Goal: Task Accomplishment & Management: Complete application form

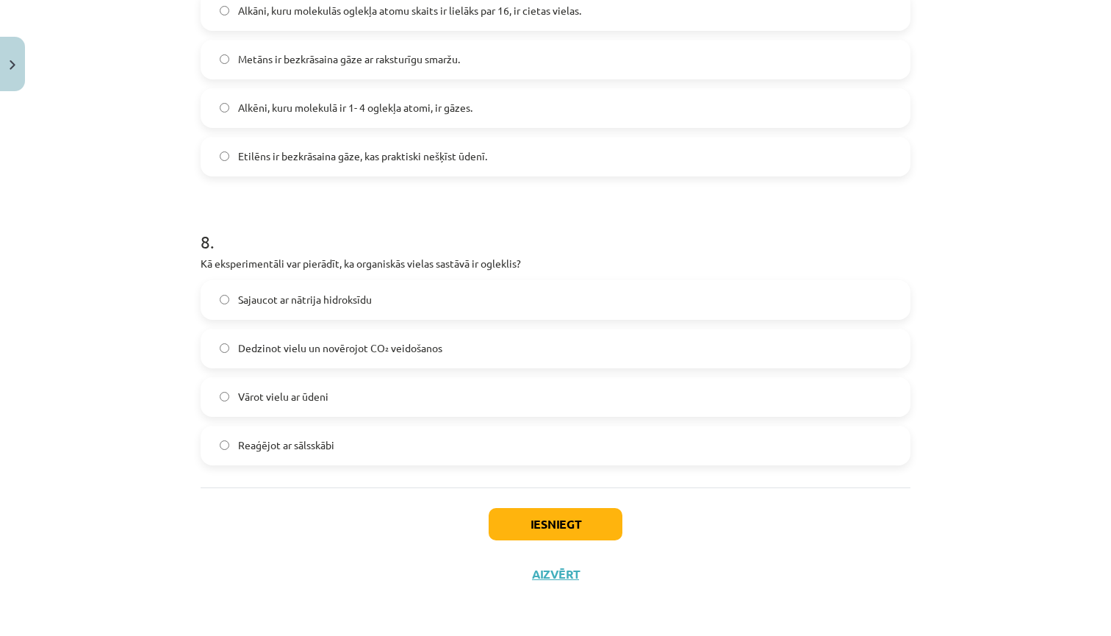
scroll to position [2131, 0]
click at [541, 569] on button "Aizvērt" at bounding box center [556, 573] width 56 height 15
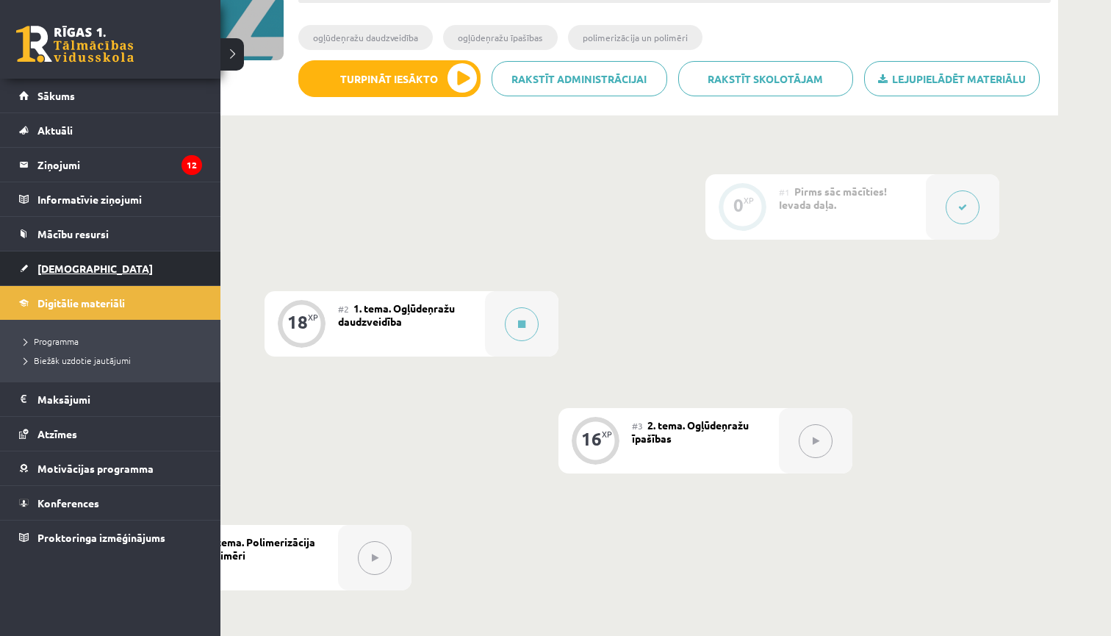
click at [38, 279] on link "[DEMOGRAPHIC_DATA]" at bounding box center [110, 268] width 183 height 34
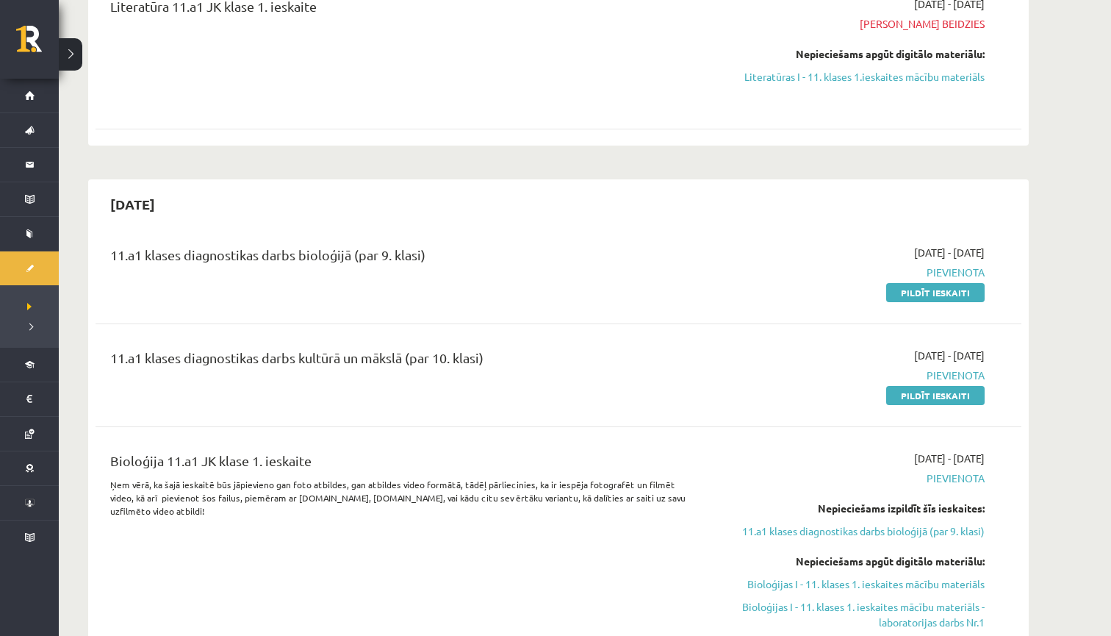
scroll to position [575, 0]
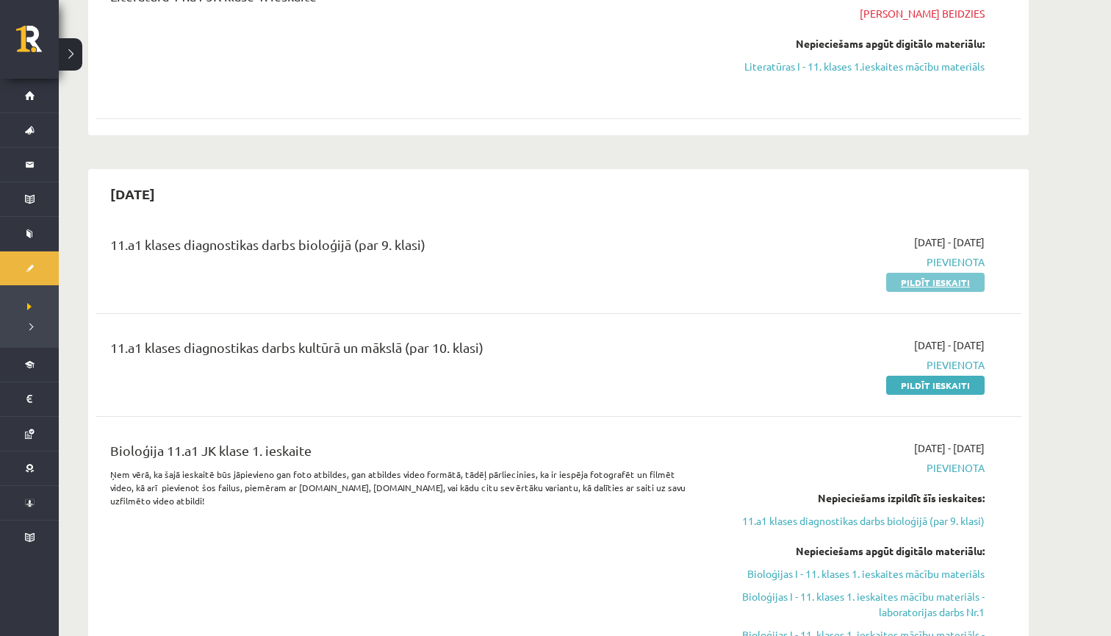
click at [965, 281] on link "Pildīt ieskaiti" at bounding box center [935, 282] width 98 height 19
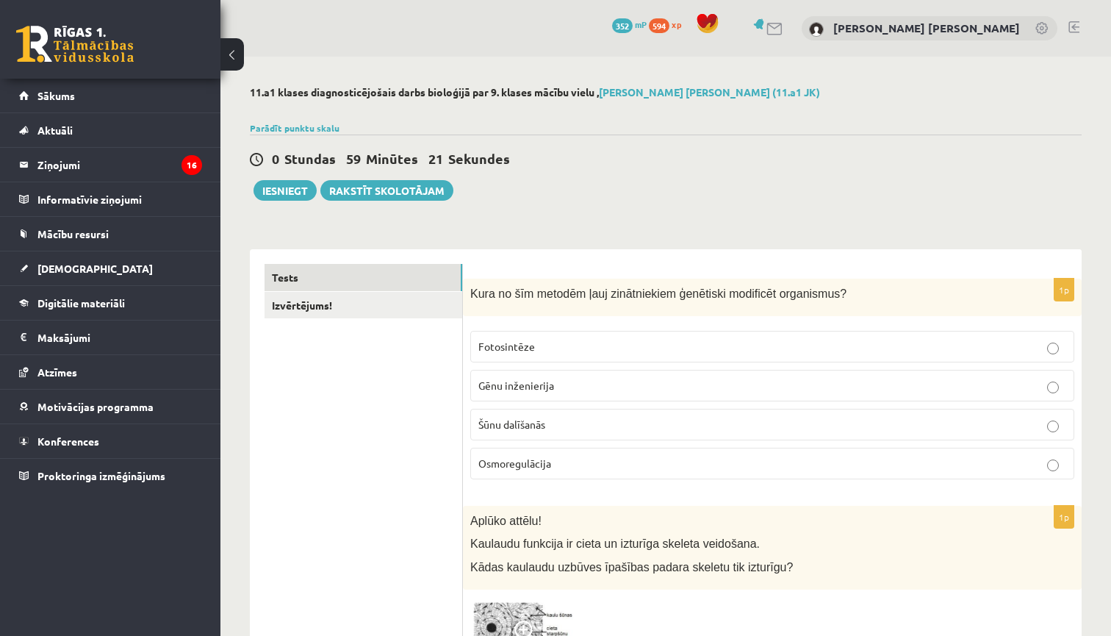
click at [932, 386] on p "Gēnu inženierija" at bounding box center [772, 385] width 588 height 15
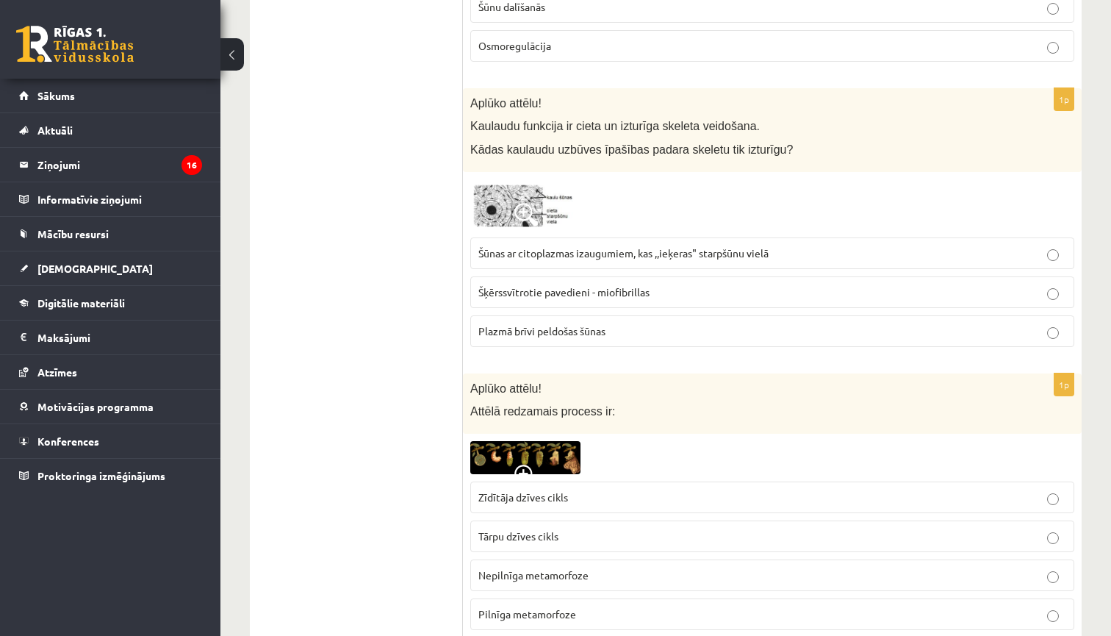
scroll to position [426, 0]
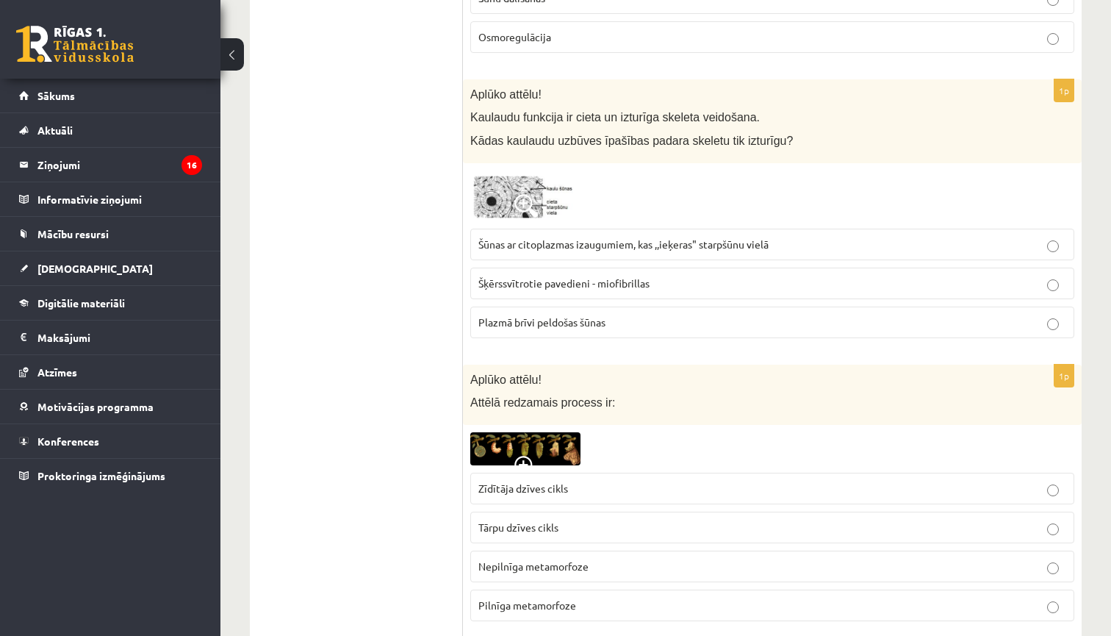
click at [517, 198] on span at bounding box center [526, 206] width 24 height 24
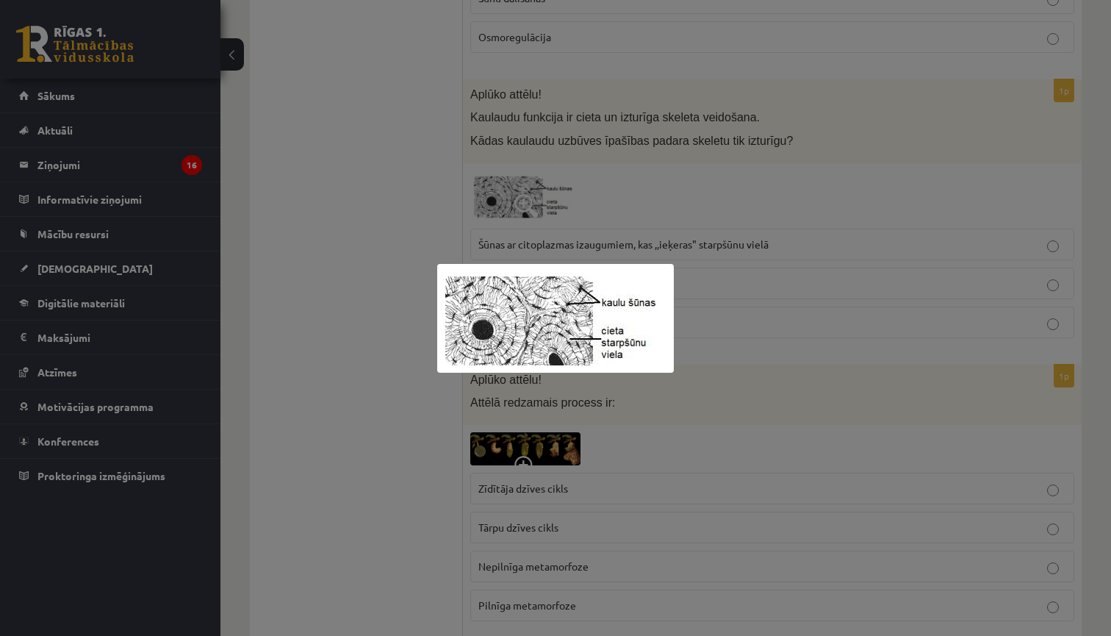
click at [649, 240] on div at bounding box center [555, 318] width 1111 height 636
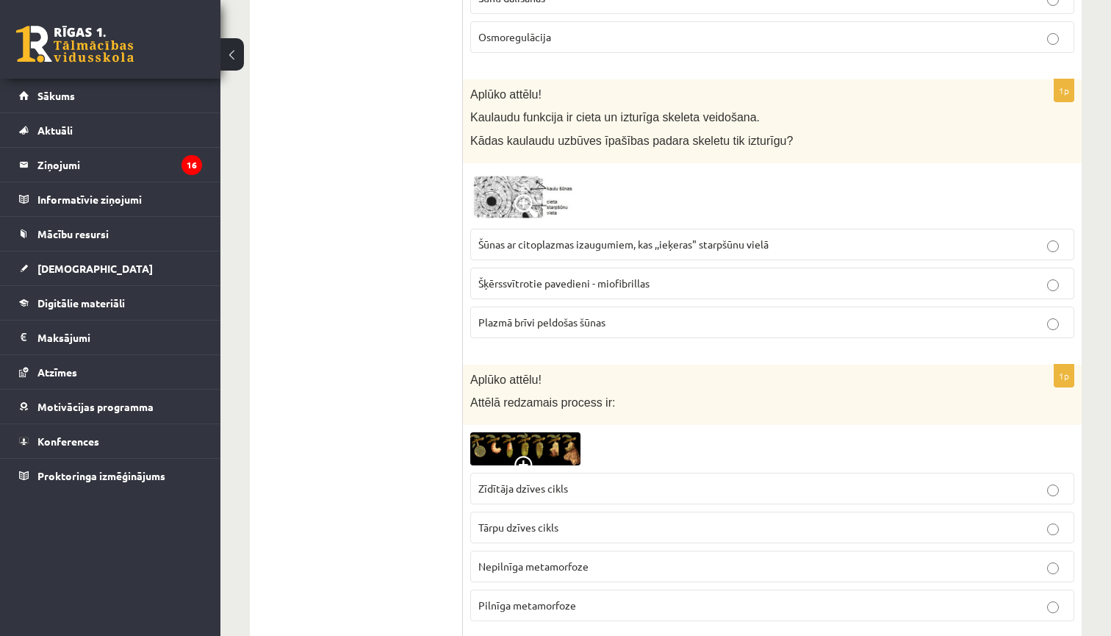
click at [649, 240] on span "Šūnas ar citoplazmas izaugumiem, kas ,,ieķeras" starpšūnu vielā" at bounding box center [623, 243] width 290 height 13
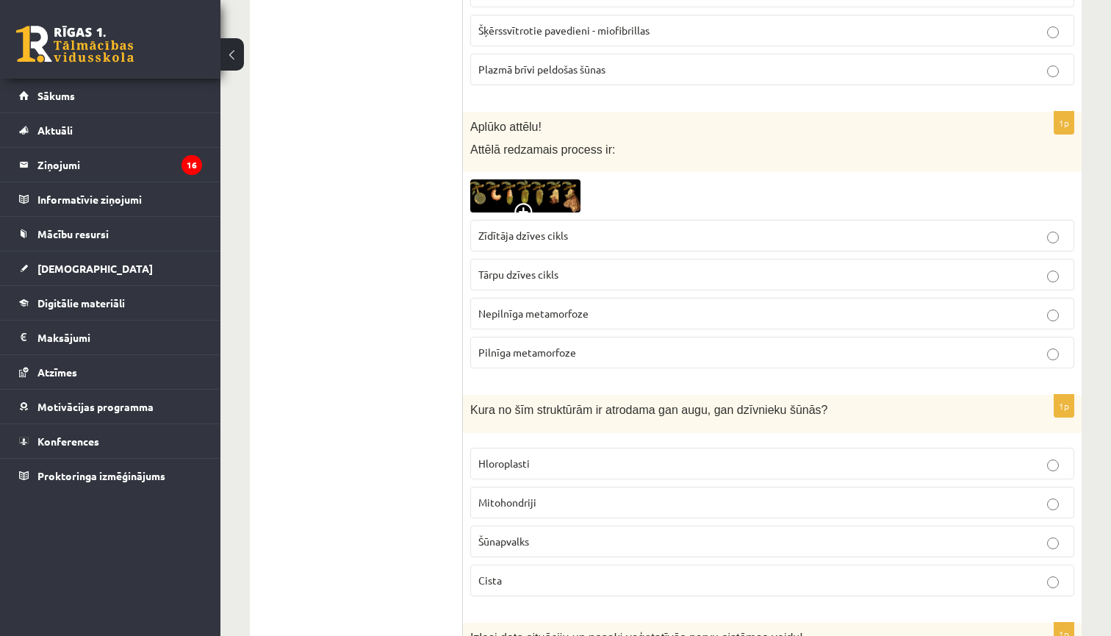
scroll to position [680, 0]
click at [496, 193] on img at bounding box center [525, 194] width 110 height 33
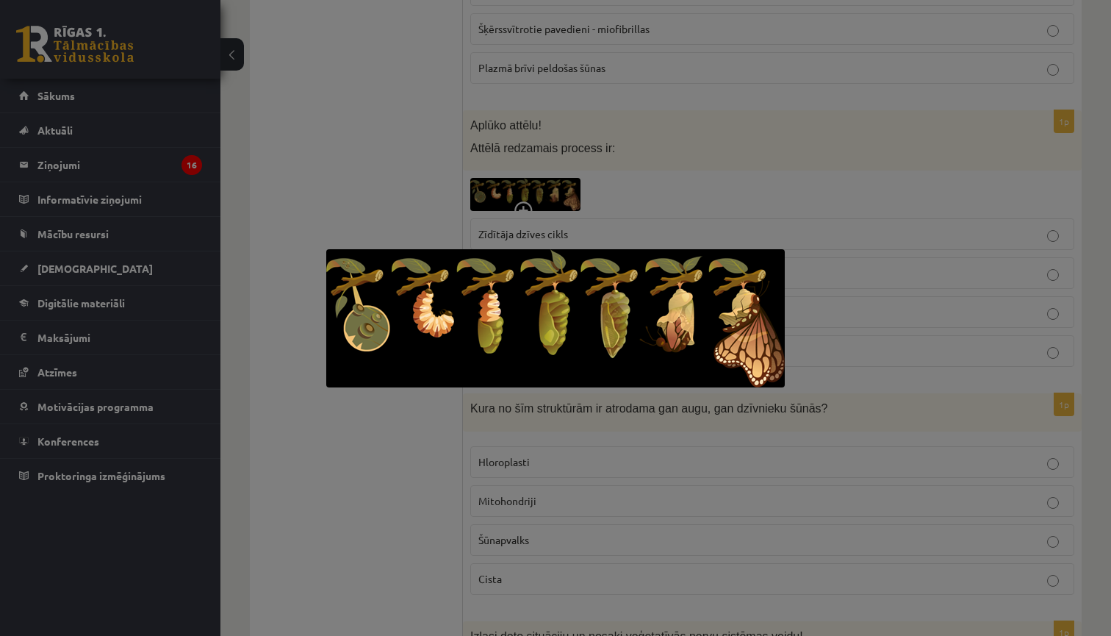
click at [675, 179] on div at bounding box center [555, 318] width 1111 height 636
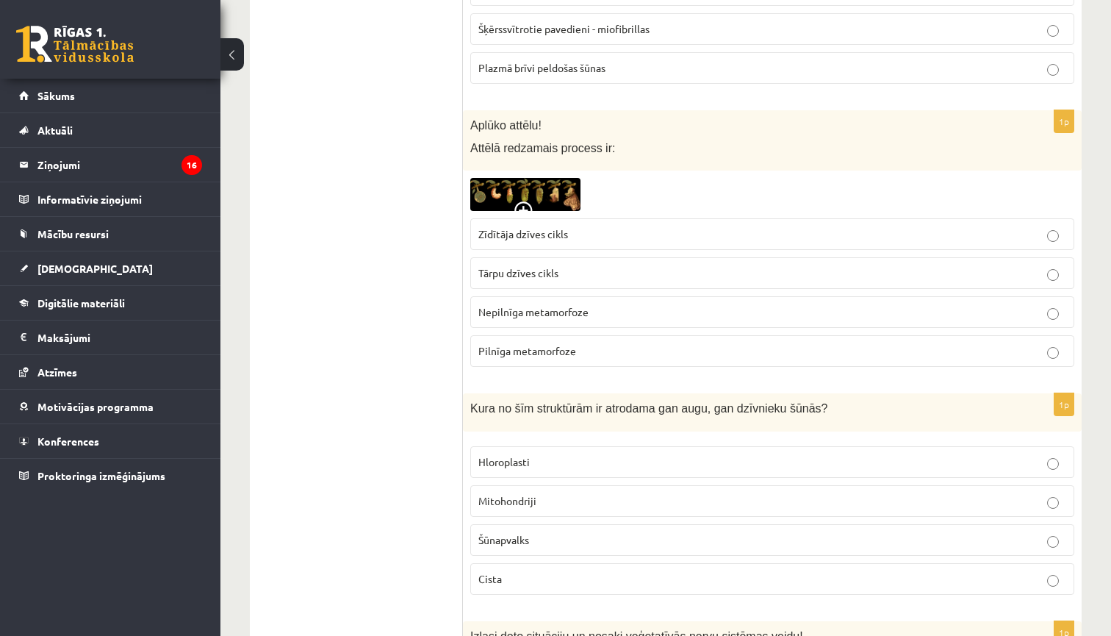
click at [543, 359] on label "Pilnīga metamorfoze" at bounding box center [772, 351] width 604 height 32
click at [528, 205] on span at bounding box center [526, 213] width 24 height 24
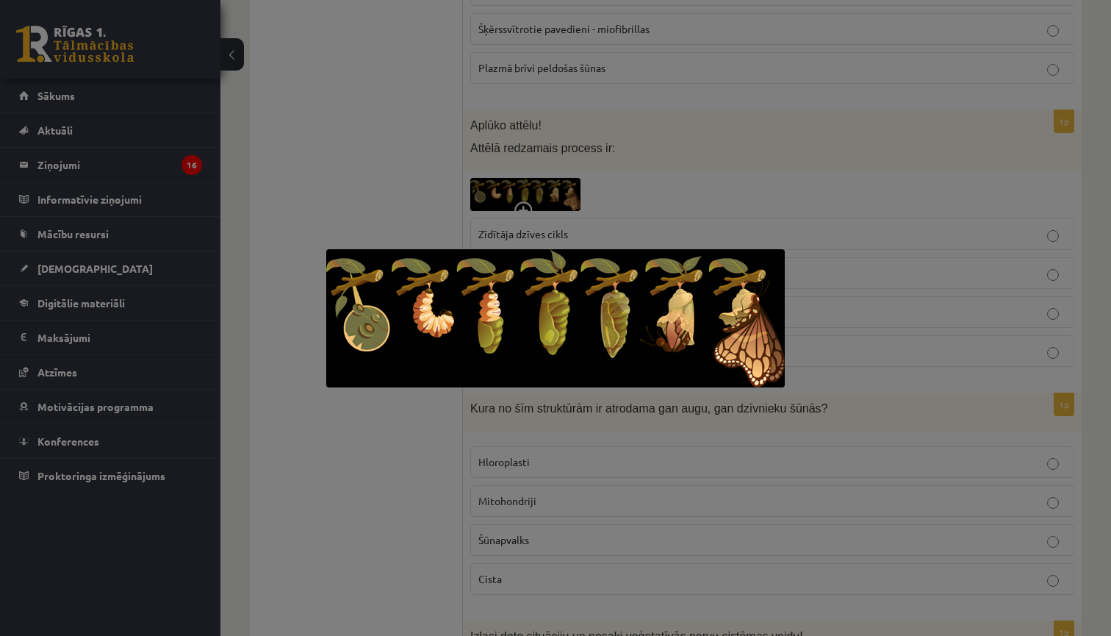
click at [568, 157] on div at bounding box center [555, 318] width 1111 height 636
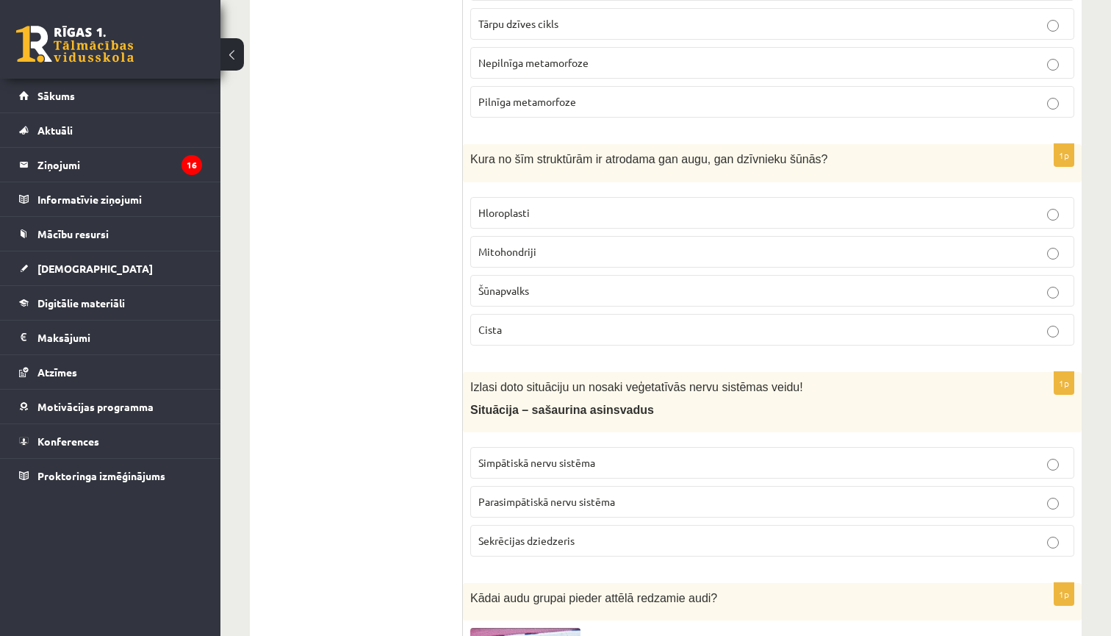
scroll to position [945, 0]
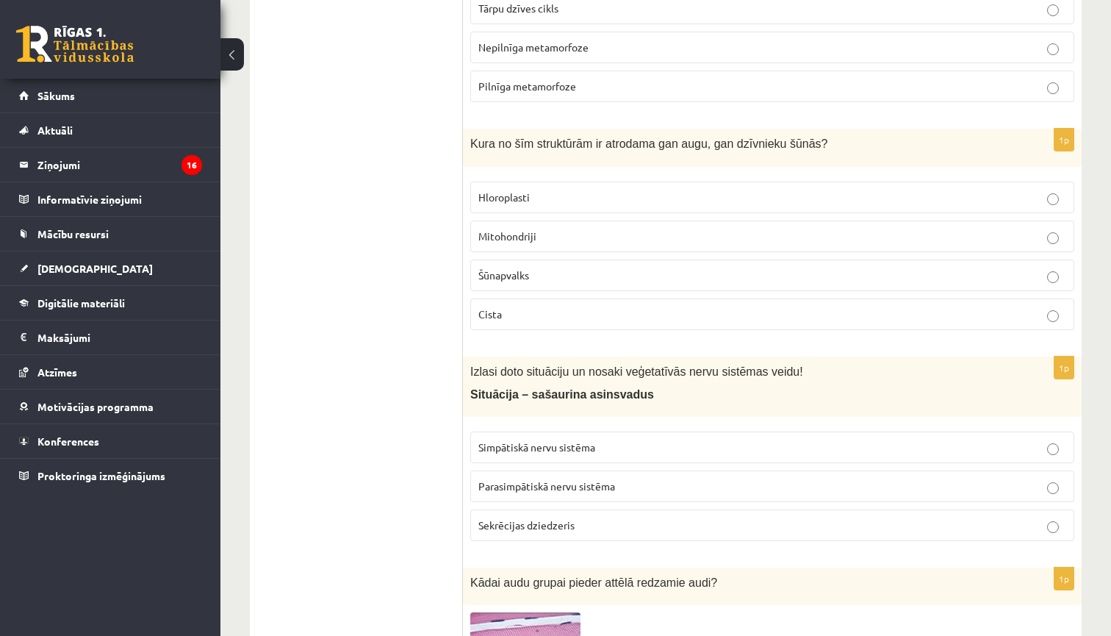
click at [510, 234] on span "Mitohondriji" at bounding box center [507, 235] width 58 height 13
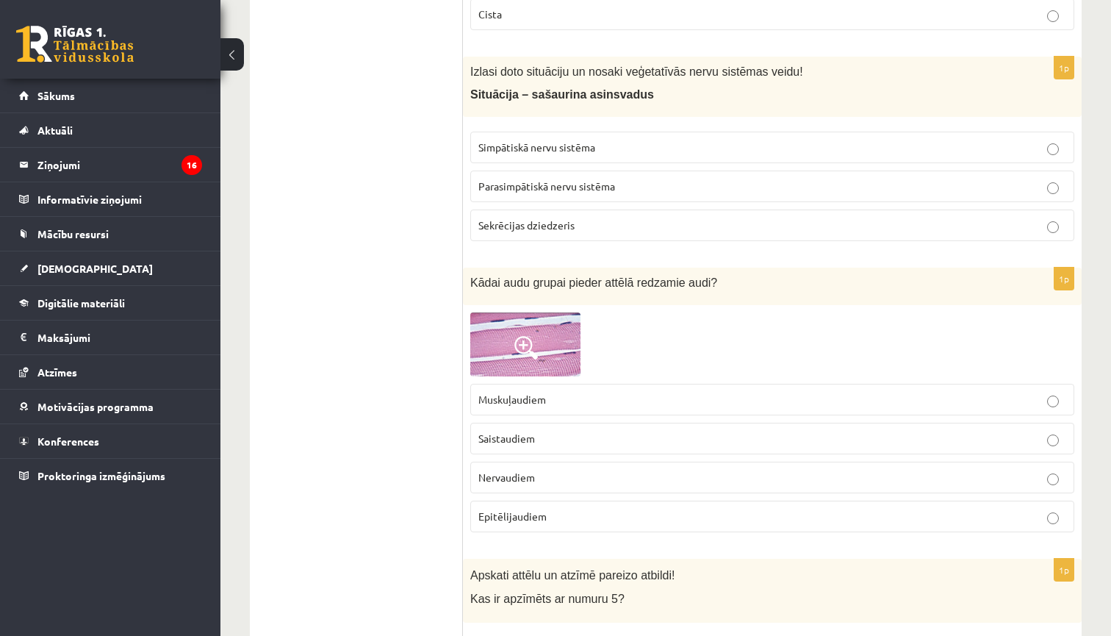
scroll to position [1246, 0]
click at [509, 134] on label "Simpātiskā nervu sistēma" at bounding box center [772, 146] width 604 height 32
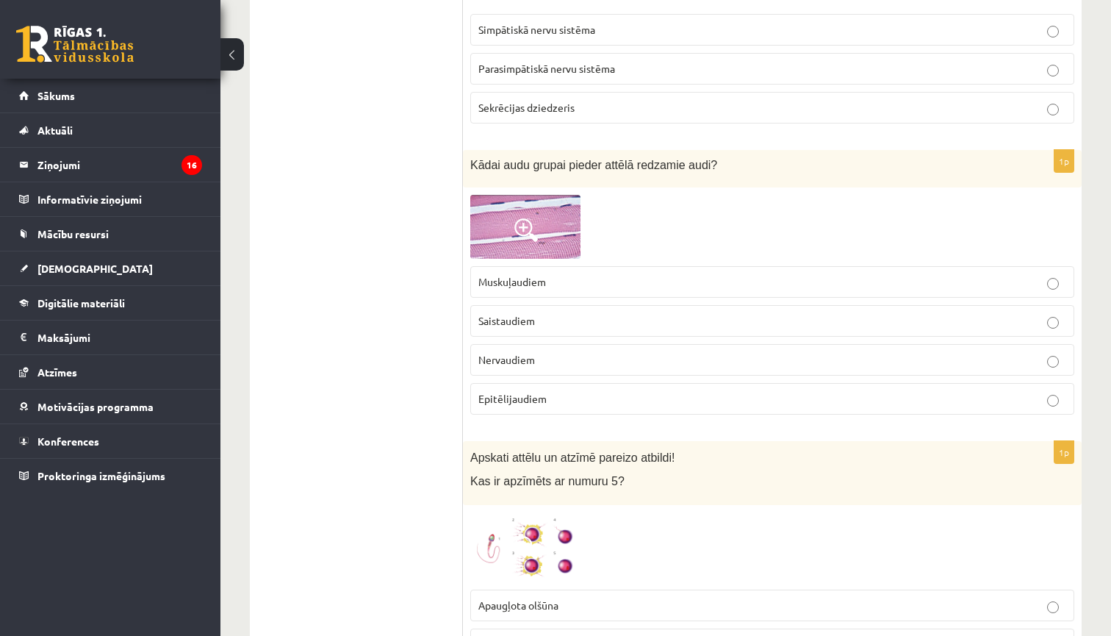
scroll to position [1362, 0]
click at [510, 227] on img at bounding box center [525, 226] width 110 height 63
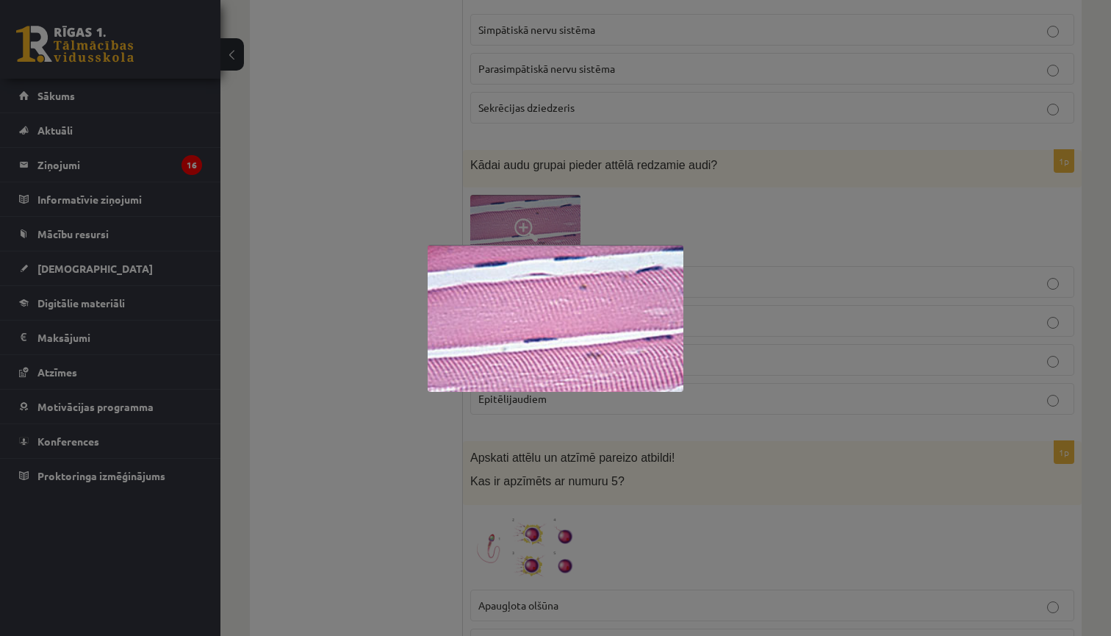
click at [453, 171] on div at bounding box center [555, 318] width 1111 height 636
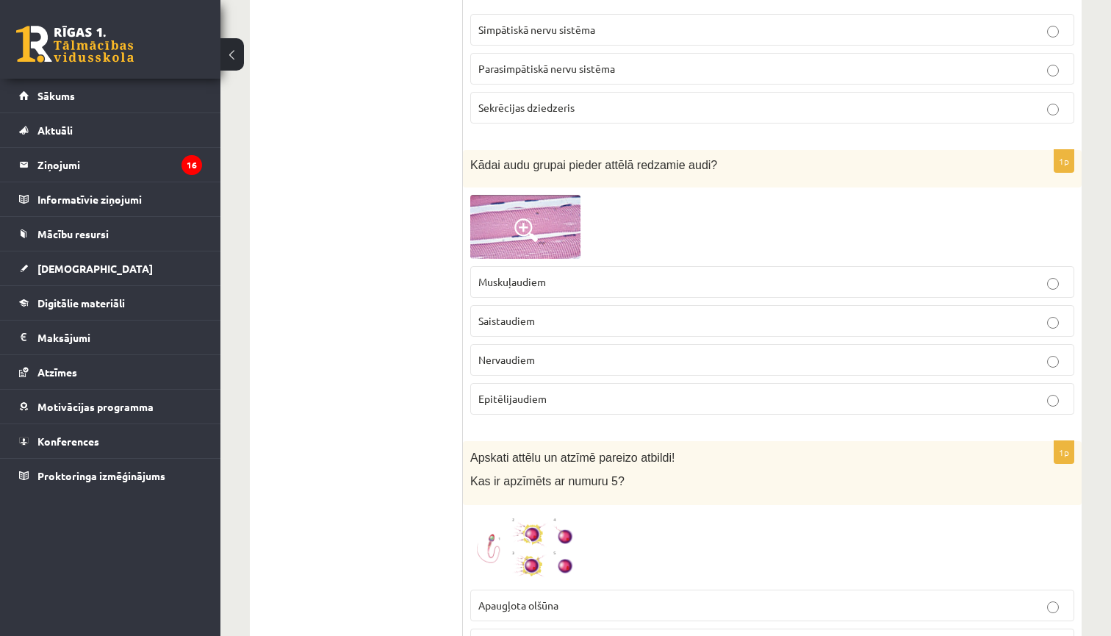
click at [501, 219] on img at bounding box center [525, 226] width 110 height 63
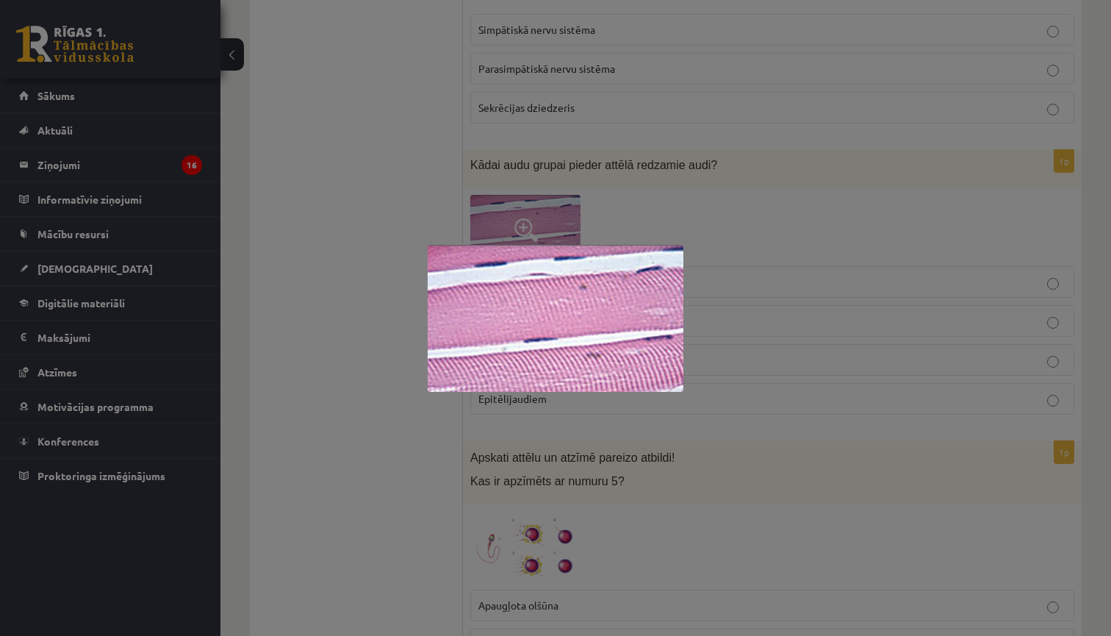
click at [425, 147] on div at bounding box center [555, 318] width 1111 height 636
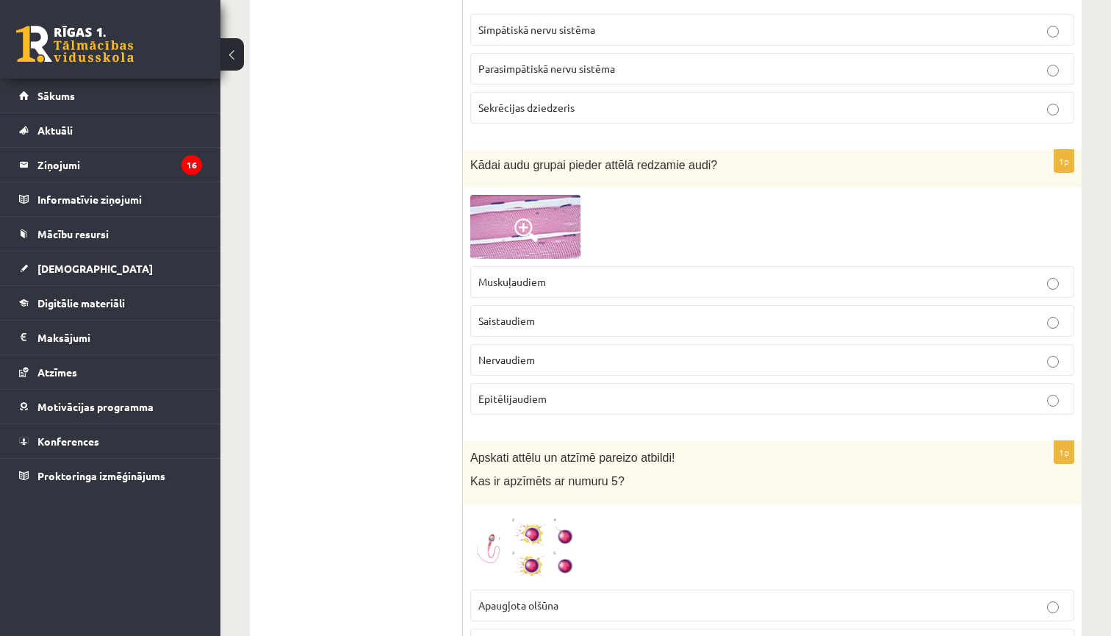
click at [505, 281] on span "Muskuļaudiem" at bounding box center [512, 281] width 68 height 13
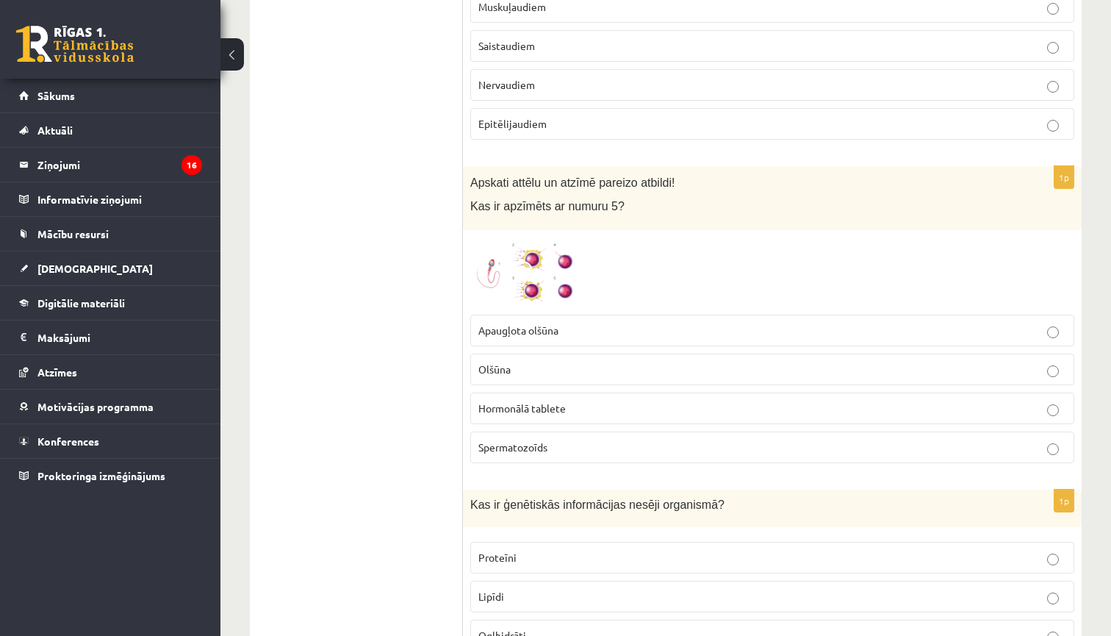
scroll to position [1628, 0]
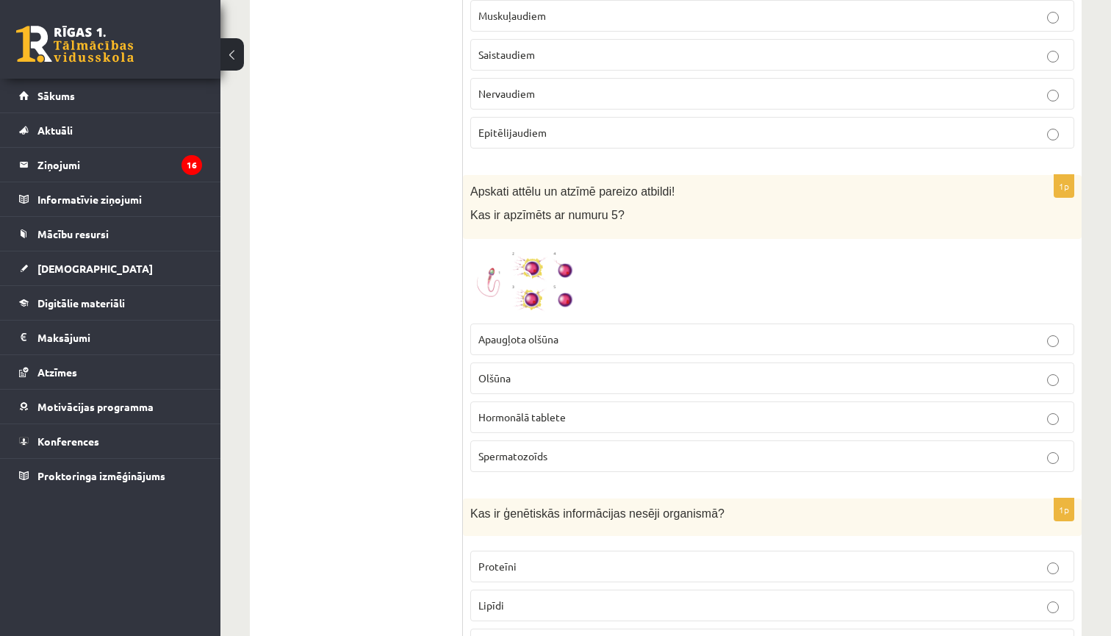
click at [528, 270] on span at bounding box center [526, 282] width 24 height 24
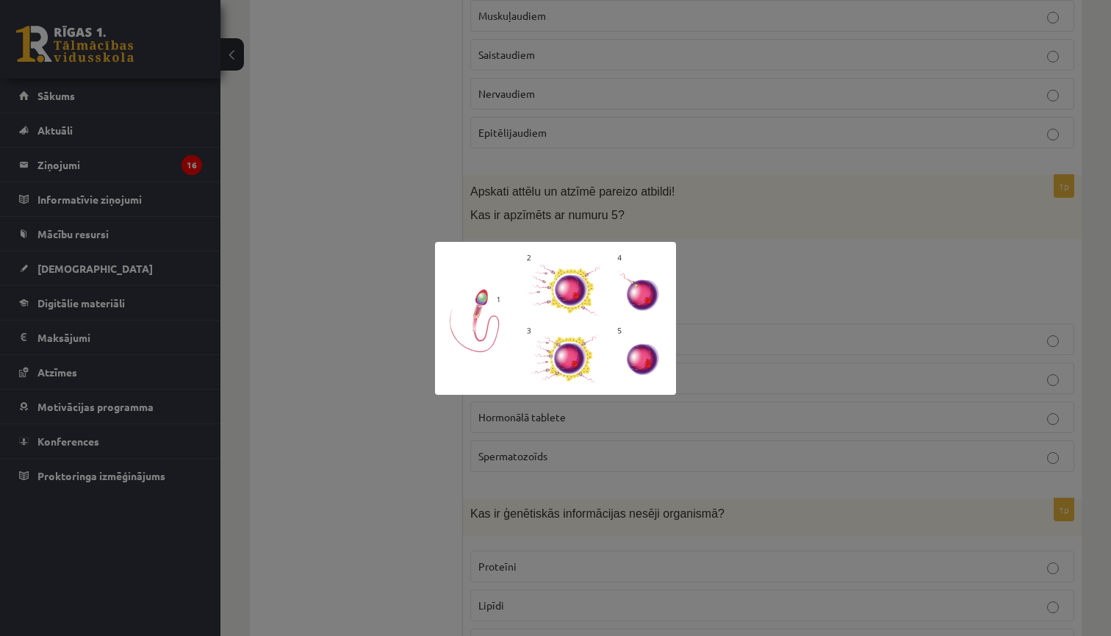
click at [713, 335] on div at bounding box center [555, 318] width 1111 height 636
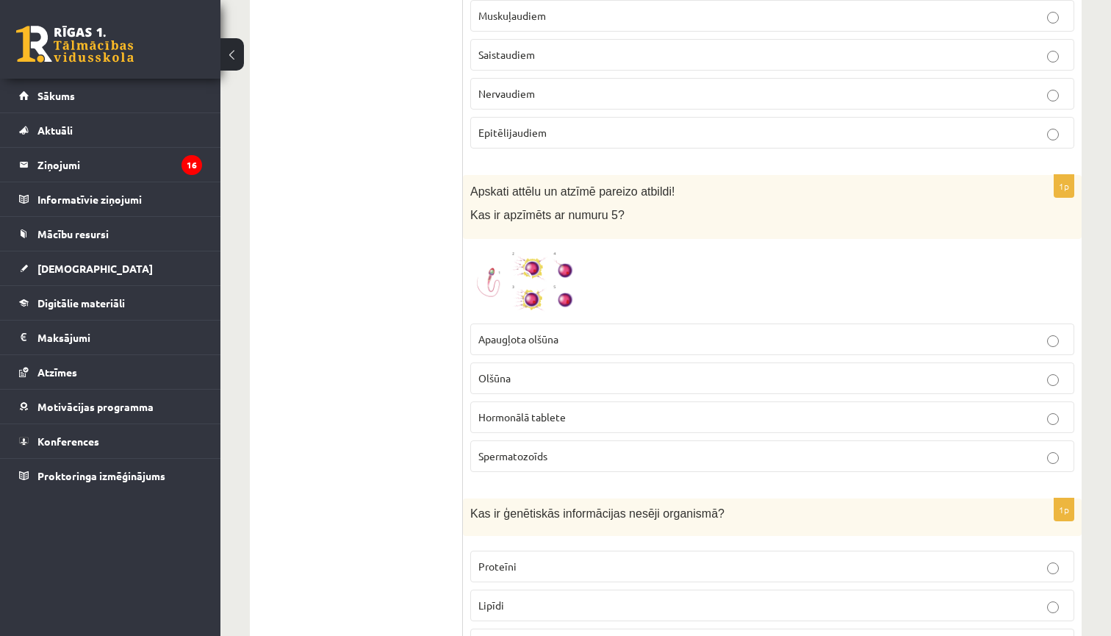
click at [724, 341] on p "Apaugļota olšūna" at bounding box center [772, 338] width 588 height 15
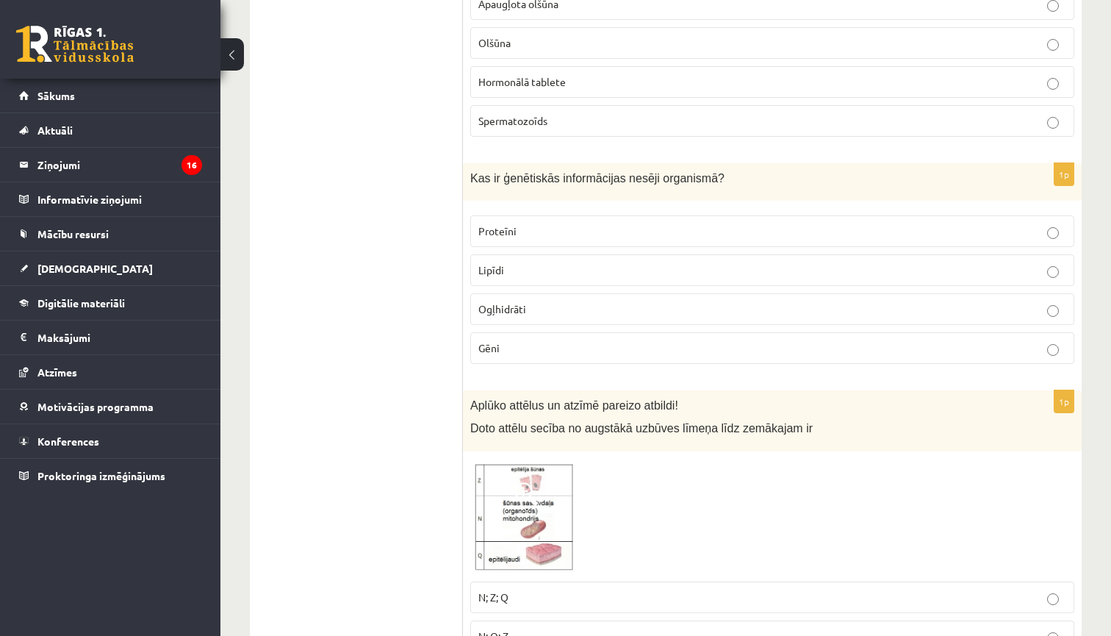
scroll to position [1971, 0]
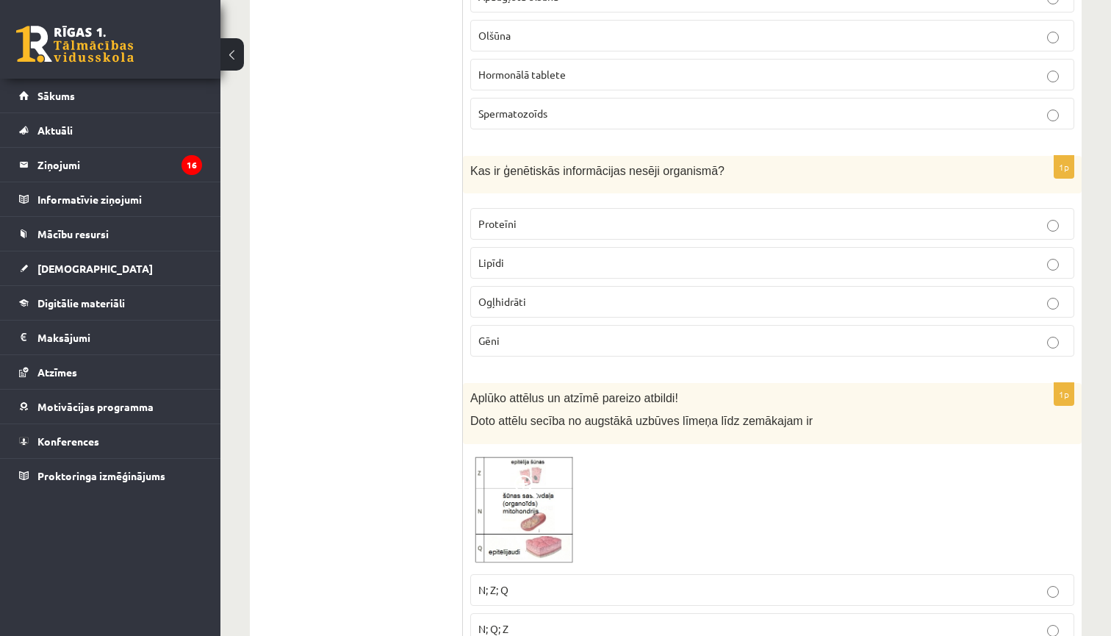
click at [611, 345] on label "Gēni" at bounding box center [772, 341] width 604 height 32
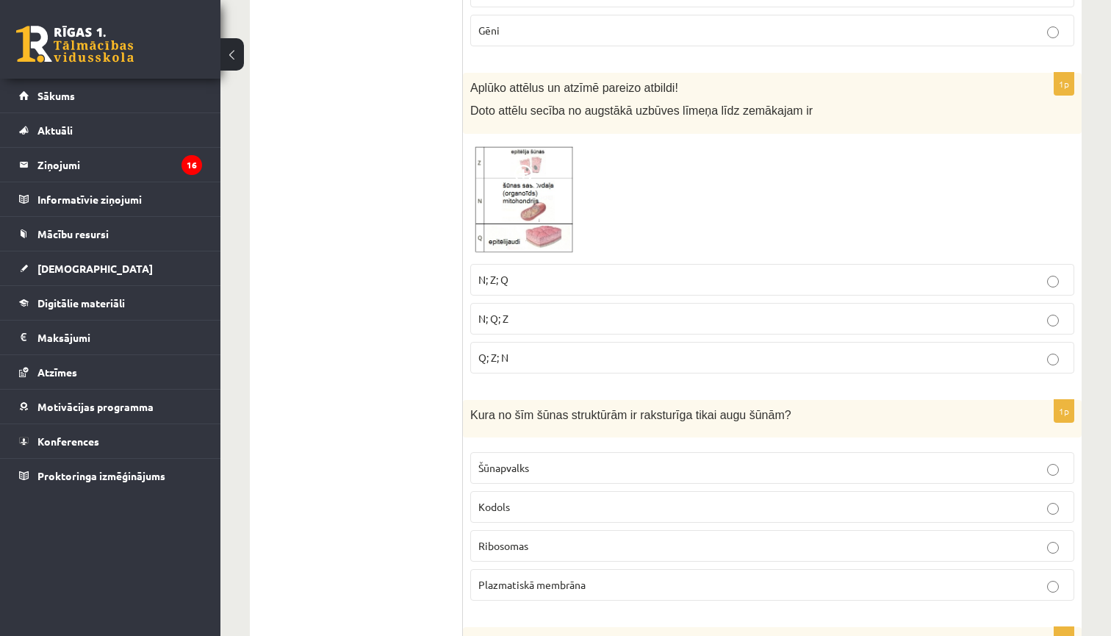
scroll to position [2285, 0]
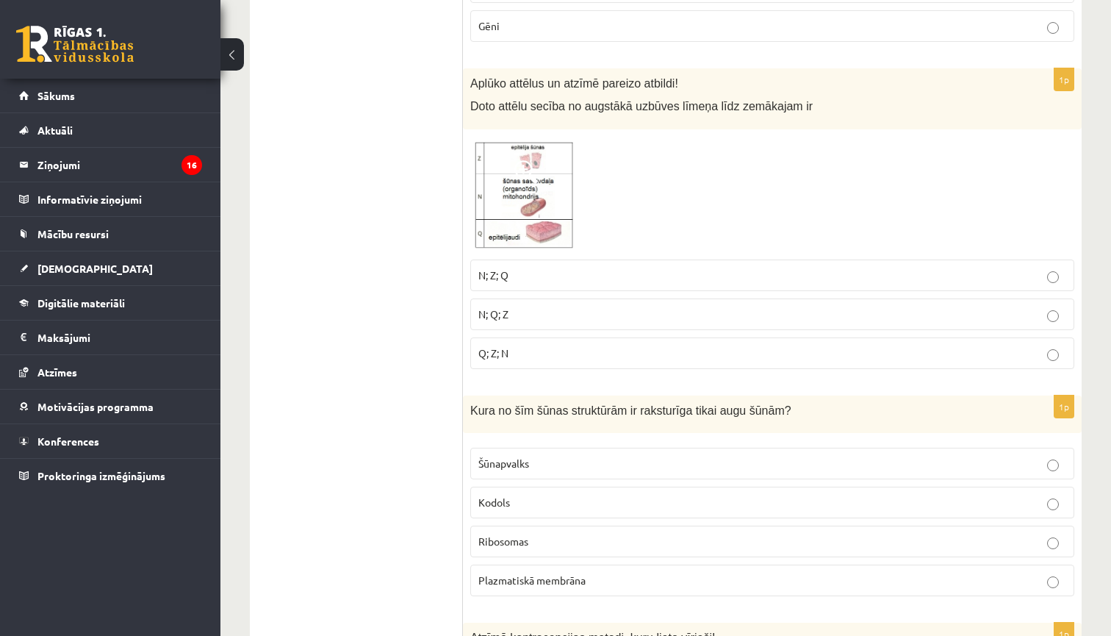
click at [561, 223] on img at bounding box center [525, 194] width 110 height 115
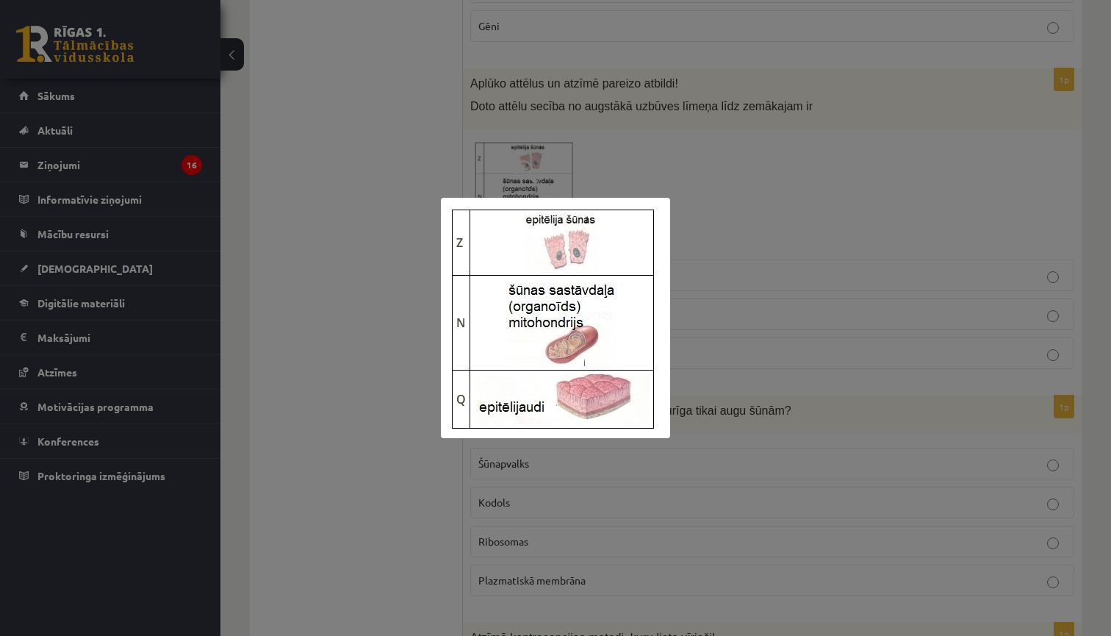
click at [694, 259] on div at bounding box center [555, 318] width 1111 height 636
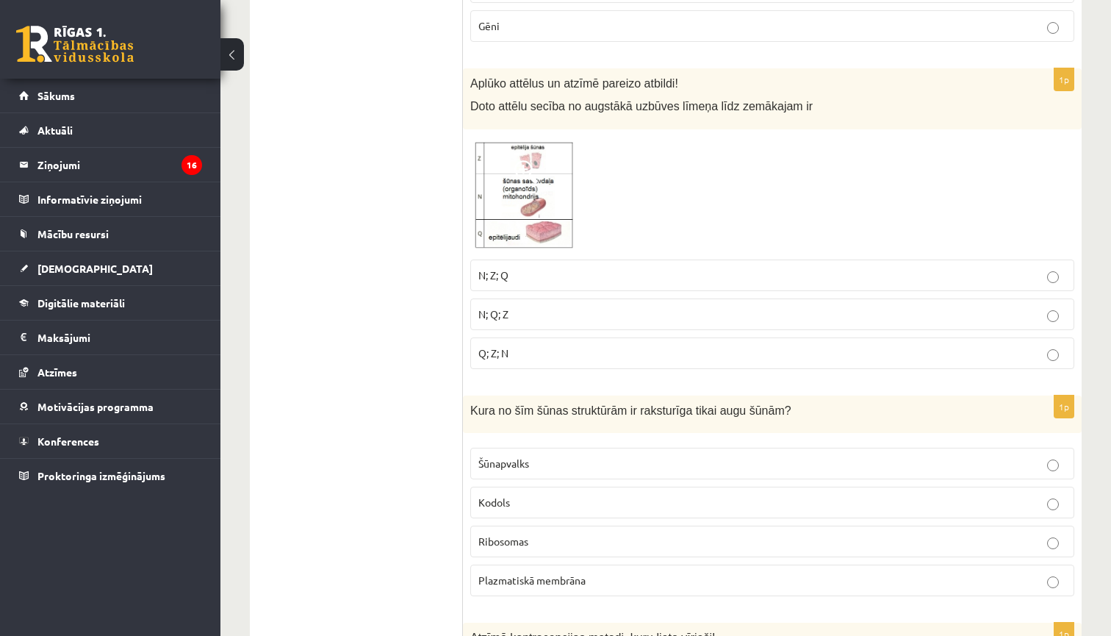
click at [724, 310] on p "N; Q; Z" at bounding box center [772, 313] width 588 height 15
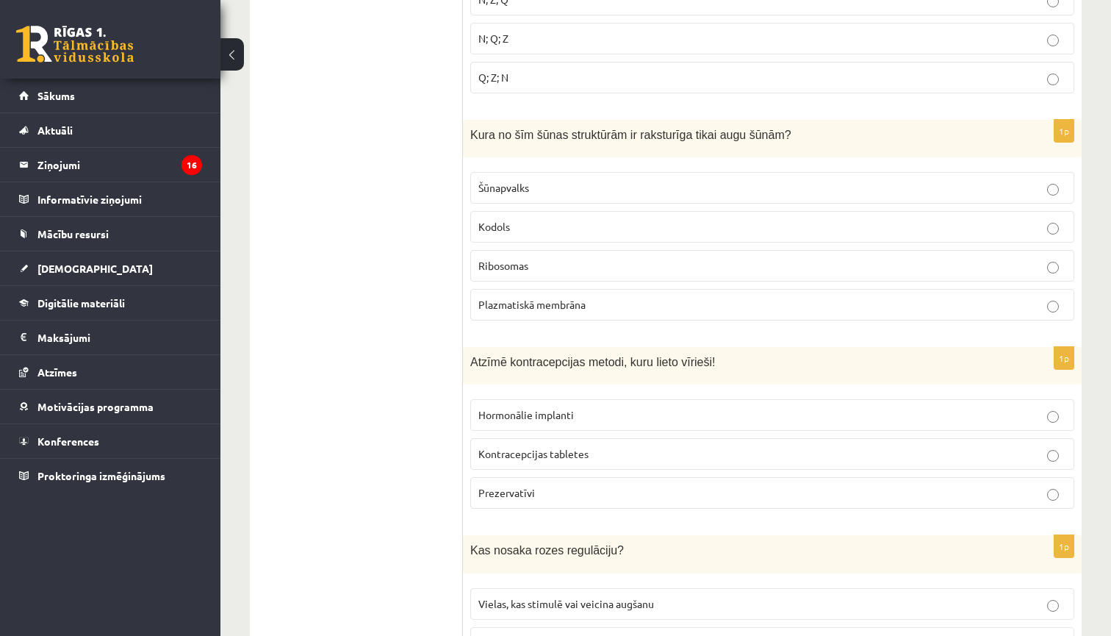
scroll to position [2562, 0]
click at [489, 179] on span "Šūnapvalks" at bounding box center [503, 185] width 51 height 13
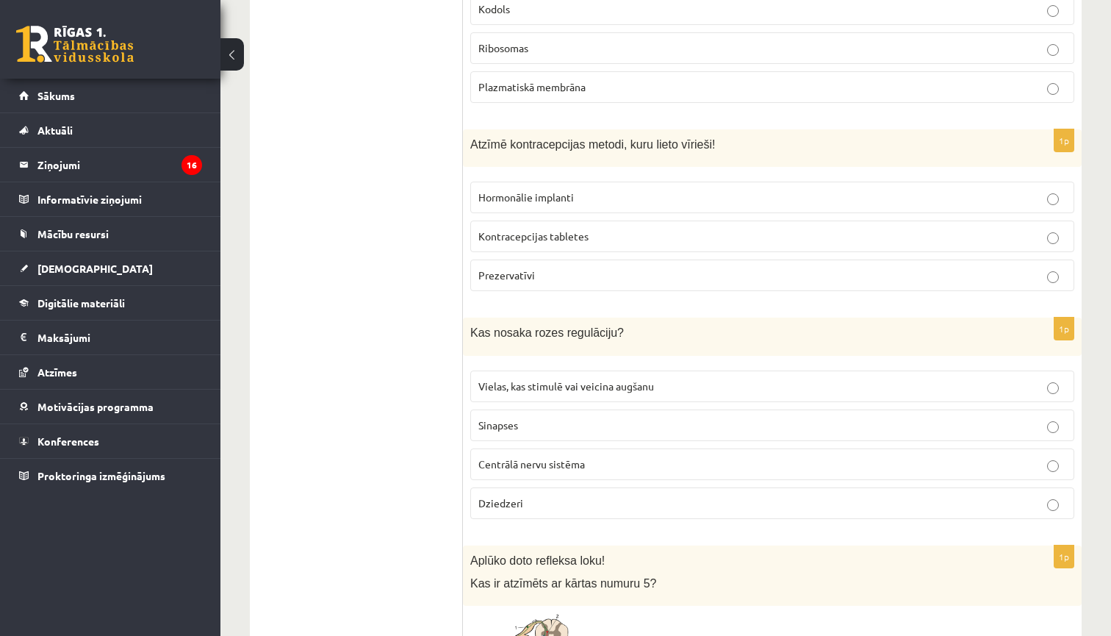
scroll to position [2801, 0]
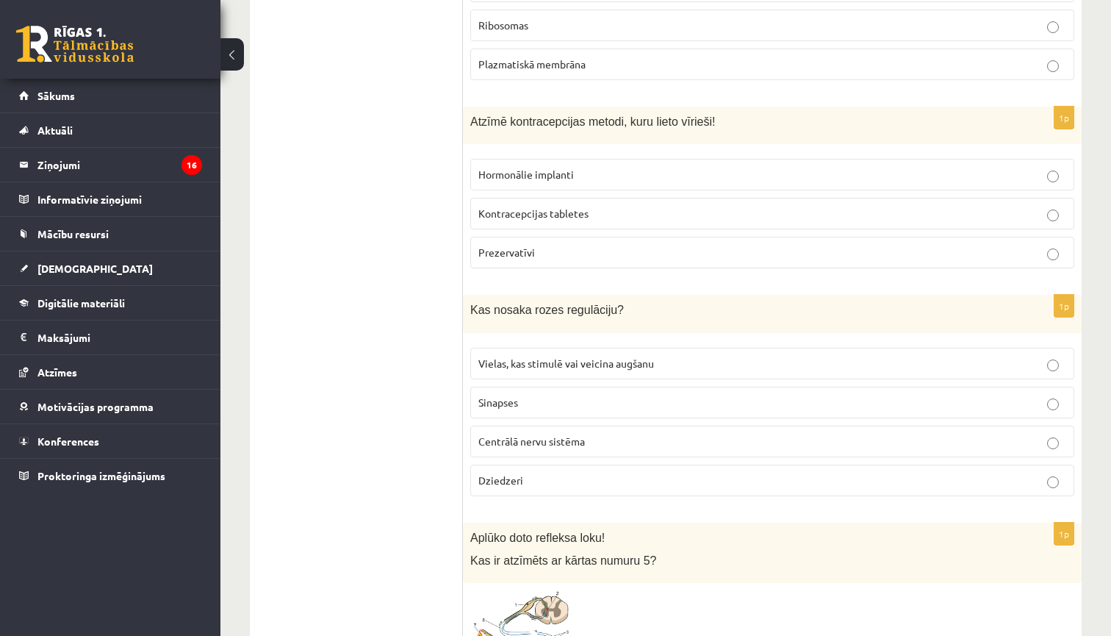
click at [544, 245] on p "Prezervatīvi" at bounding box center [772, 252] width 588 height 15
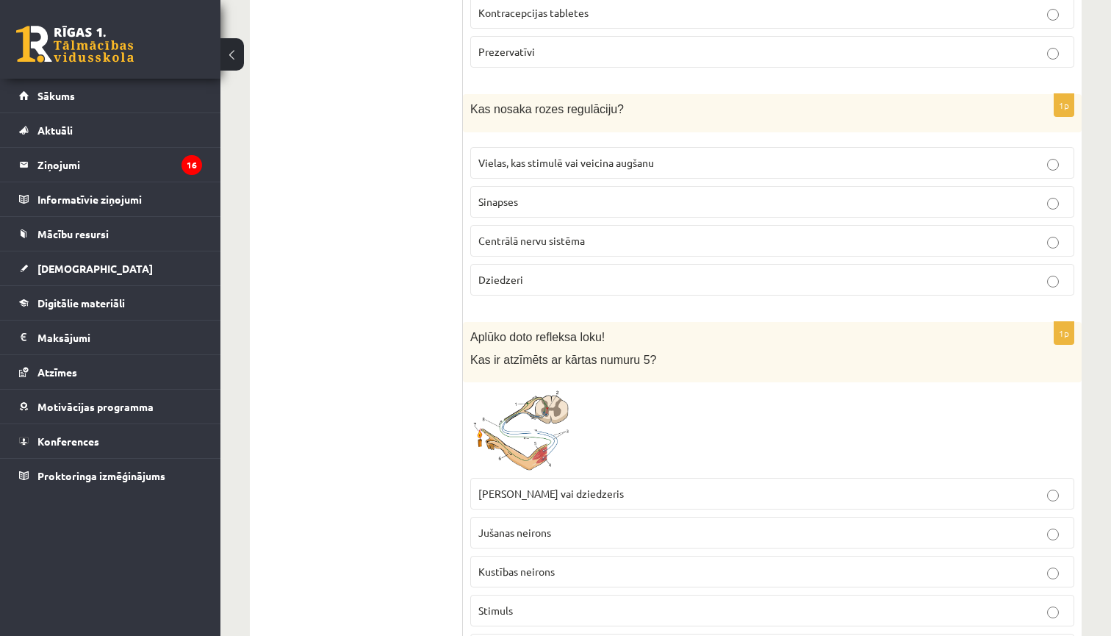
scroll to position [3001, 0]
click at [541, 272] on p "Dziedzeri" at bounding box center [772, 279] width 588 height 15
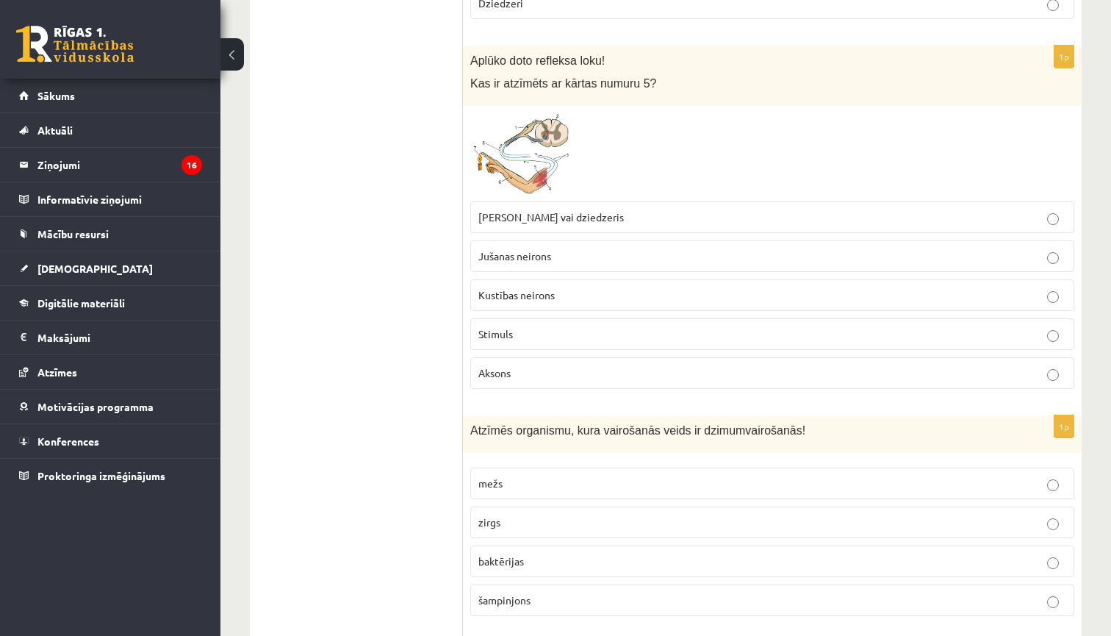
scroll to position [3279, 0]
click at [544, 123] on img at bounding box center [525, 152] width 110 height 81
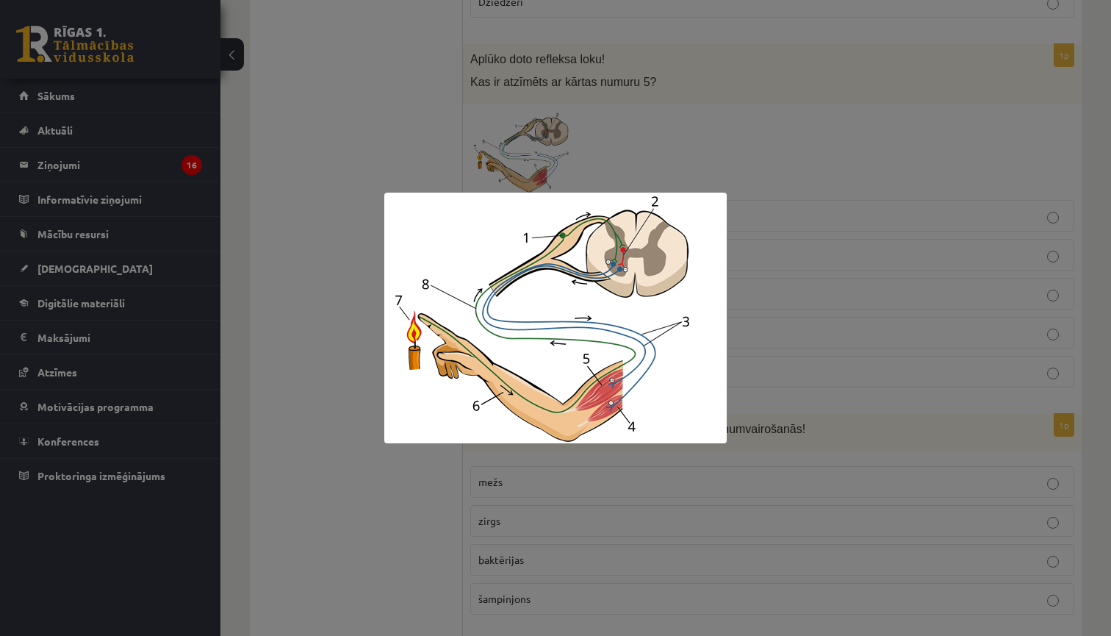
click at [619, 153] on div at bounding box center [555, 318] width 1111 height 636
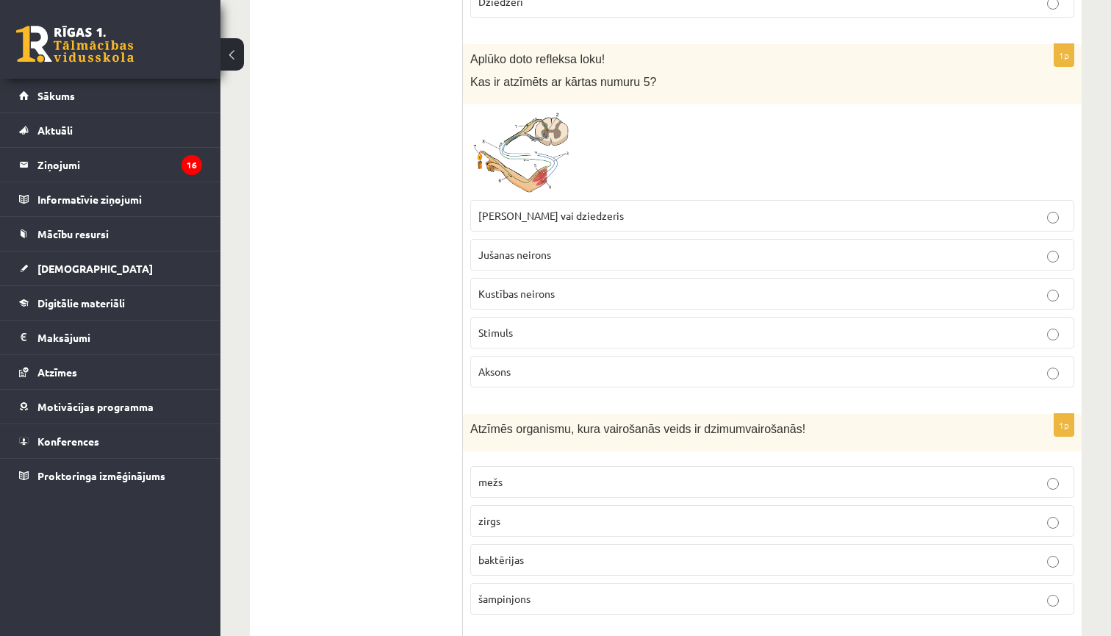
click at [596, 215] on p "Muskulis vai dziedzeris" at bounding box center [772, 215] width 588 height 15
click at [529, 151] on img at bounding box center [525, 152] width 110 height 81
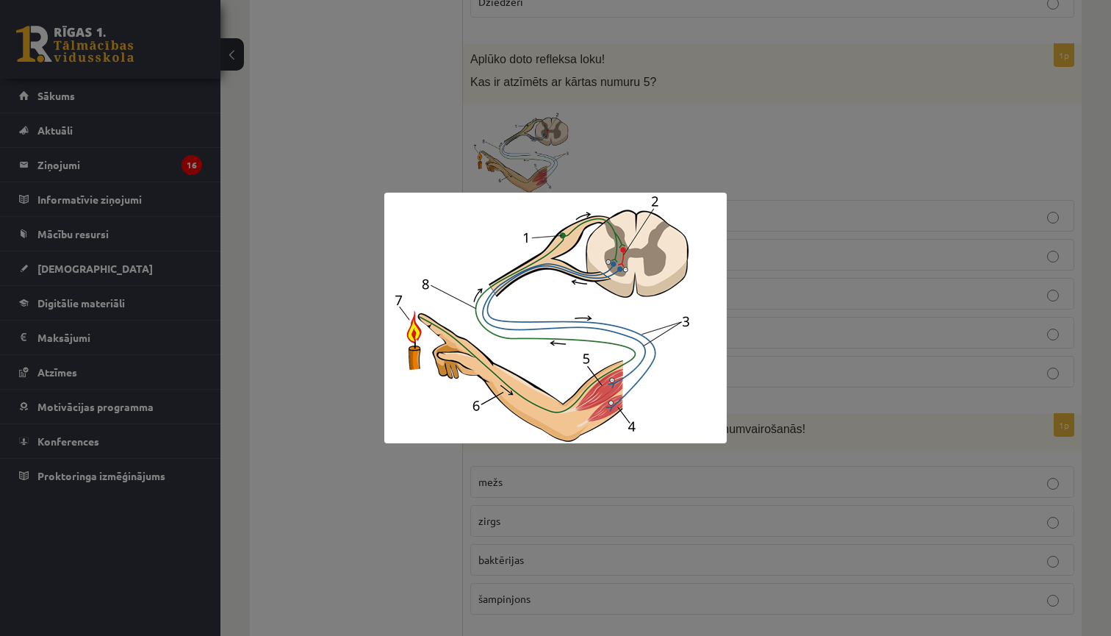
click at [783, 118] on div at bounding box center [555, 318] width 1111 height 636
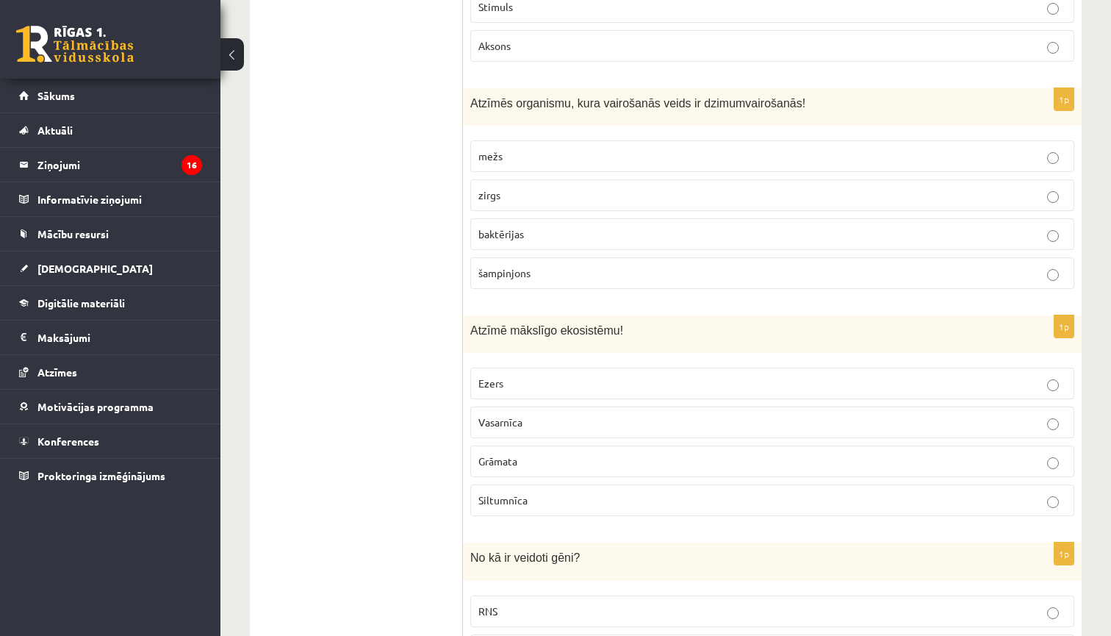
scroll to position [3613, 0]
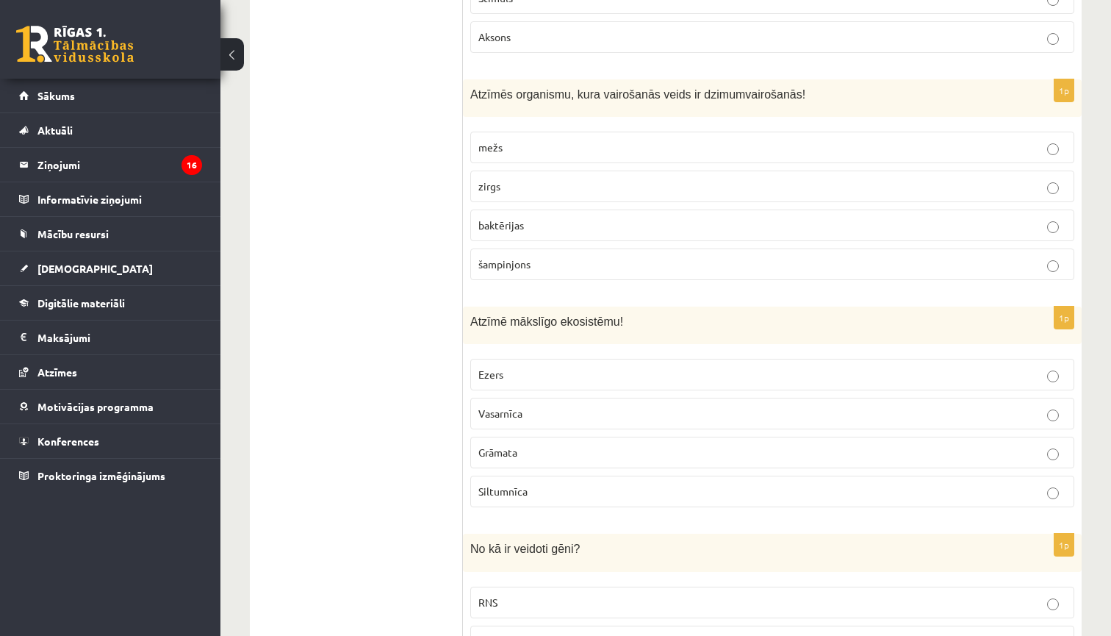
click at [682, 179] on p "zirgs" at bounding box center [772, 186] width 588 height 15
click at [649, 209] on label "baktērijas" at bounding box center [772, 225] width 604 height 32
click at [632, 236] on fieldset "mežs zirgs baktērijas šampinjons" at bounding box center [772, 204] width 604 height 160
click at [633, 256] on p "šampinjons" at bounding box center [772, 263] width 588 height 15
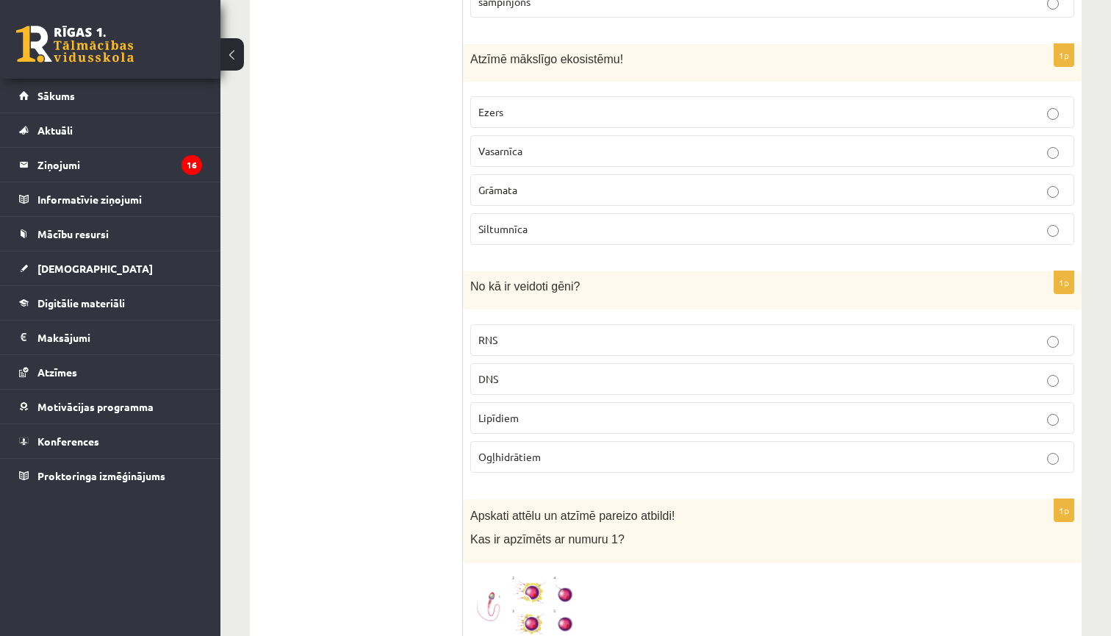
scroll to position [3865, 0]
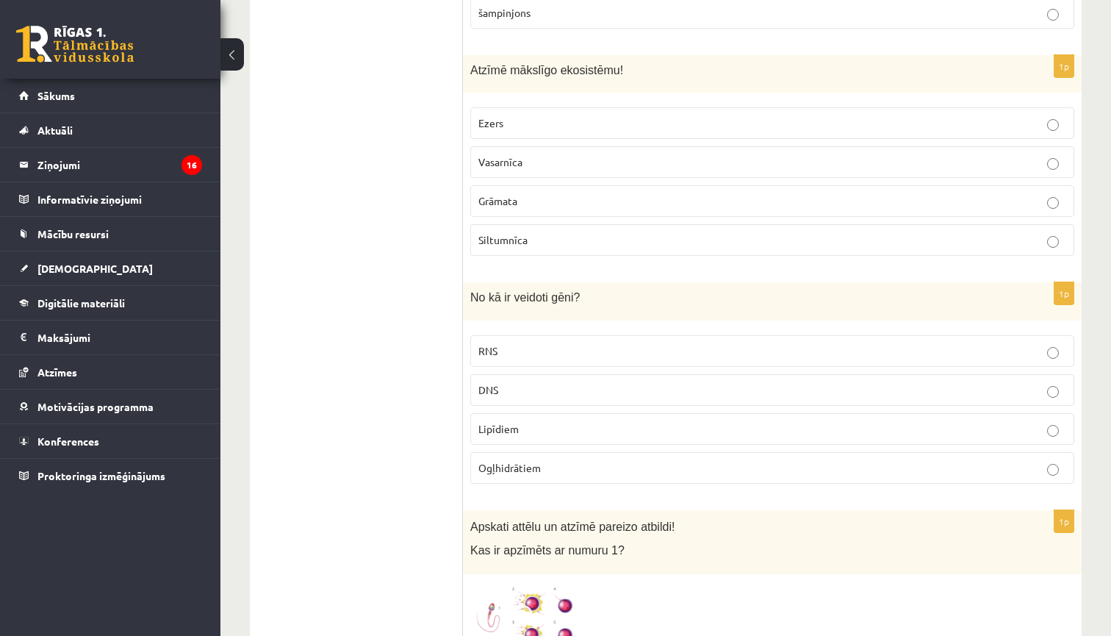
click at [678, 232] on p "Siltumnīca" at bounding box center [772, 239] width 588 height 15
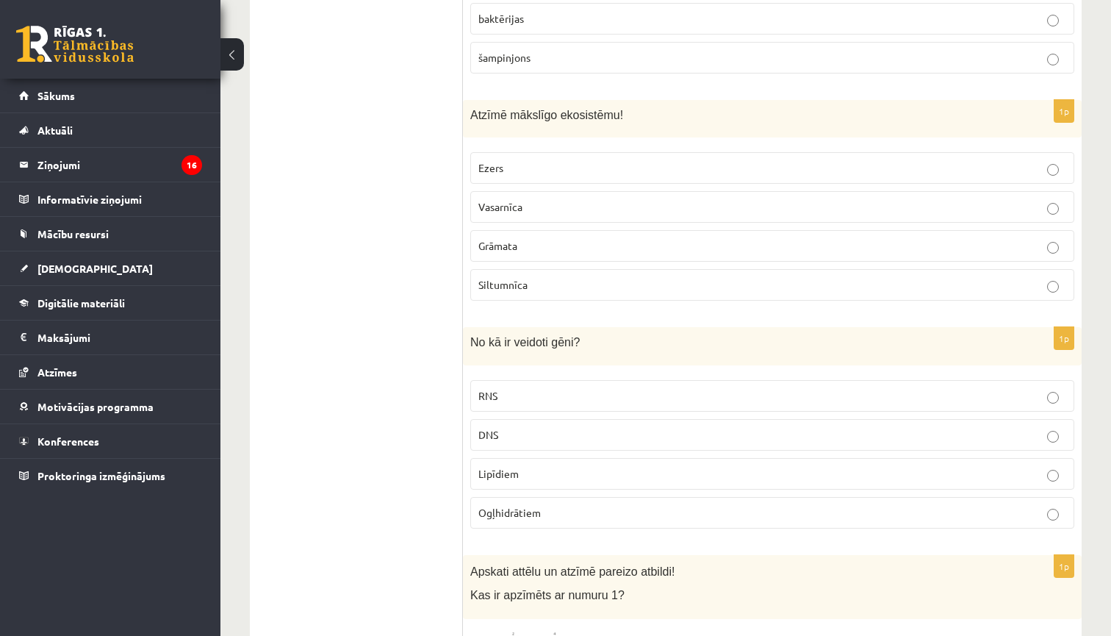
scroll to position [3816, 0]
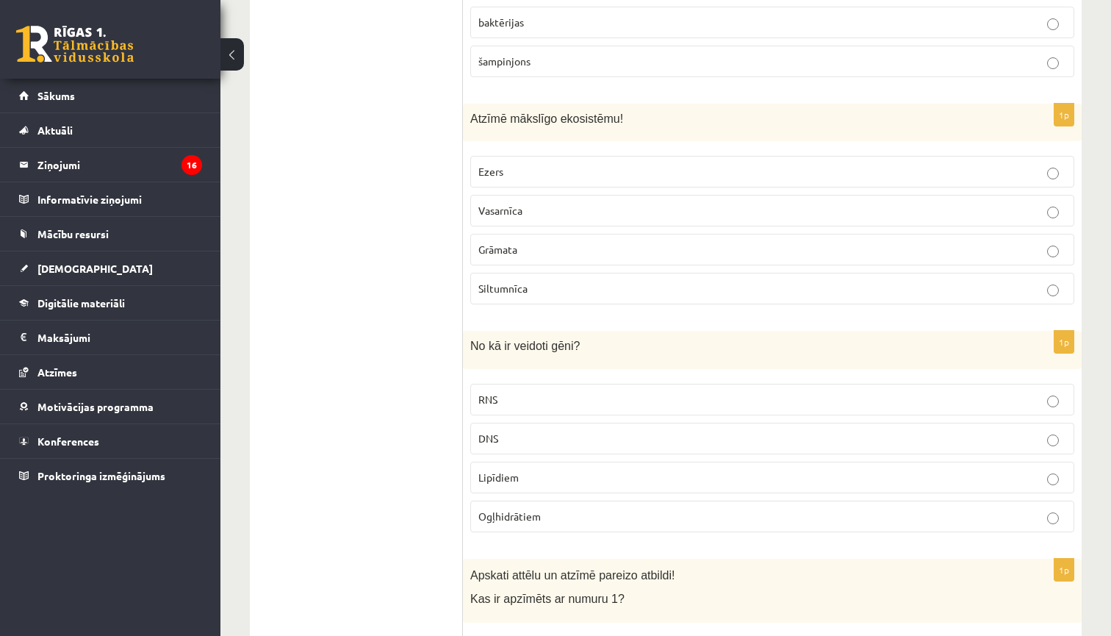
click at [727, 164] on p "Ezers" at bounding box center [772, 171] width 588 height 15
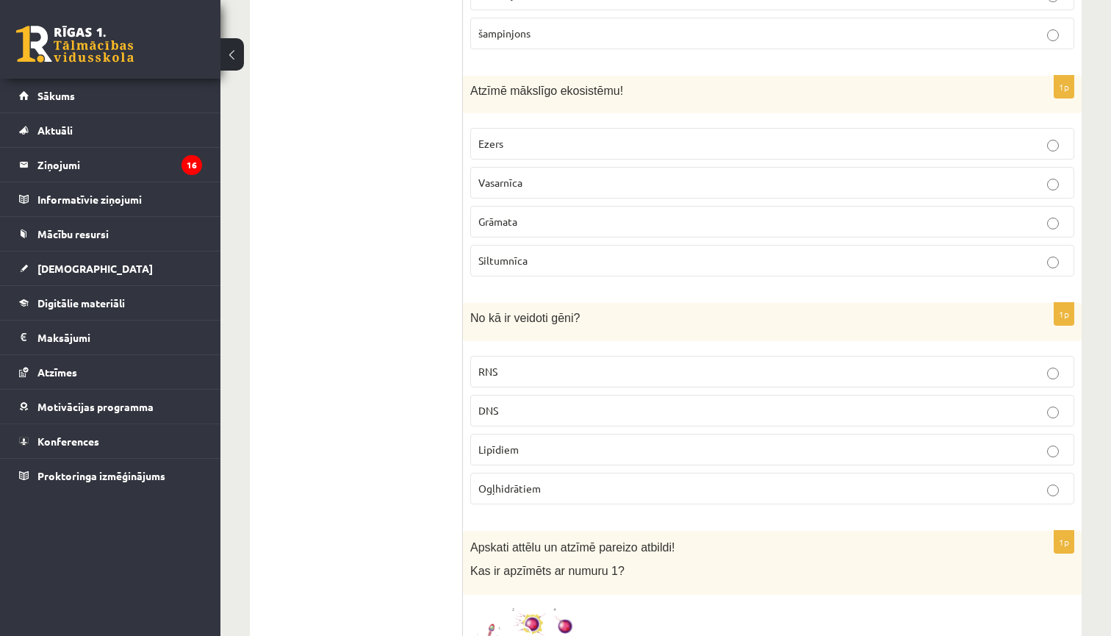
scroll to position [3848, 0]
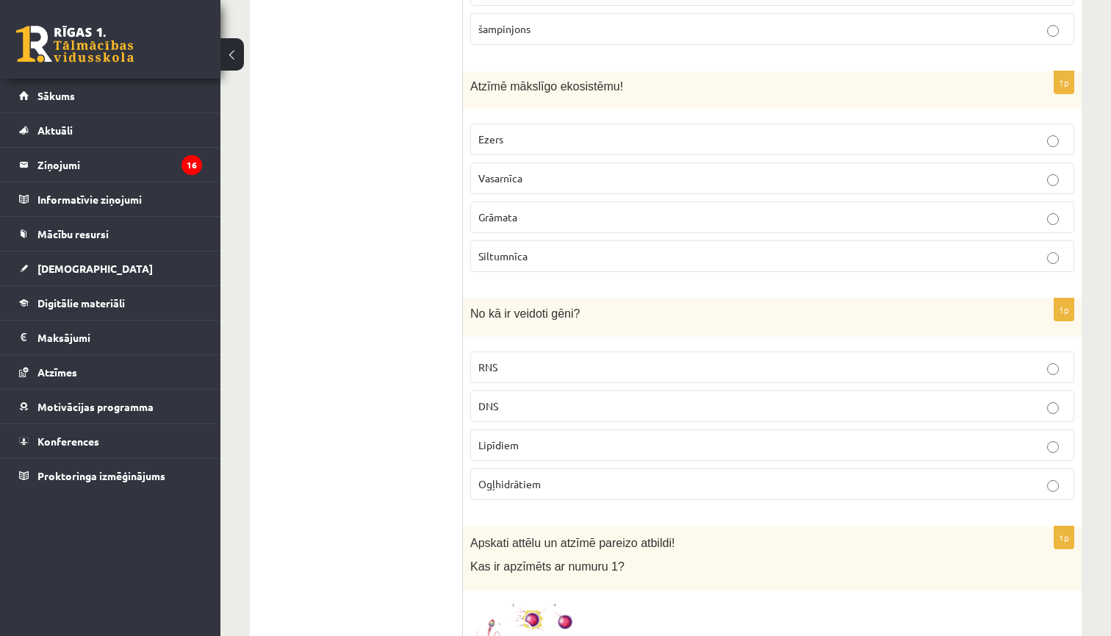
click at [500, 255] on label "Siltumnīca" at bounding box center [772, 256] width 604 height 32
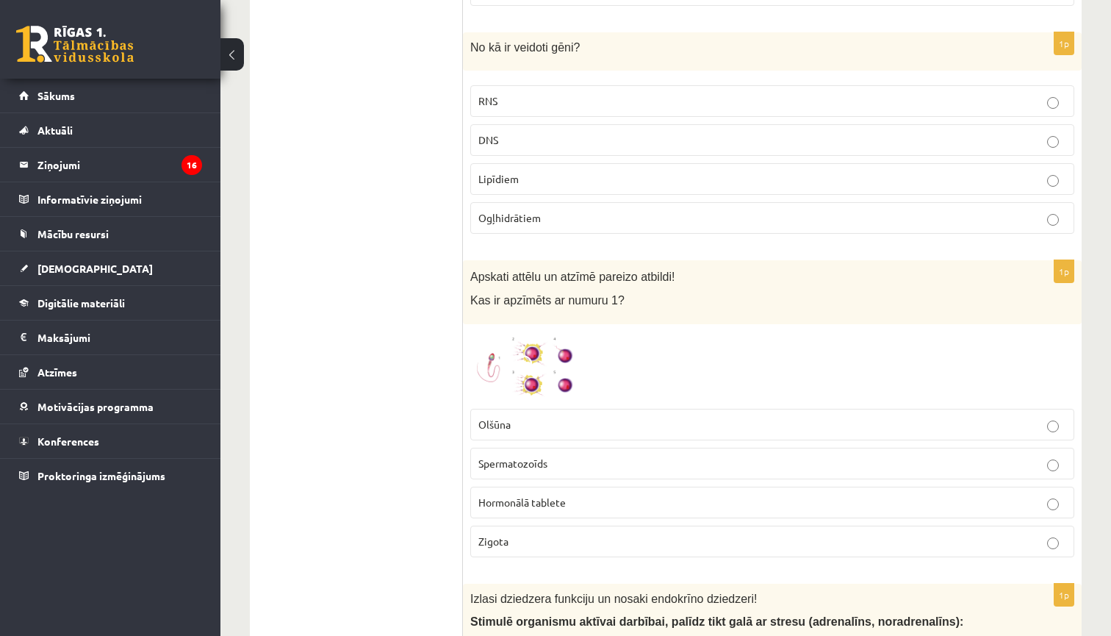
scroll to position [4128, 0]
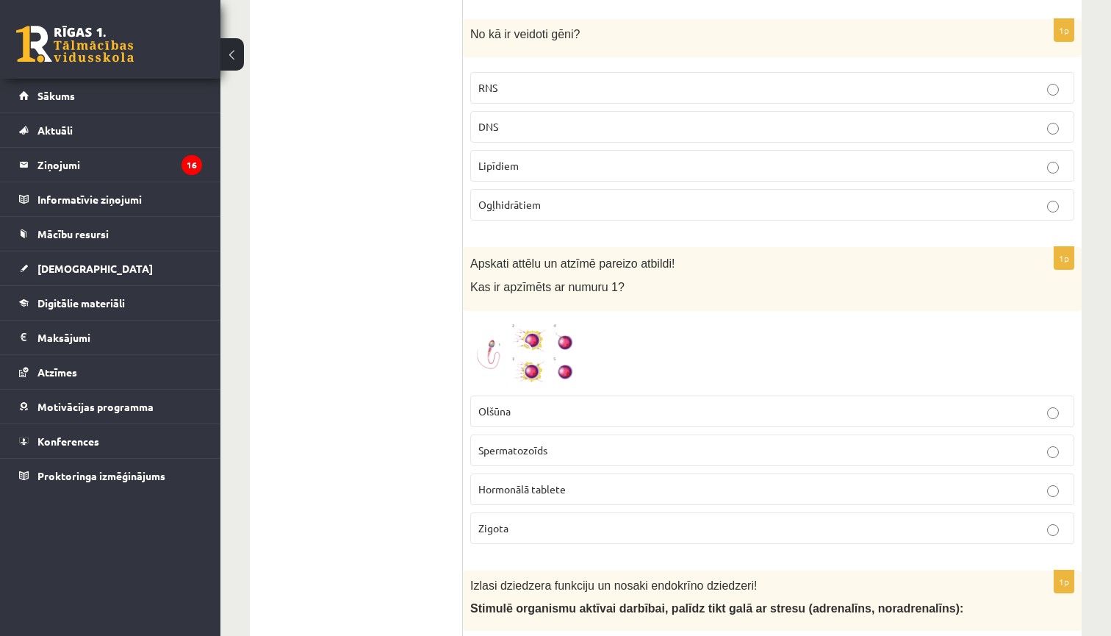
click at [714, 111] on label "DNS" at bounding box center [772, 127] width 604 height 32
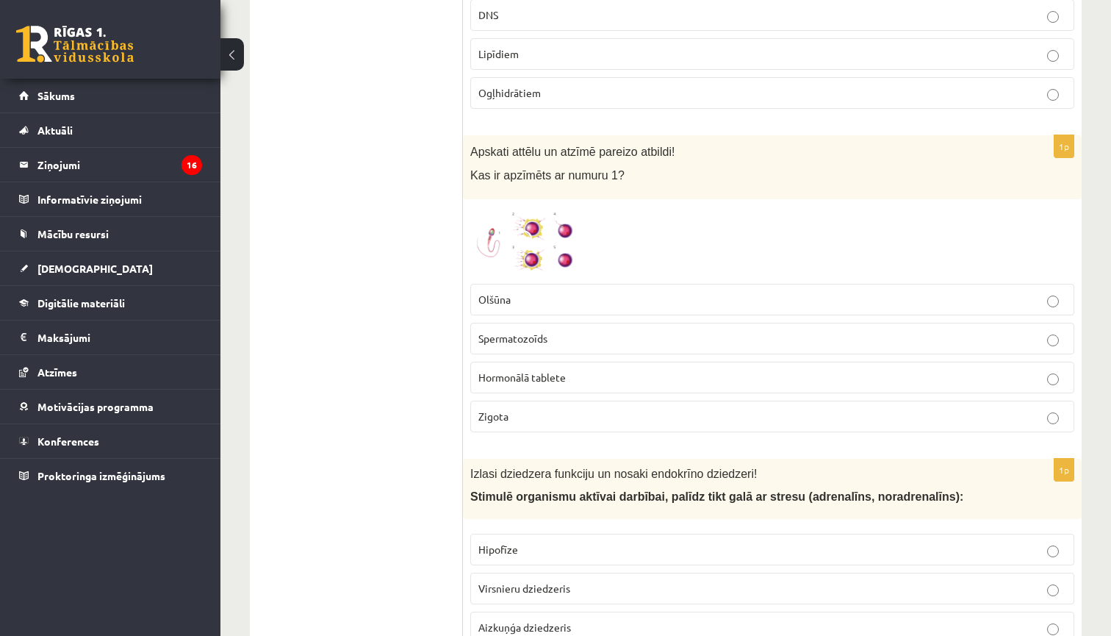
scroll to position [4253, 0]
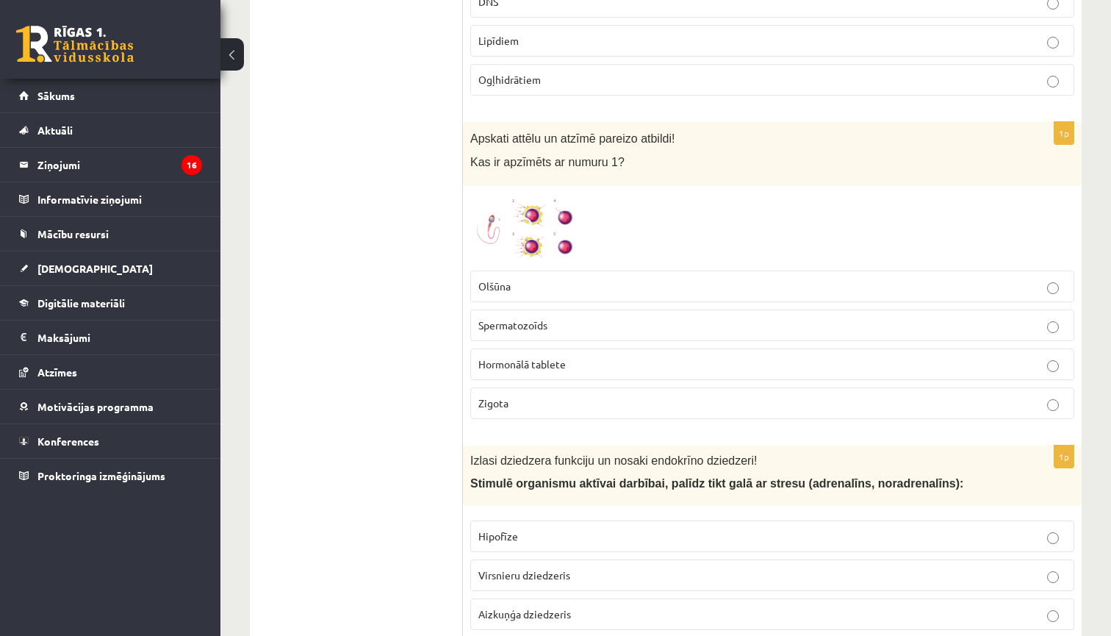
click at [525, 197] on img at bounding box center [525, 228] width 110 height 70
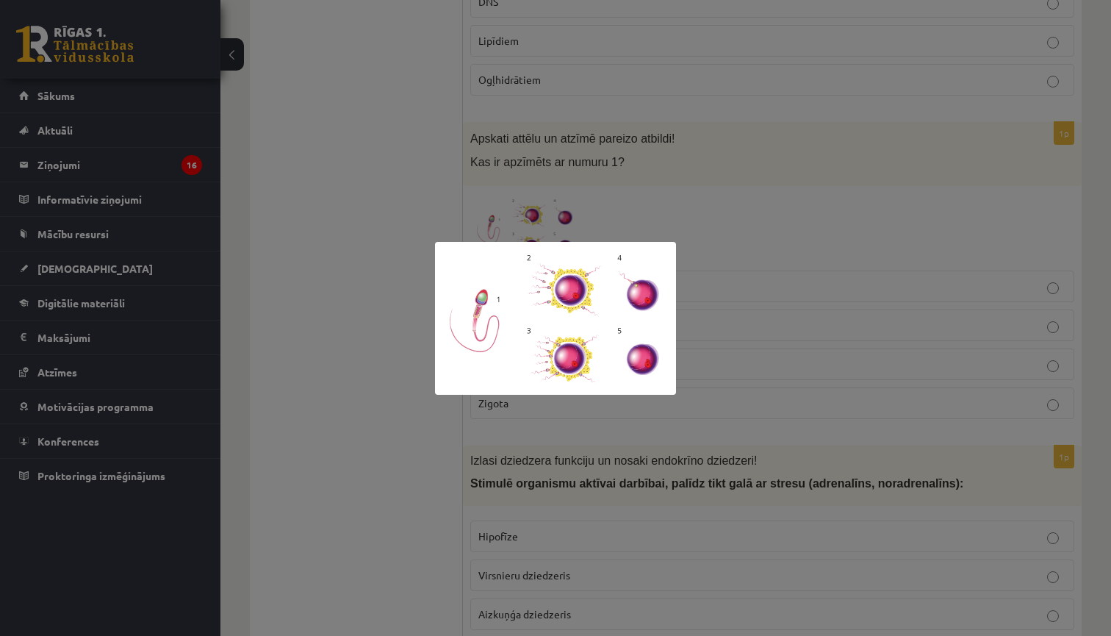
click at [781, 190] on div at bounding box center [555, 318] width 1111 height 636
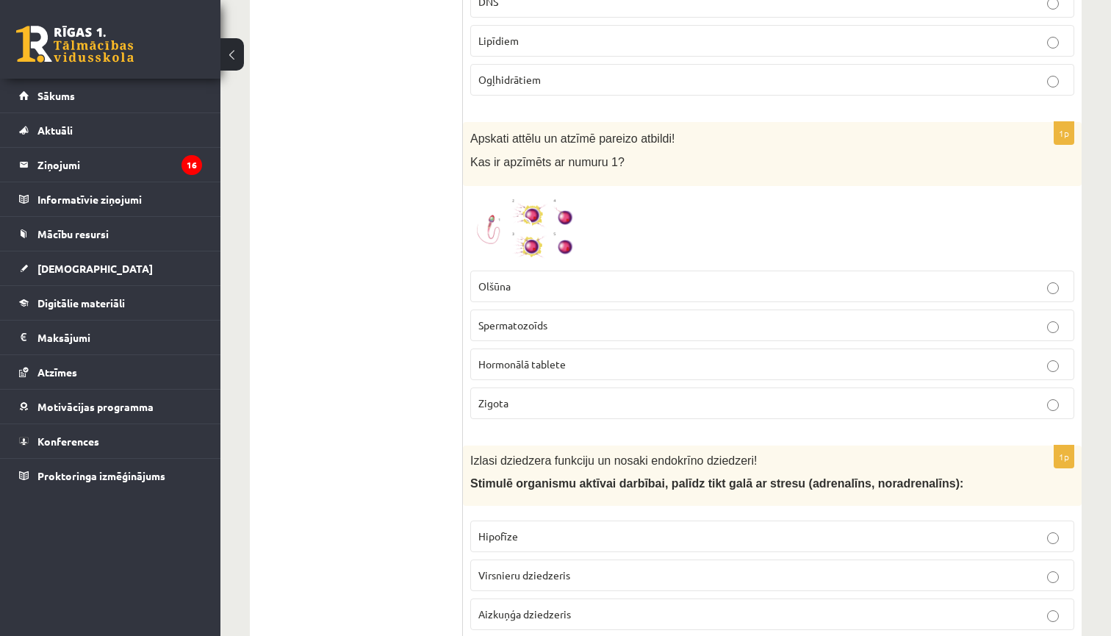
click at [581, 320] on p "Spermatozoīds" at bounding box center [772, 324] width 588 height 15
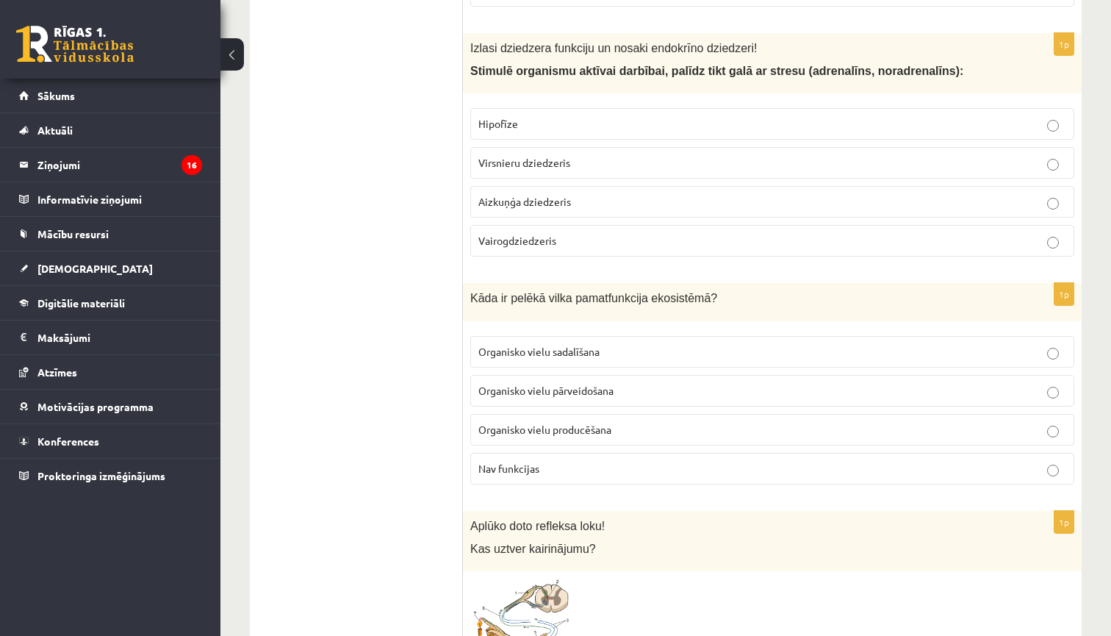
scroll to position [4665, 0]
click at [636, 232] on p "Vairogdziedzeris" at bounding box center [772, 239] width 588 height 15
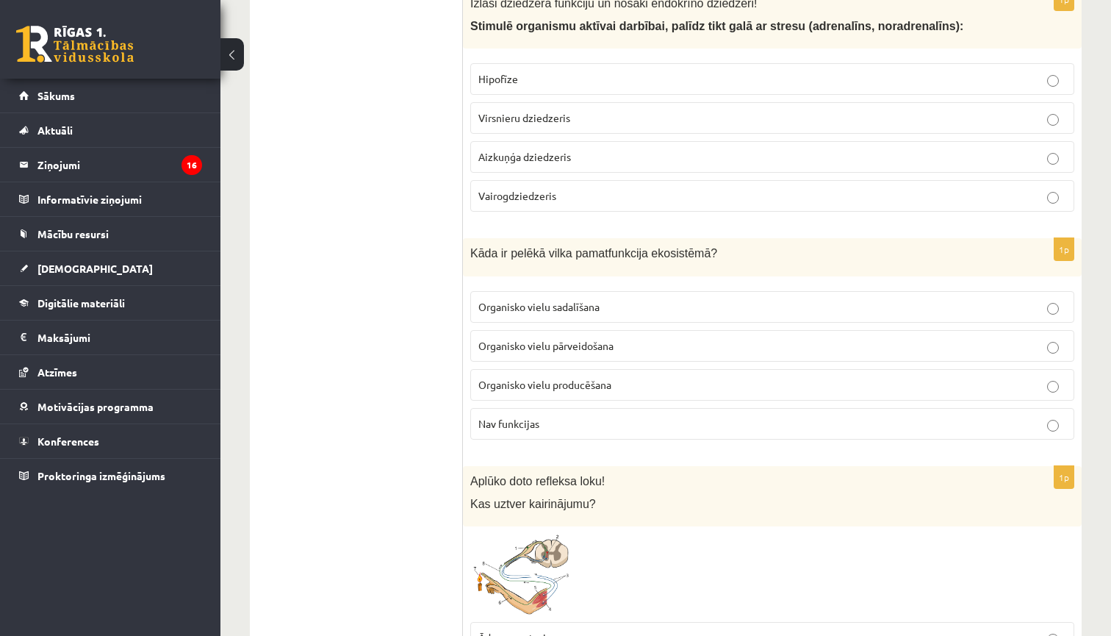
scroll to position [4714, 0]
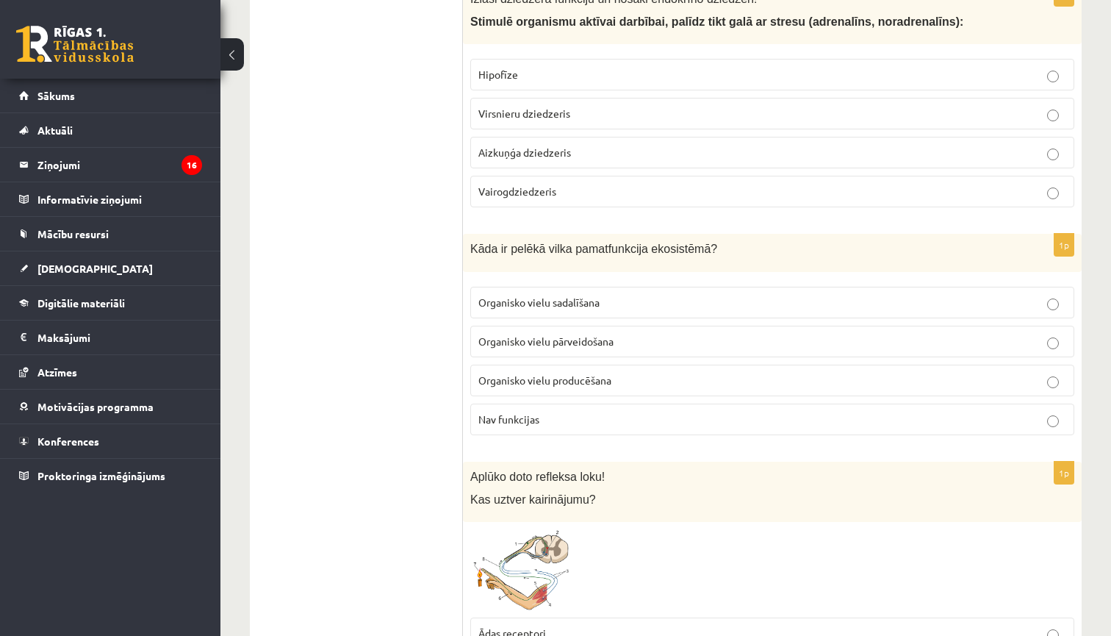
click at [682, 84] on fieldset "Hipofīze Virsnieru dziedzeris Aizkuņģa dziedzeris Vairogdziedzeris" at bounding box center [772, 131] width 604 height 160
click at [680, 98] on label "Virsnieru dziedzeris" at bounding box center [772, 114] width 604 height 32
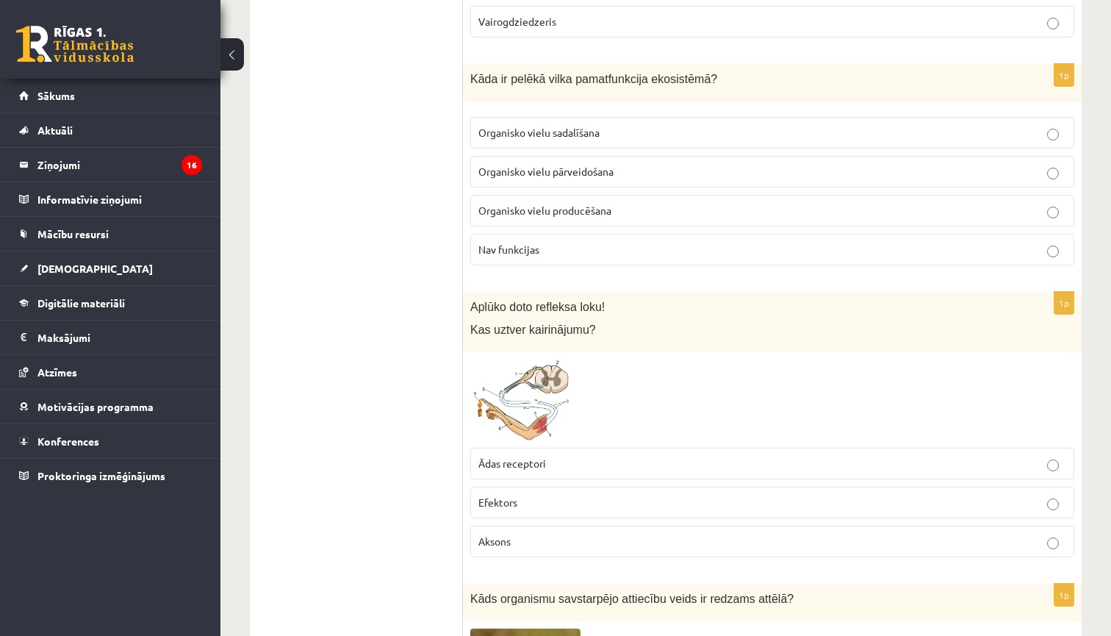
scroll to position [4900, 0]
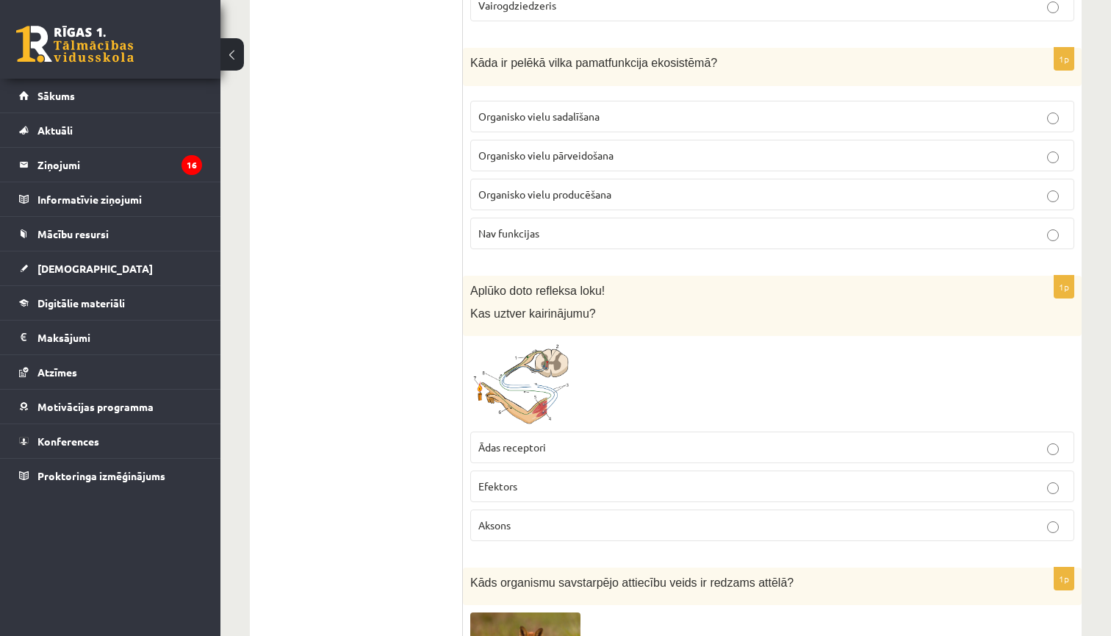
click at [622, 109] on p "Organisko vielu sadalīšana" at bounding box center [772, 116] width 588 height 15
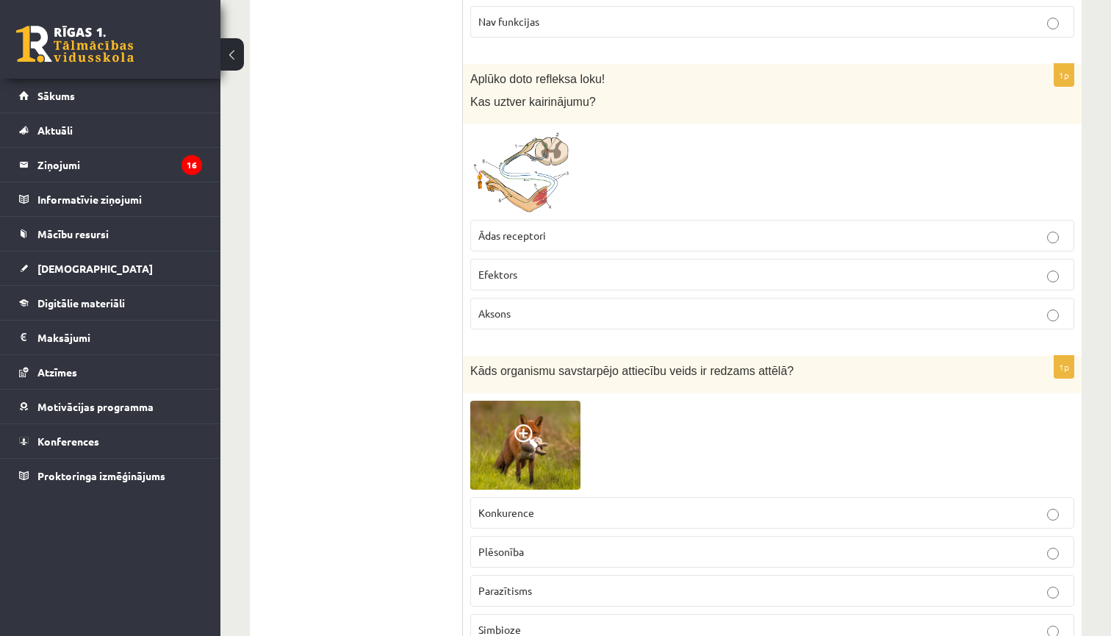
scroll to position [5127, 0]
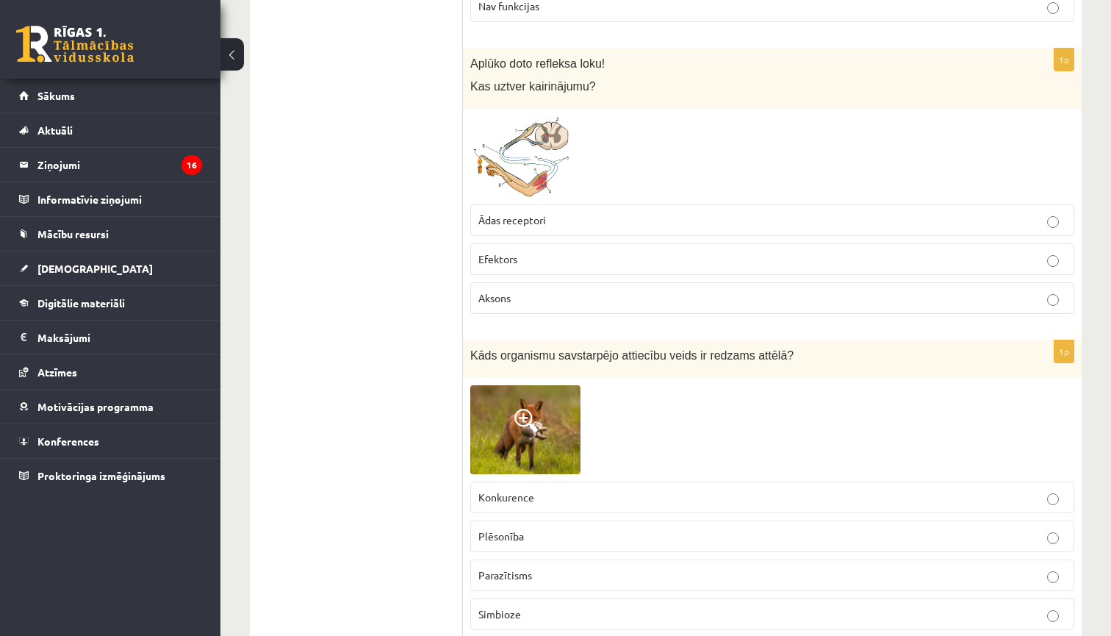
click at [528, 148] on span at bounding box center [526, 152] width 24 height 24
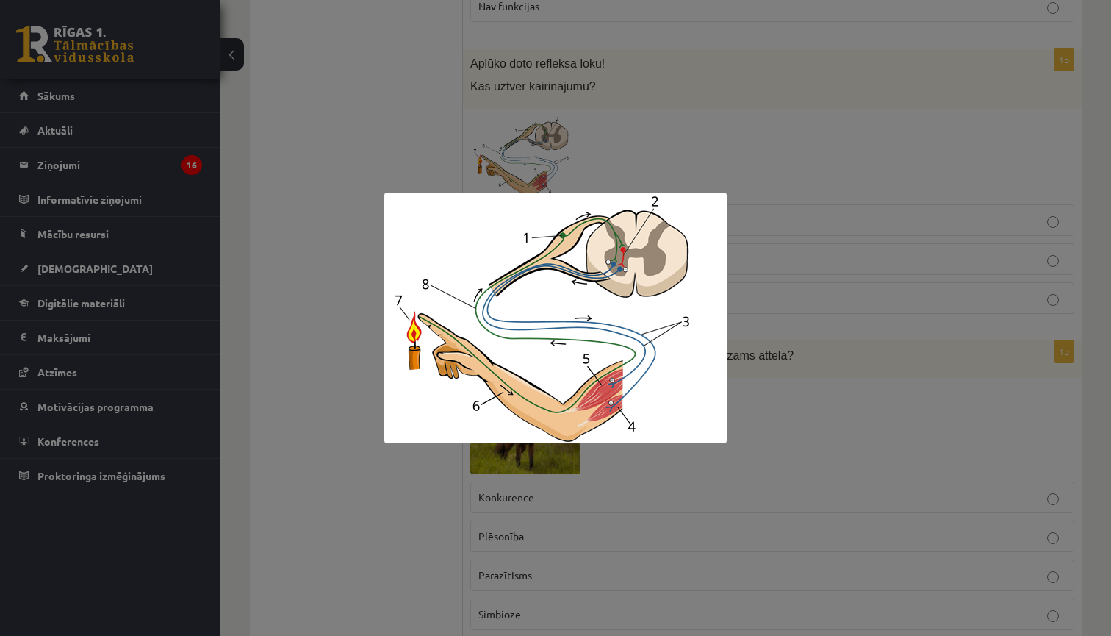
click at [514, 151] on div at bounding box center [555, 318] width 1111 height 636
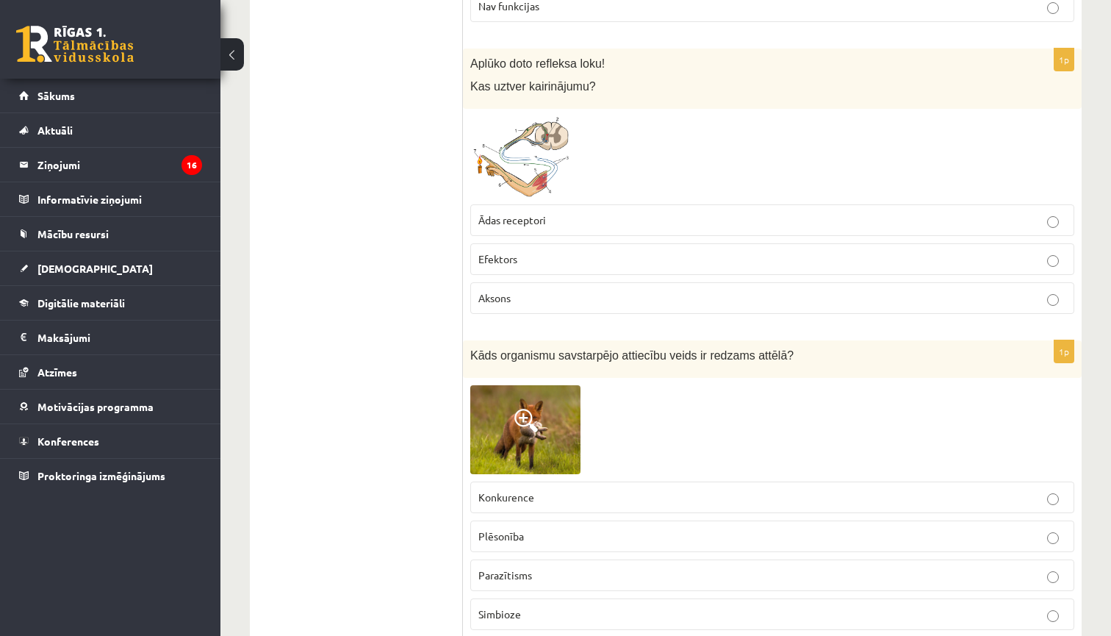
click at [542, 213] on span "Ādas receptori" at bounding box center [512, 219] width 68 height 13
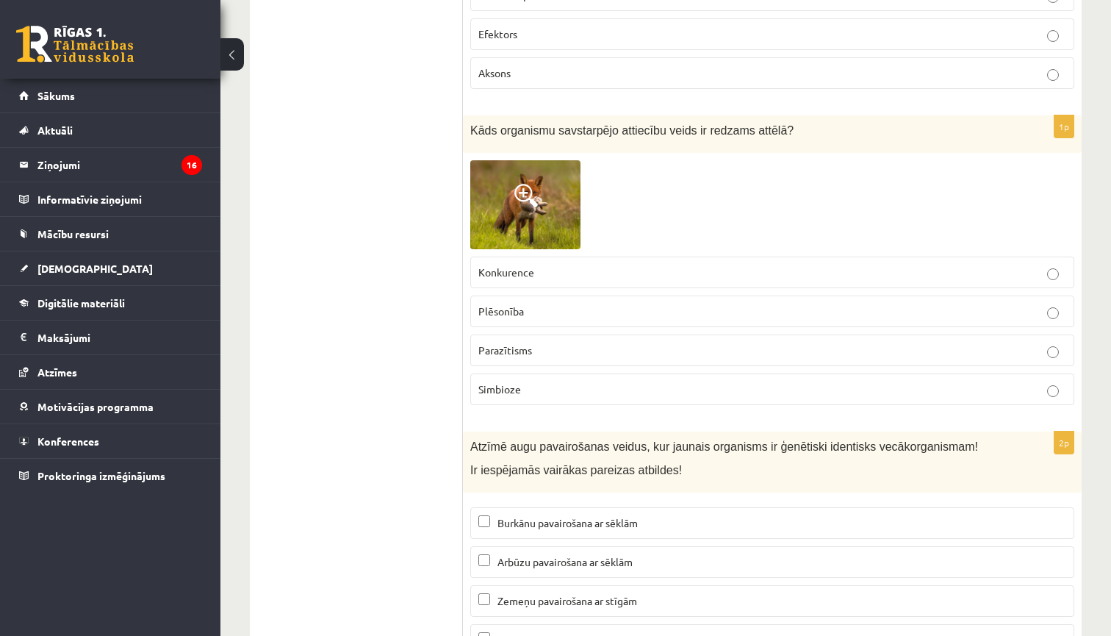
scroll to position [5361, 0]
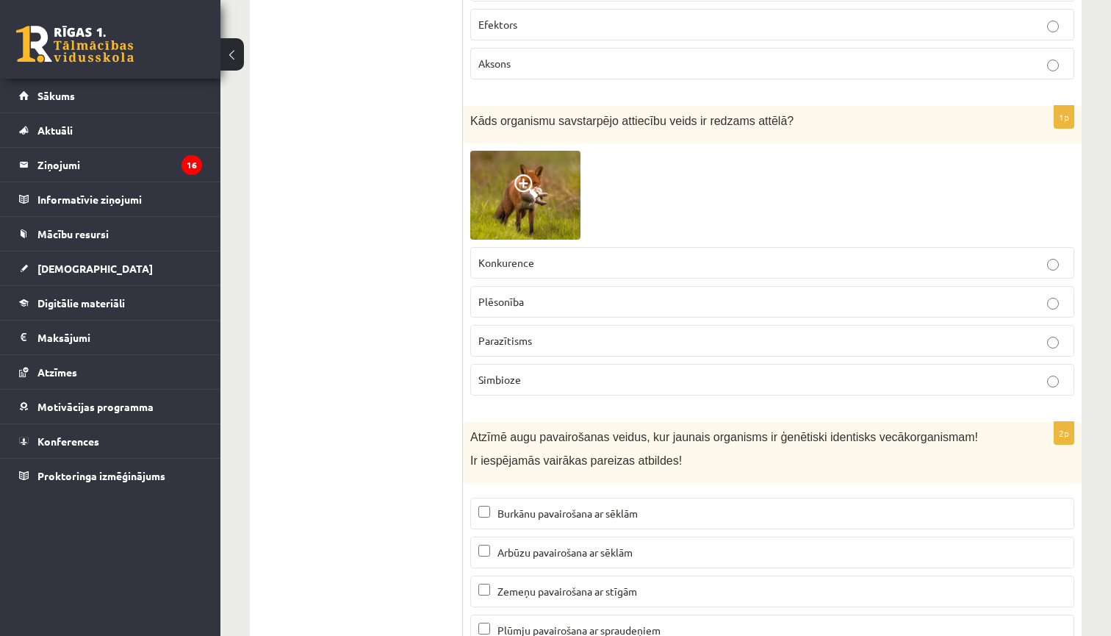
click at [535, 179] on span at bounding box center [526, 186] width 24 height 24
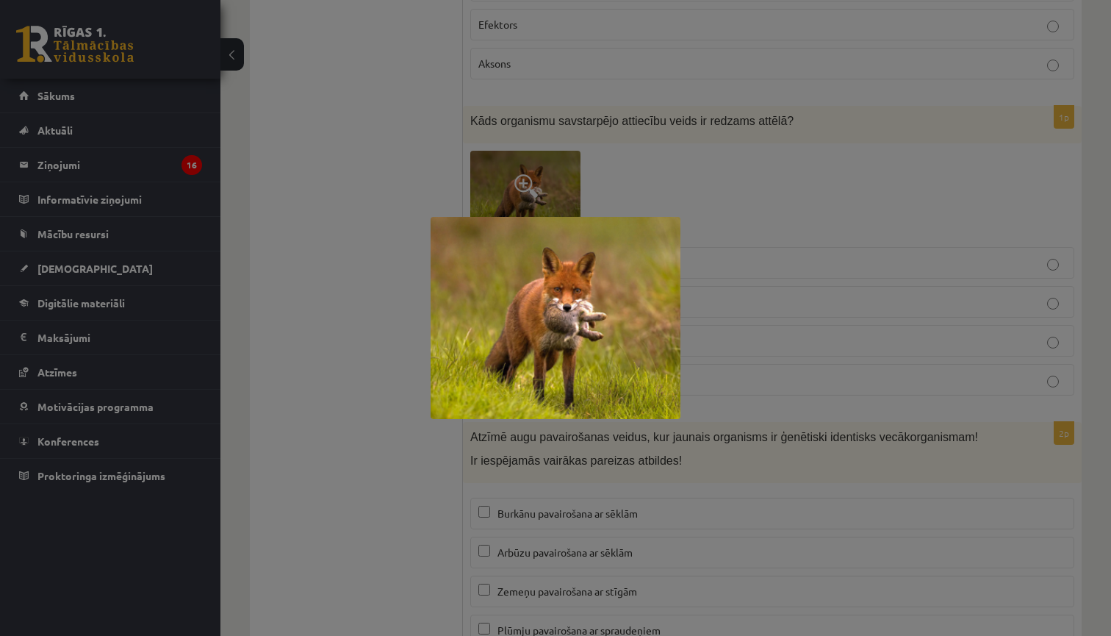
click at [541, 172] on div at bounding box center [555, 318] width 1111 height 636
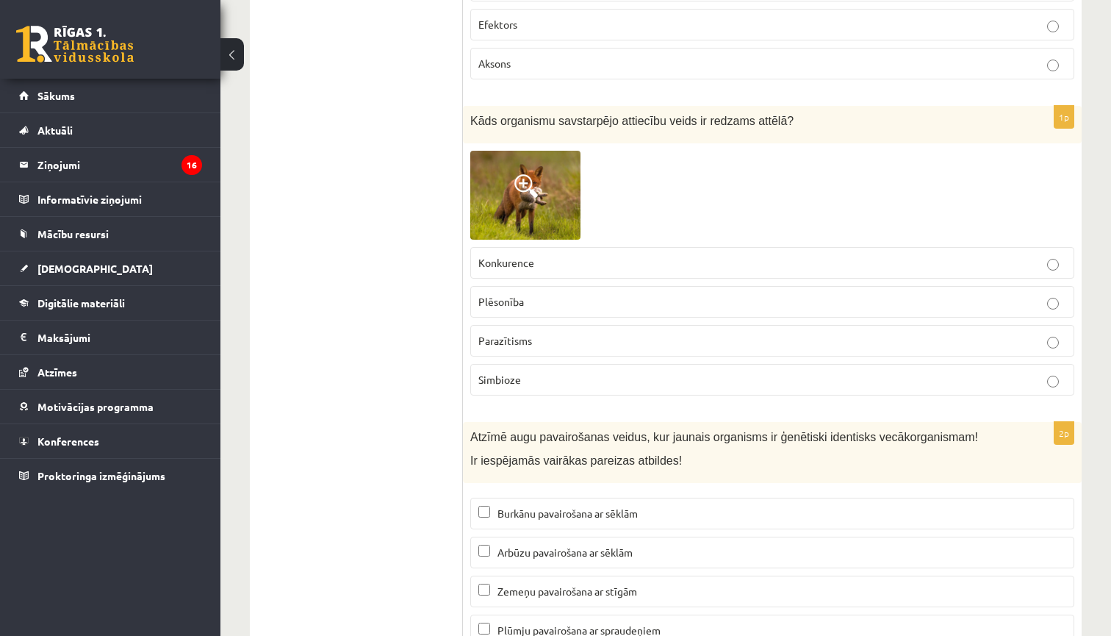
click at [508, 295] on p "Plēsonība" at bounding box center [772, 301] width 588 height 15
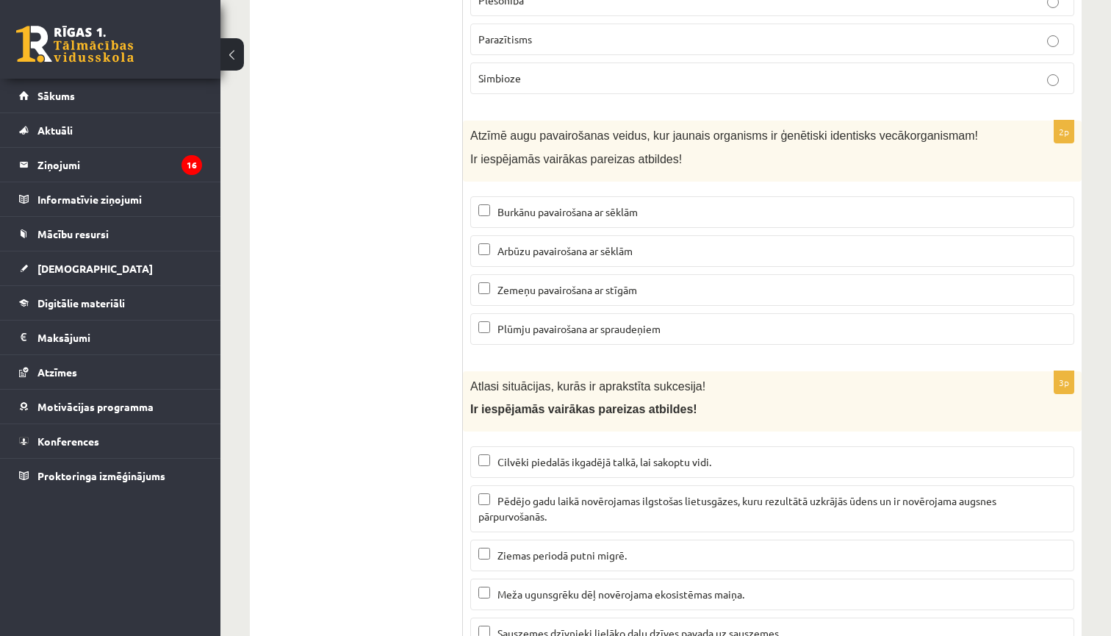
scroll to position [5640, 0]
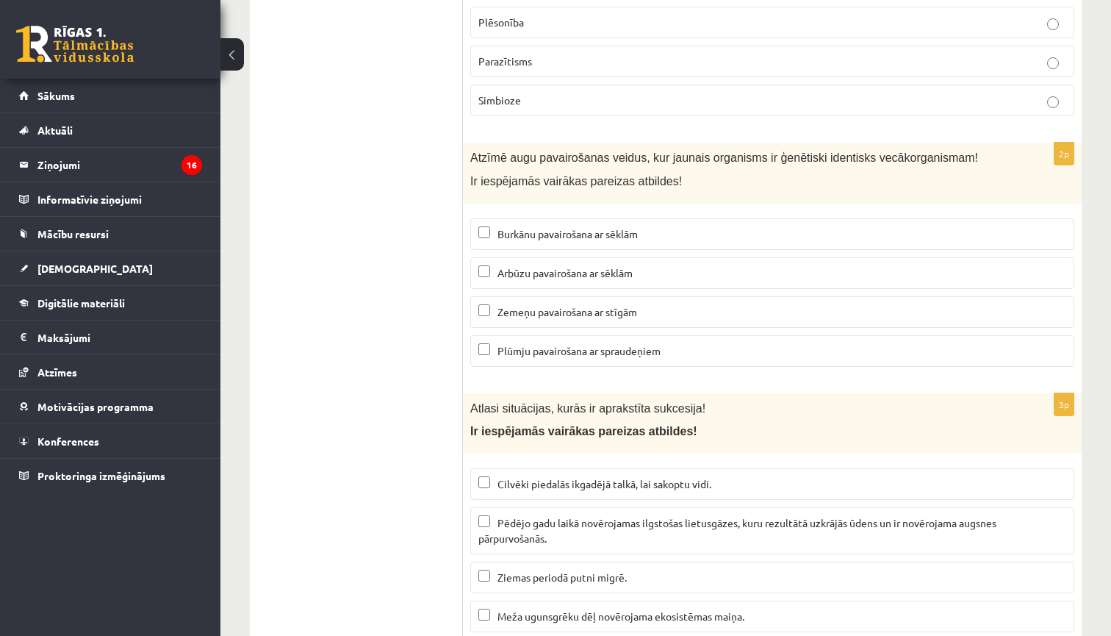
click at [583, 266] on span "Arbūzu pavairošana ar sēklām" at bounding box center [564, 272] width 135 height 13
click at [588, 227] on span "Burkānu pavairošana ar sēklām" at bounding box center [567, 233] width 140 height 13
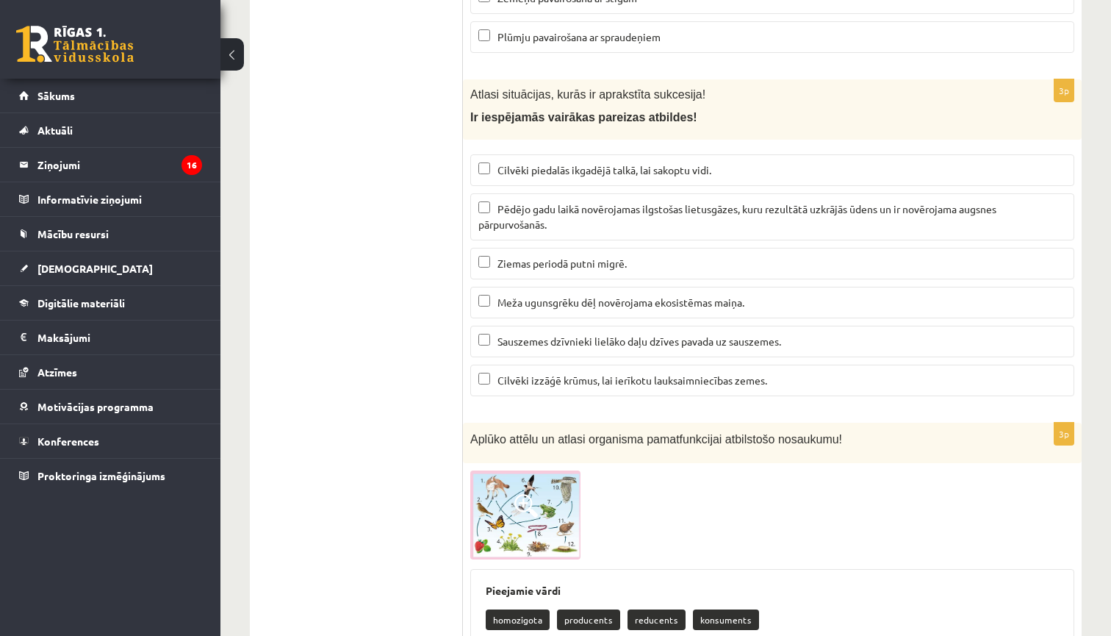
scroll to position [5959, 0]
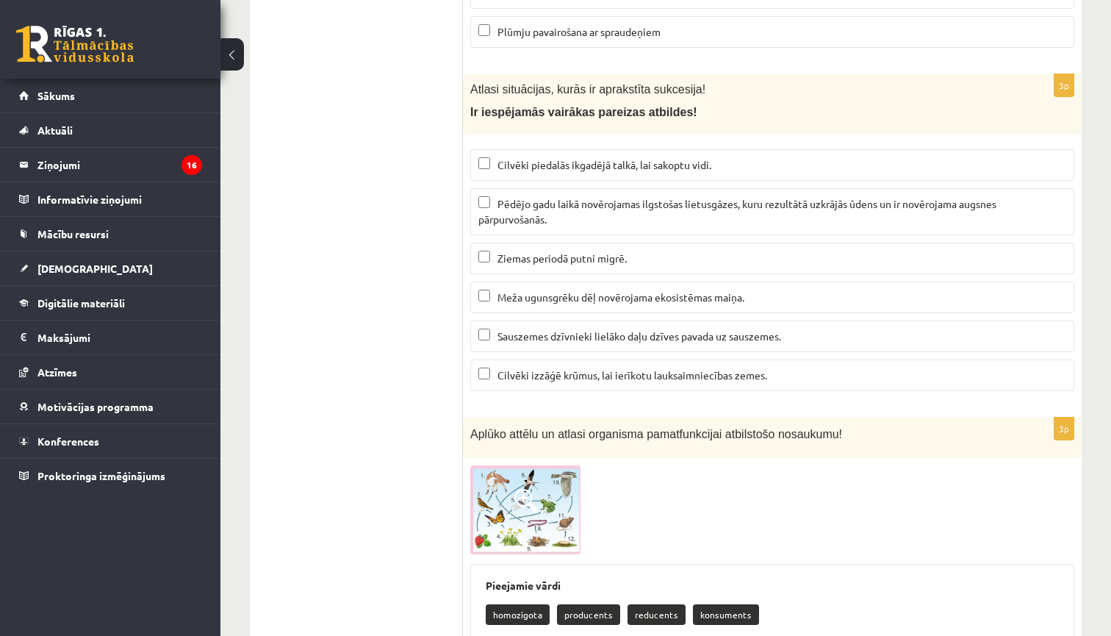
click at [719, 196] on p "Pēdējo gadu laikā novērojamas ilgstošas lietusgāzes, kuru rezultātā uzkrājās ūd…" at bounding box center [772, 211] width 588 height 31
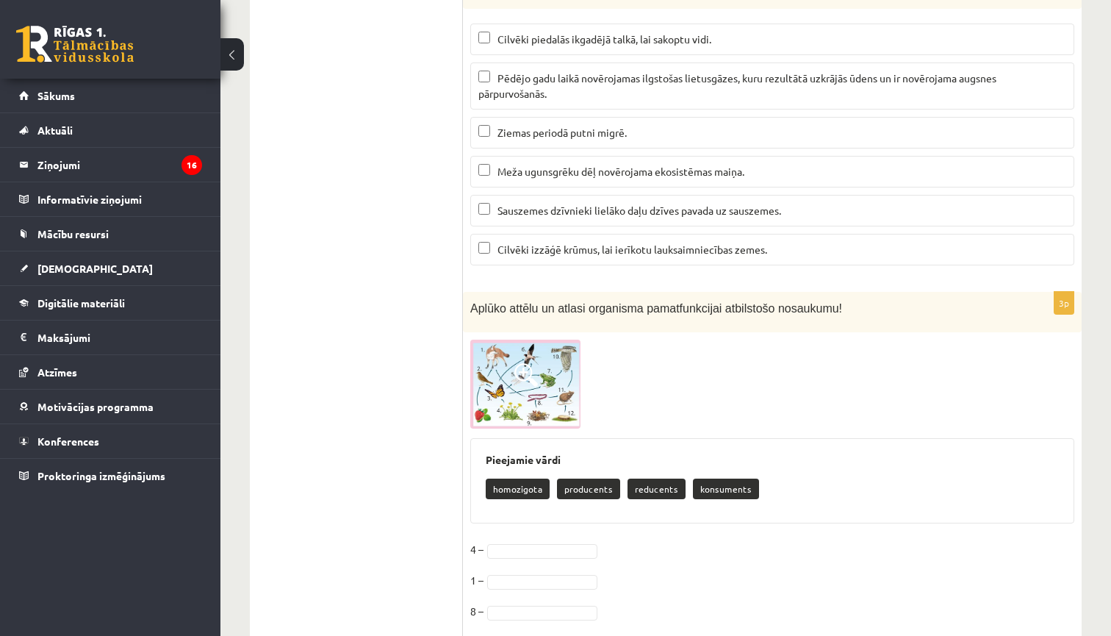
scroll to position [6113, 0]
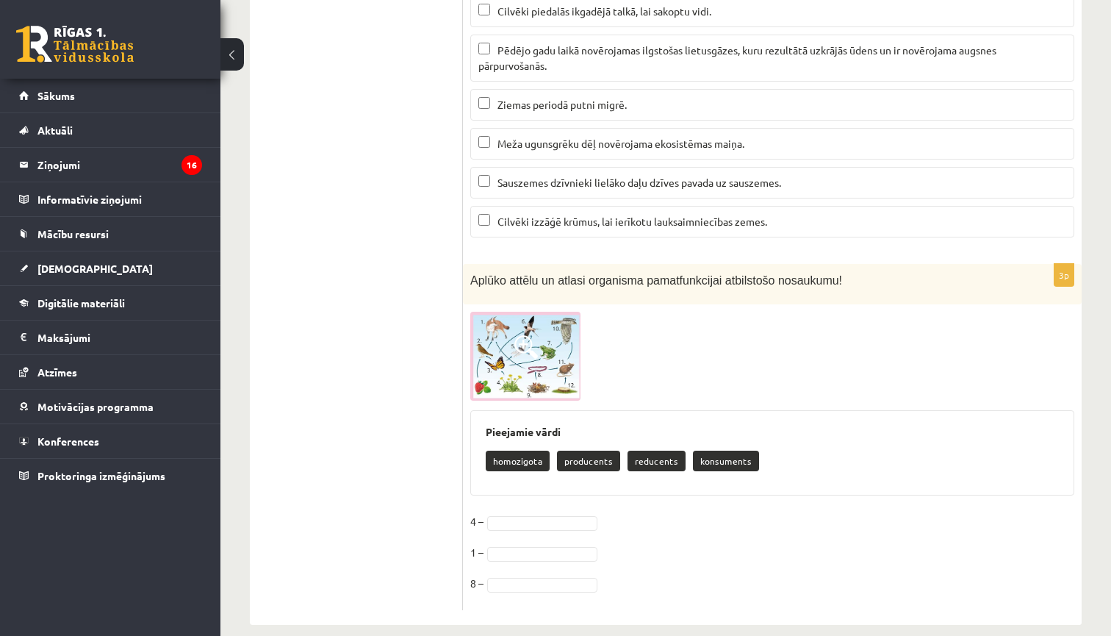
click at [677, 138] on label "Meža ugunsgrēku dēļ novērojama ekosistēmas maiņa." at bounding box center [772, 144] width 604 height 32
click at [644, 181] on label "Sauszemes dzīvnieki lielāko daļu dzīves pavada uz sauszemes." at bounding box center [772, 183] width 604 height 32
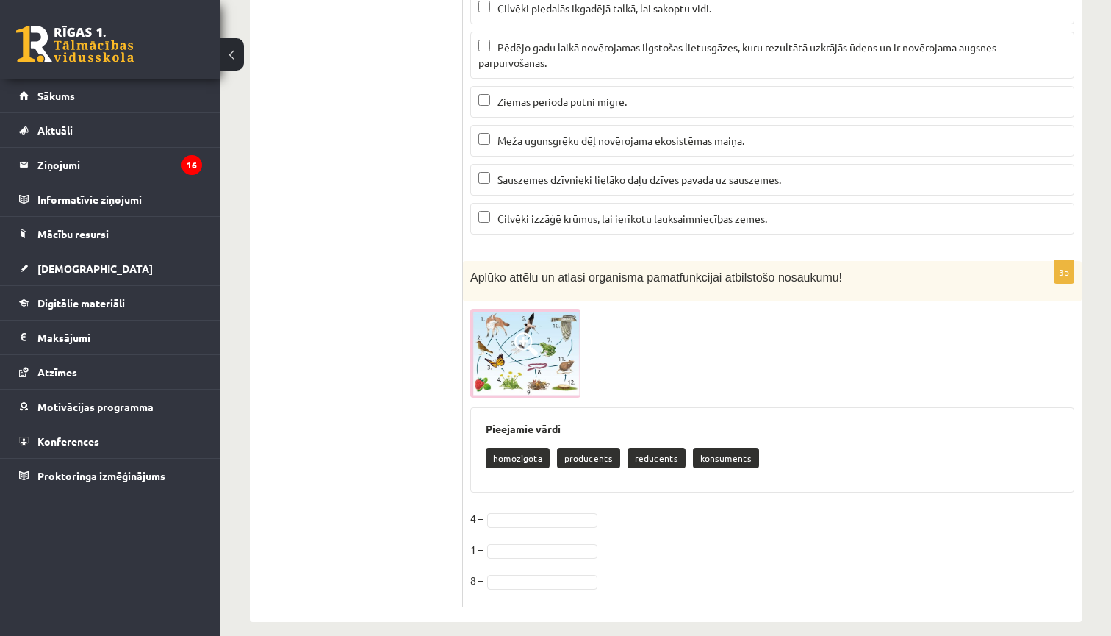
scroll to position [6115, 0]
click at [523, 340] on span at bounding box center [526, 345] width 24 height 24
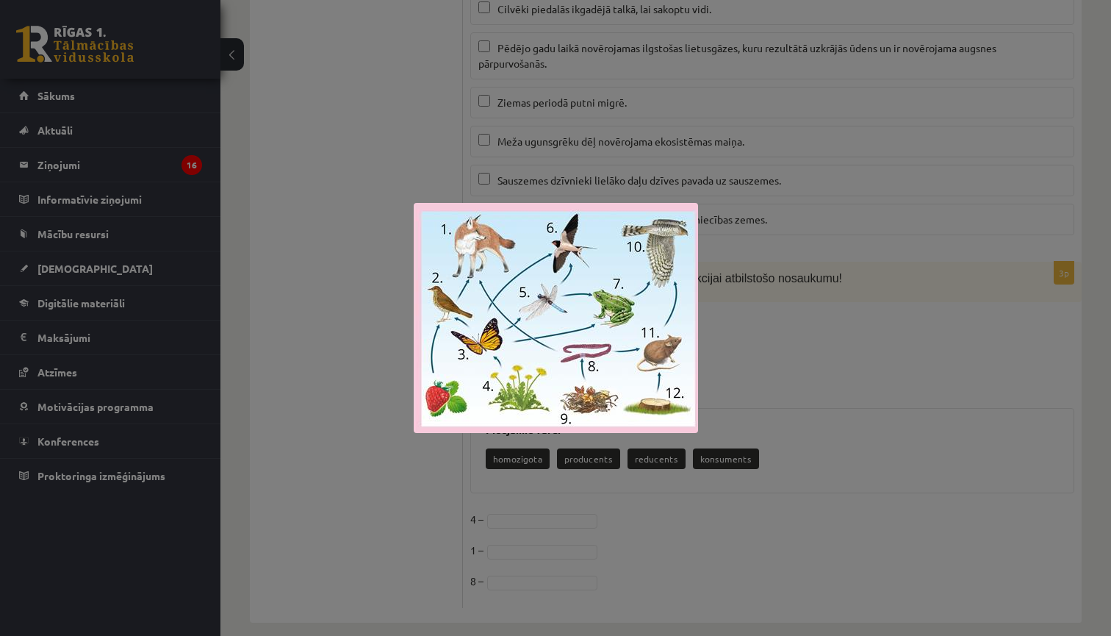
click at [715, 309] on div at bounding box center [555, 318] width 1111 height 636
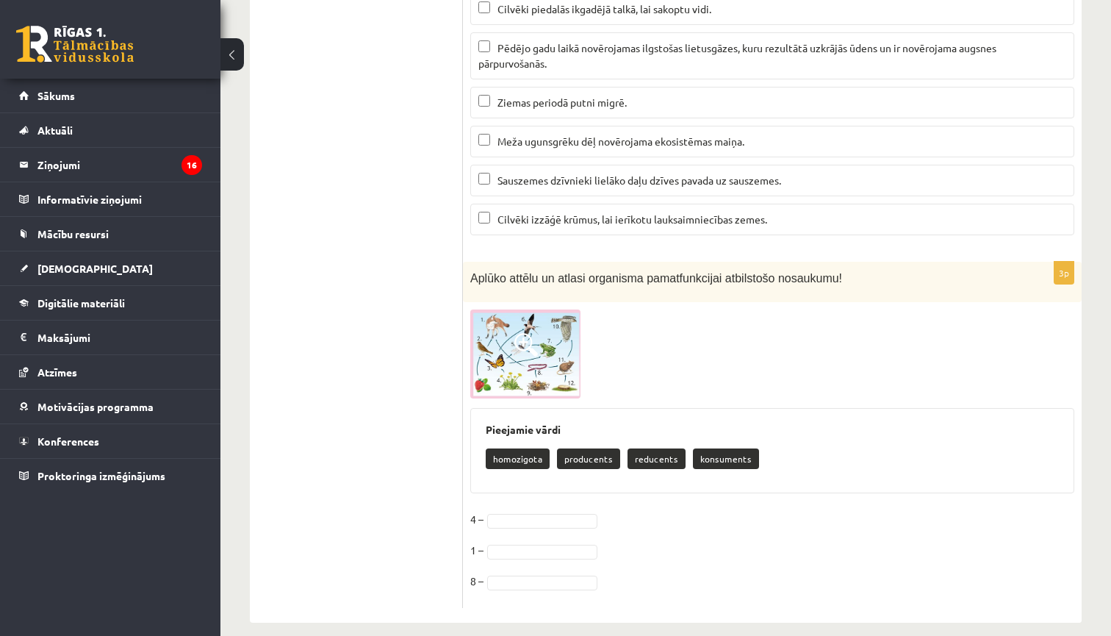
click at [482, 322] on img at bounding box center [525, 353] width 110 height 89
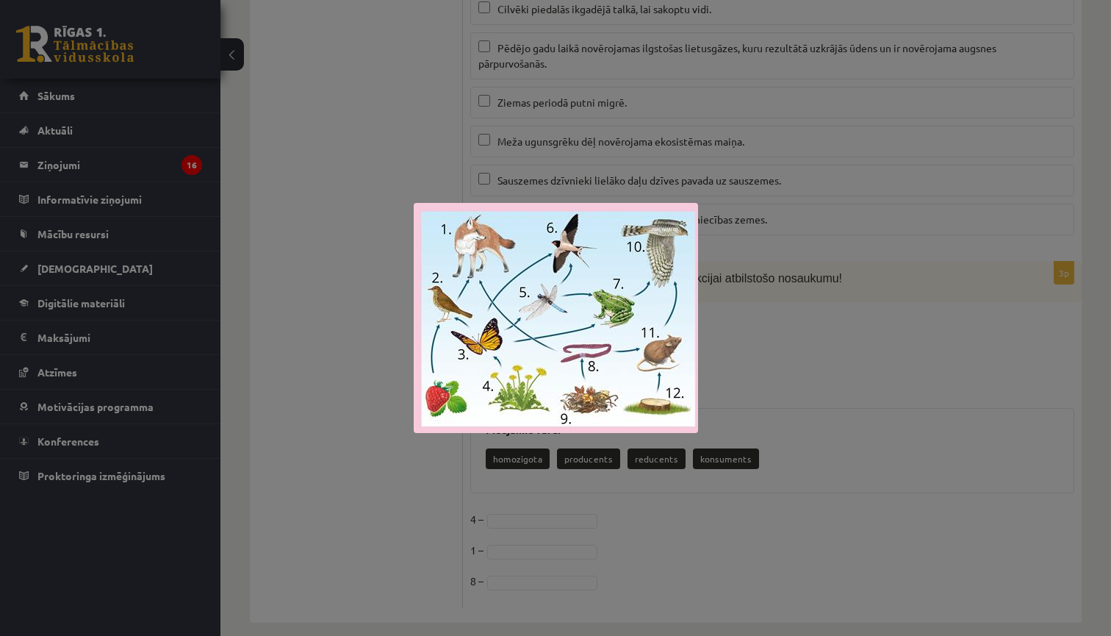
click at [705, 337] on div at bounding box center [555, 318] width 1111 height 636
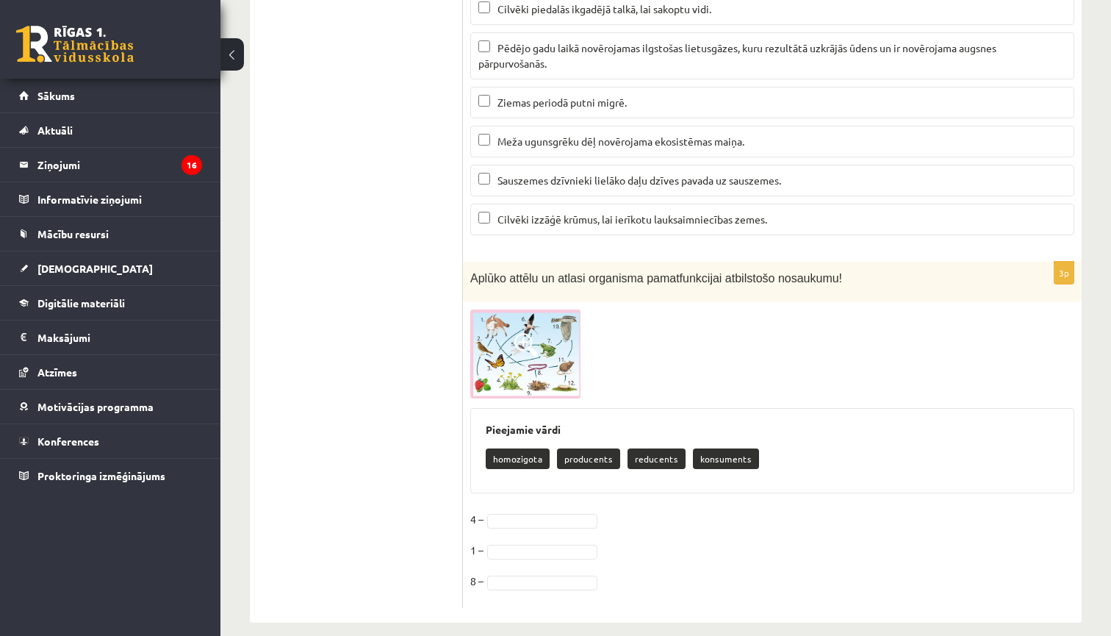
drag, startPoint x: 710, startPoint y: 448, endPoint x: 666, endPoint y: 472, distance: 50.3
click at [667, 473] on div "Pieejamie vārdi homozigota producents reducents konsuments" at bounding box center [772, 450] width 604 height 85
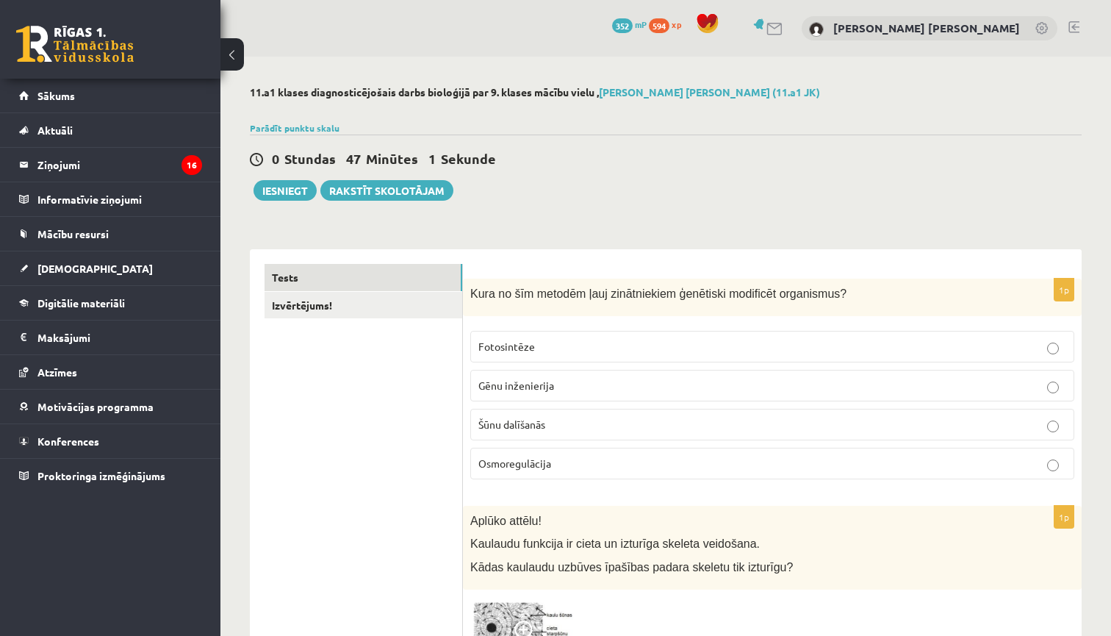
scroll to position [0, 0]
click at [309, 311] on link "Izvērtējums!" at bounding box center [364, 305] width 198 height 27
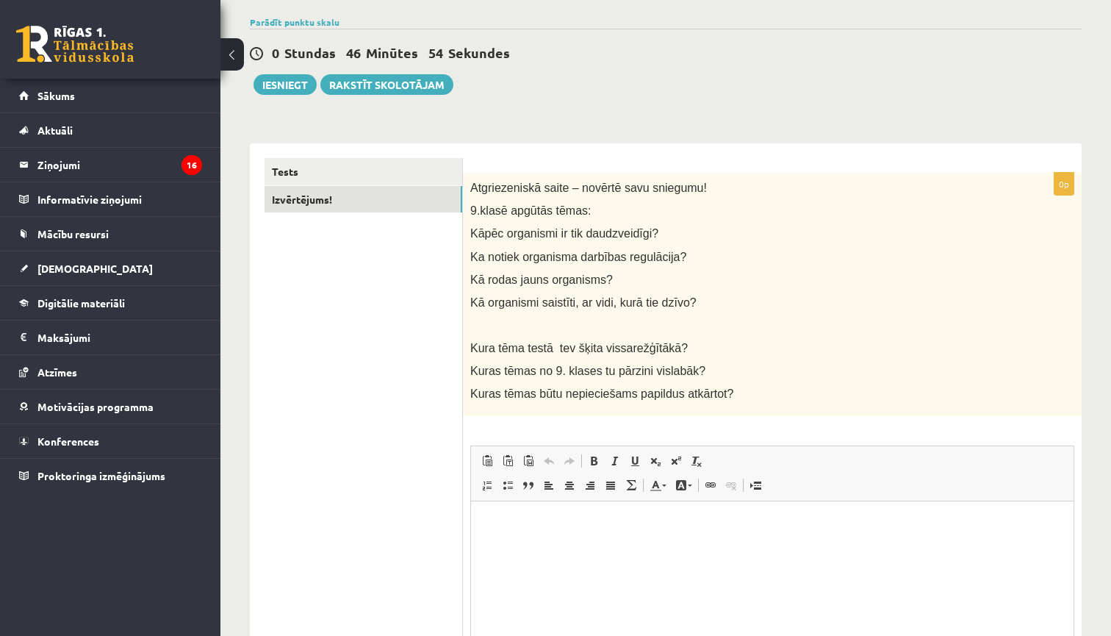
scroll to position [112, 0]
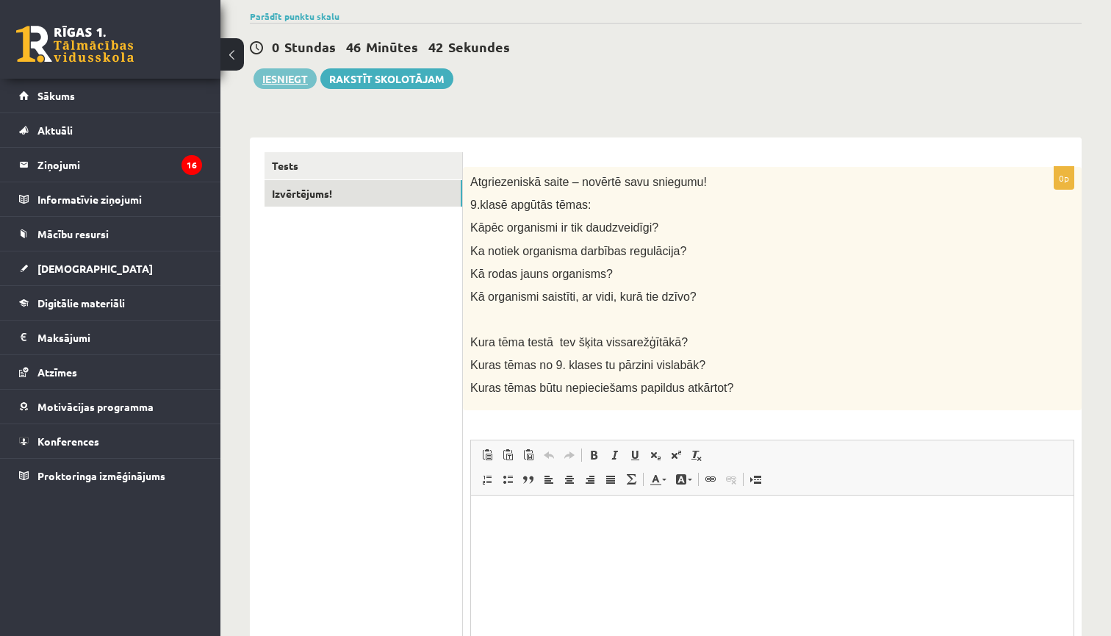
click at [264, 82] on button "Iesniegt" at bounding box center [284, 78] width 63 height 21
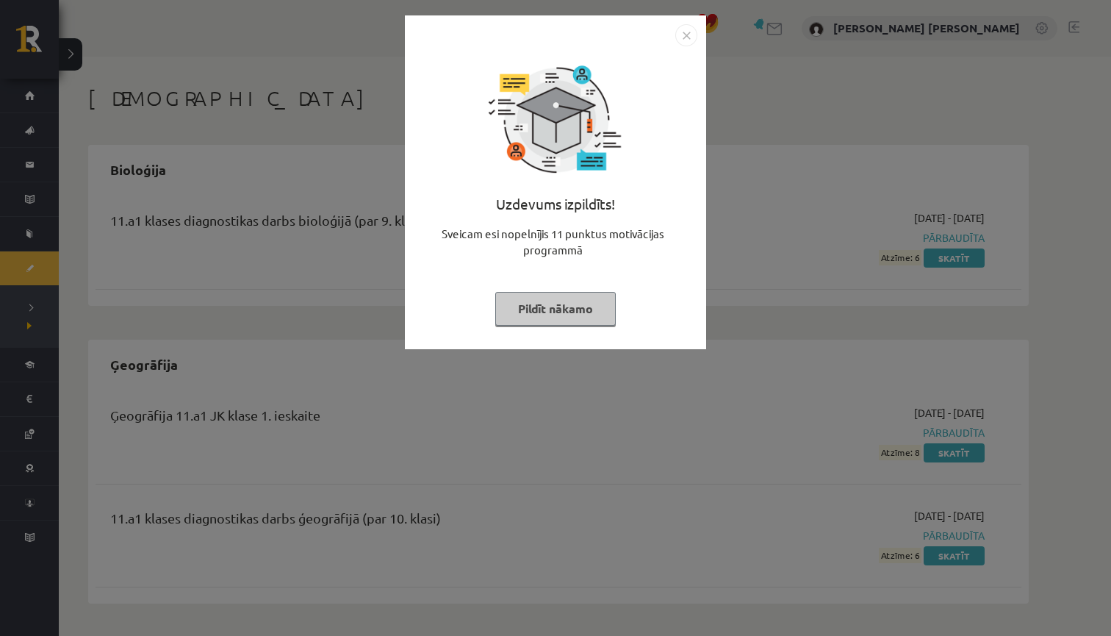
click at [519, 312] on button "Pildīt nākamo" at bounding box center [555, 309] width 120 height 34
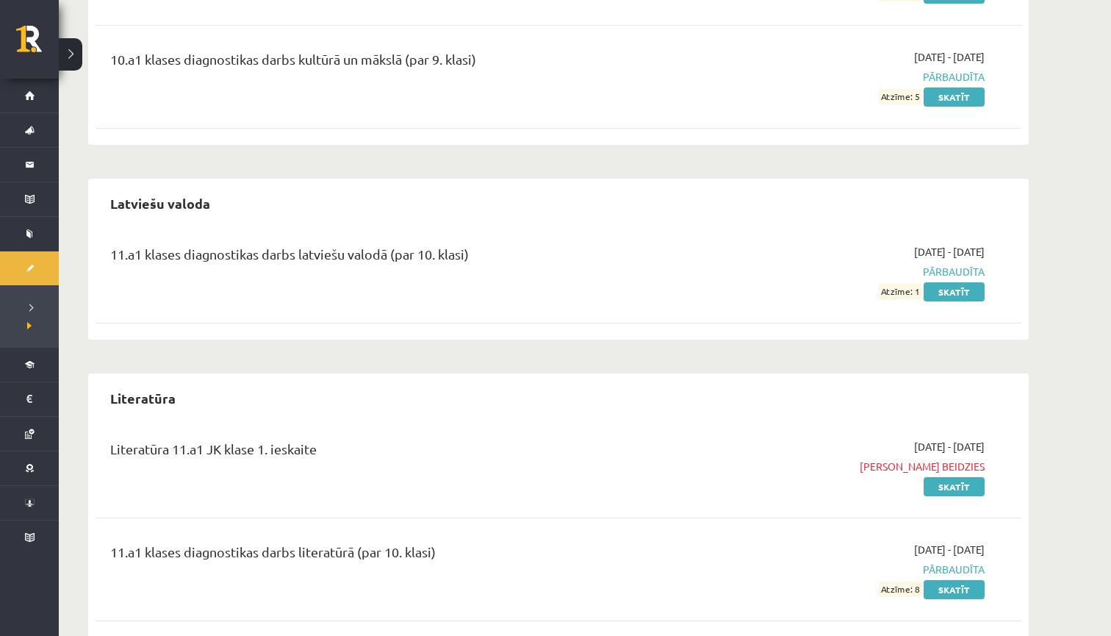
scroll to position [1171, 0]
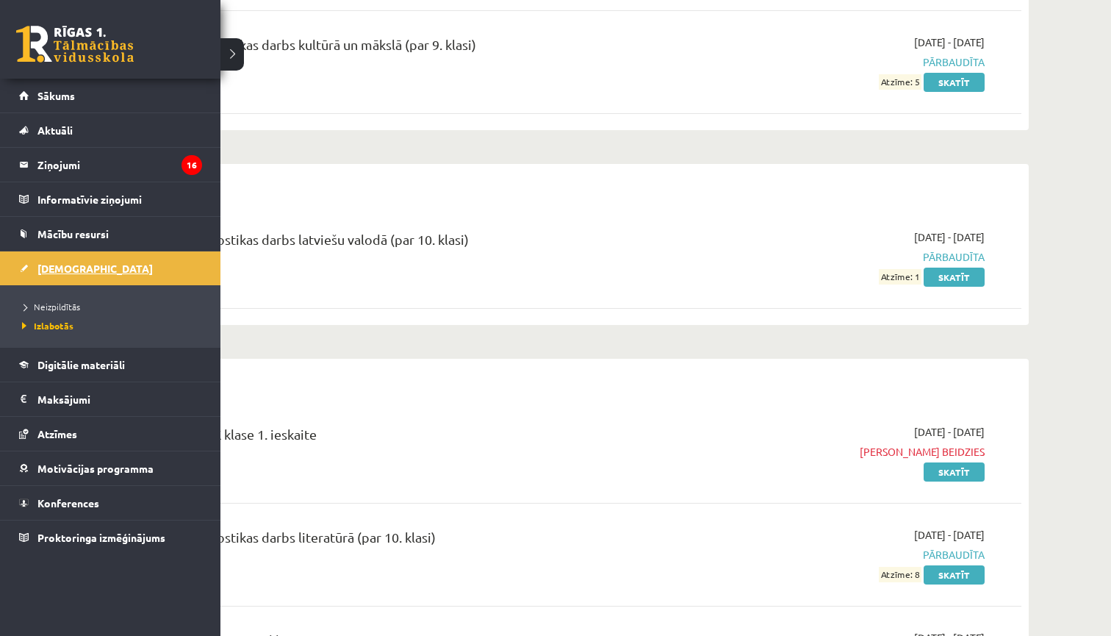
click at [60, 269] on span "[DEMOGRAPHIC_DATA]" at bounding box center [94, 268] width 115 height 13
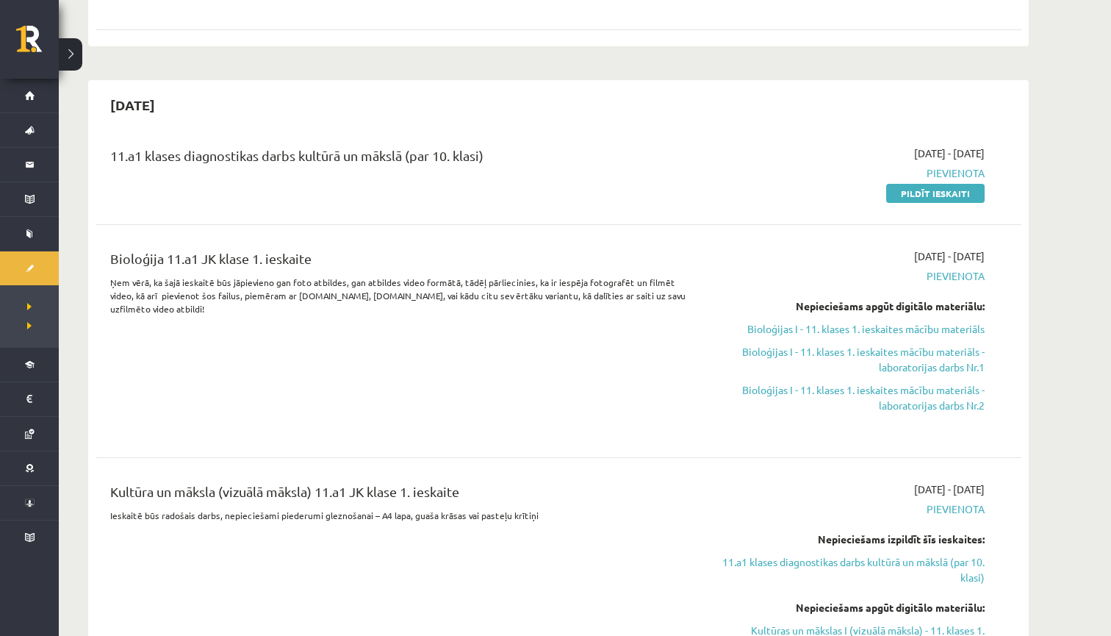
scroll to position [630, 0]
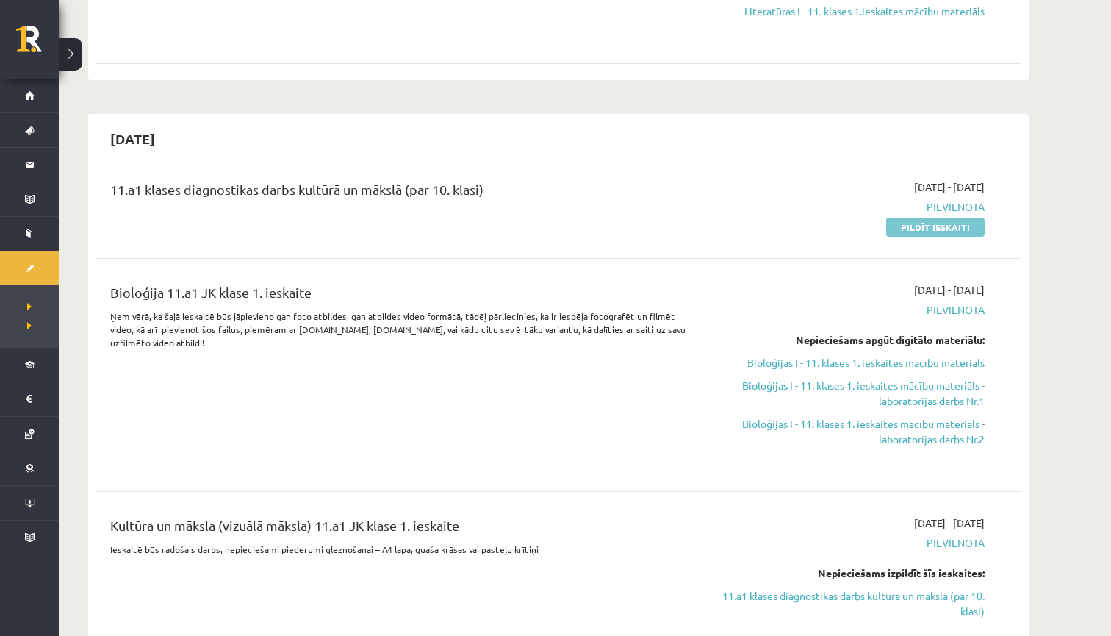
click at [932, 230] on link "Pildīt ieskaiti" at bounding box center [935, 226] width 98 height 19
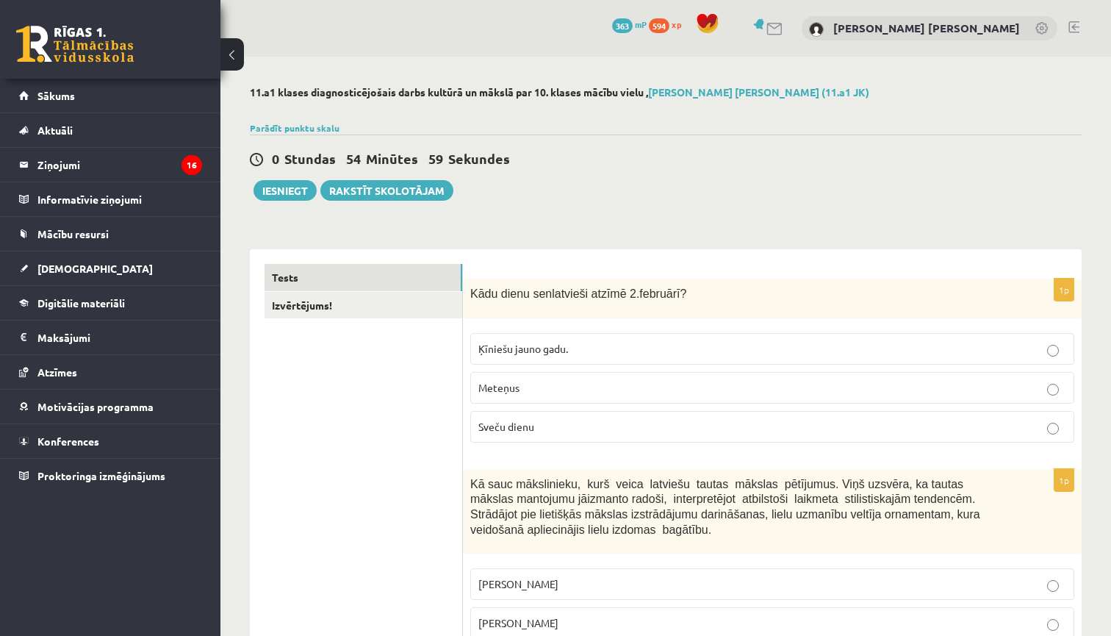
click at [542, 433] on p "Sveču dienu" at bounding box center [772, 426] width 588 height 15
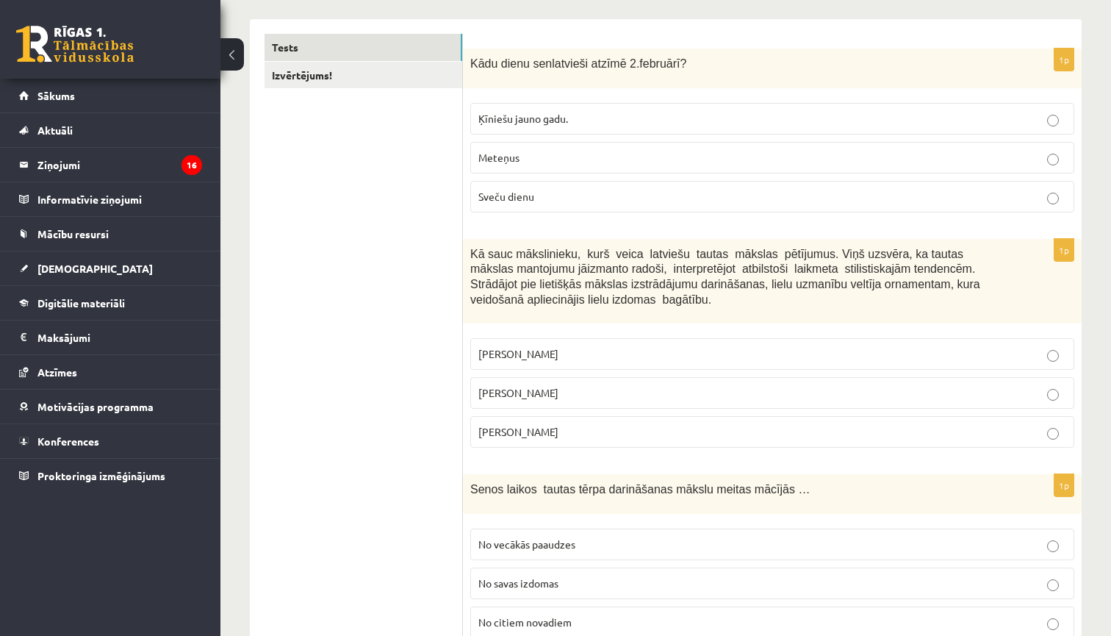
scroll to position [287, 0]
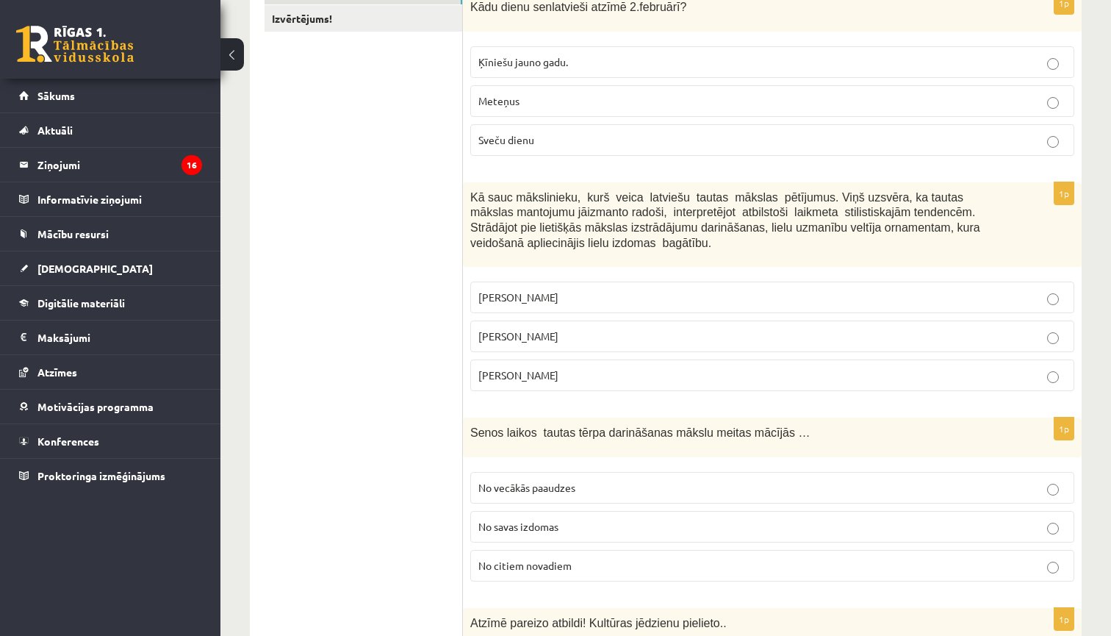
click at [542, 385] on label "Rihards Zariņš" at bounding box center [772, 375] width 604 height 32
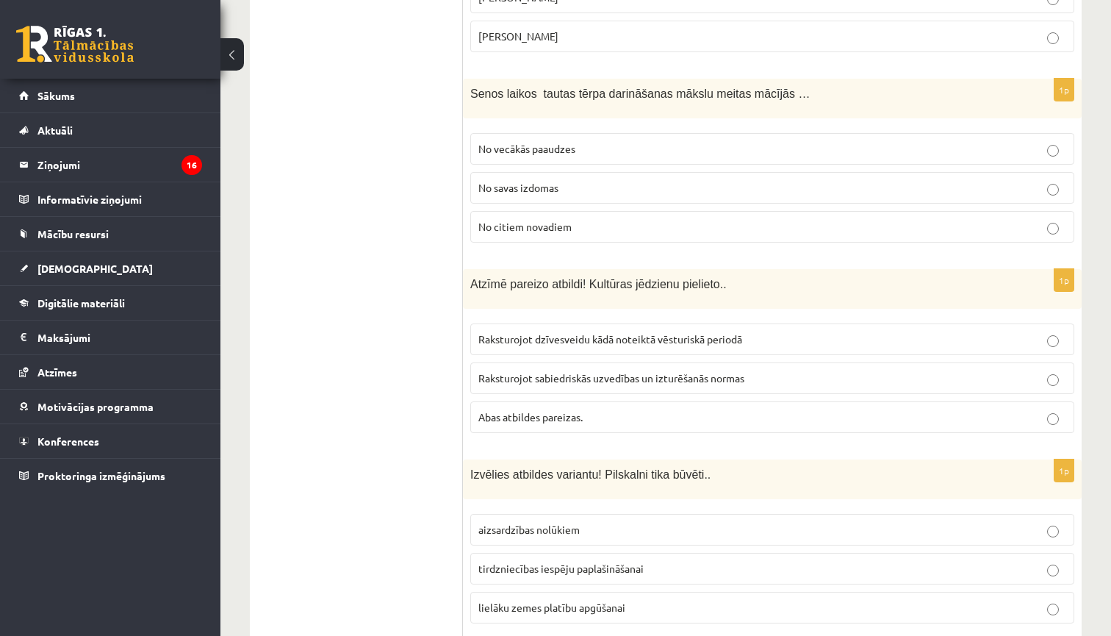
scroll to position [625, 0]
click at [555, 137] on label "No vecākās paaudzes" at bounding box center [772, 149] width 604 height 32
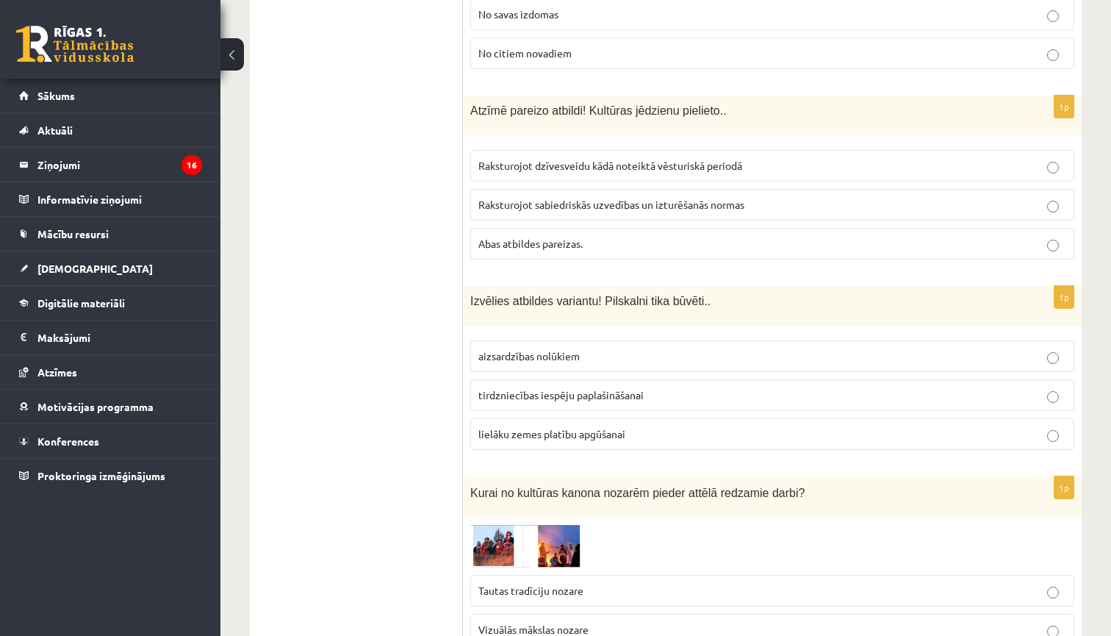
scroll to position [821, 0]
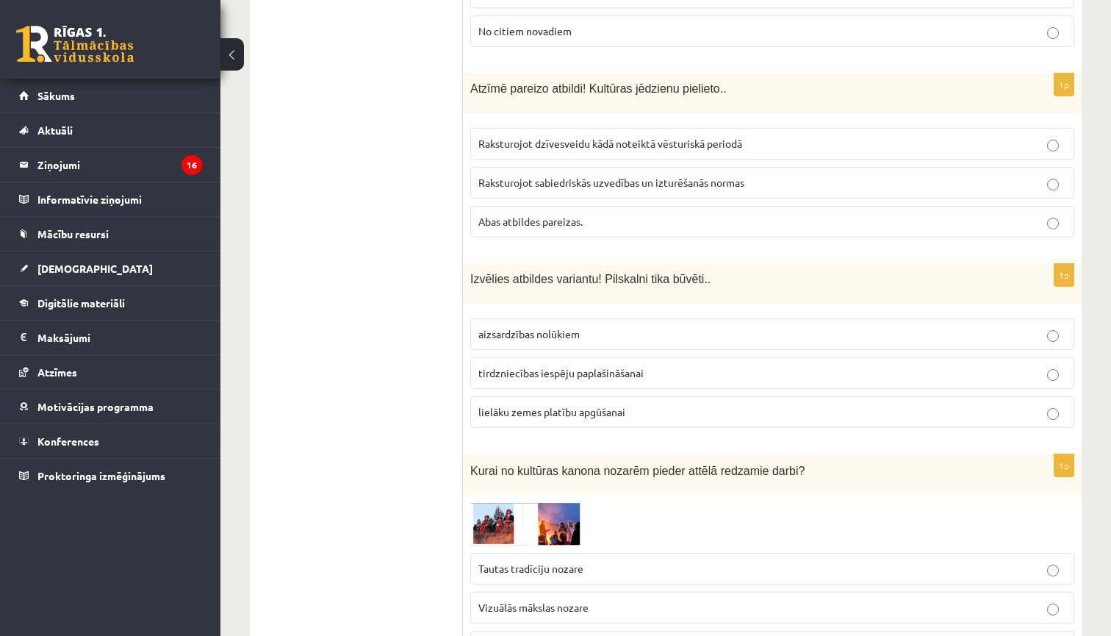
click at [614, 226] on p "Abas atbildes pareizas." at bounding box center [772, 221] width 588 height 15
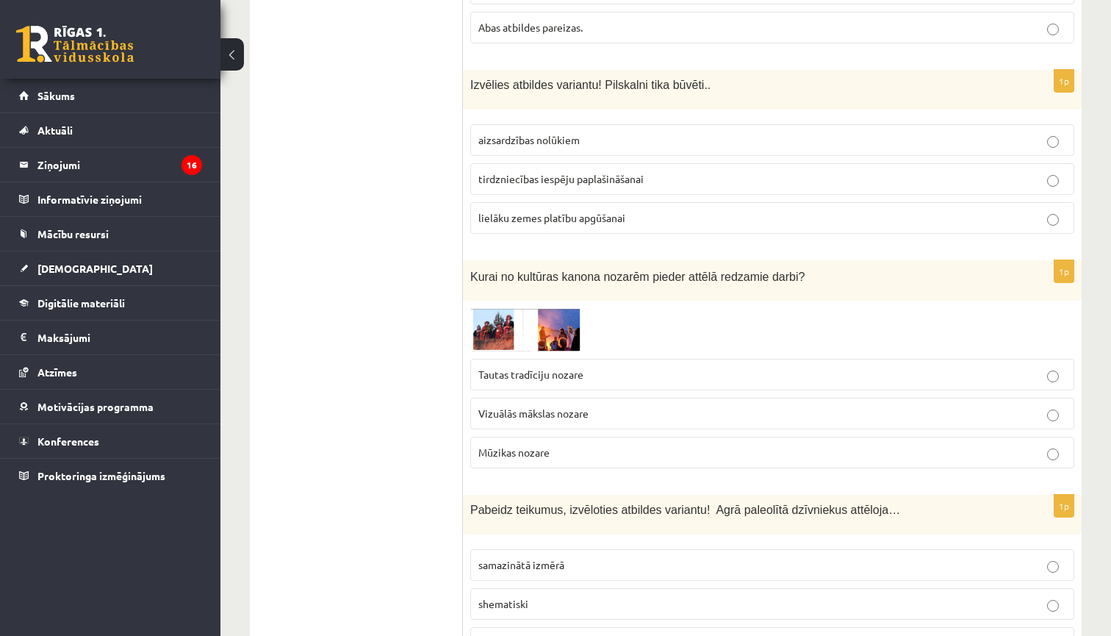
scroll to position [1023, 0]
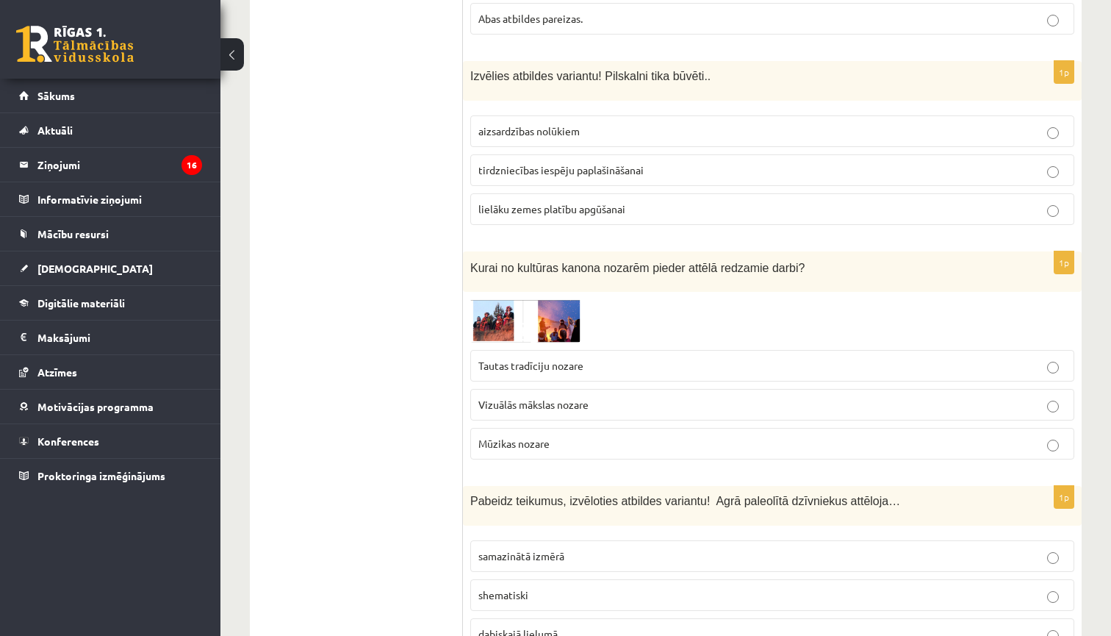
click at [553, 126] on span "aizsardzības nolūkiem" at bounding box center [528, 130] width 101 height 13
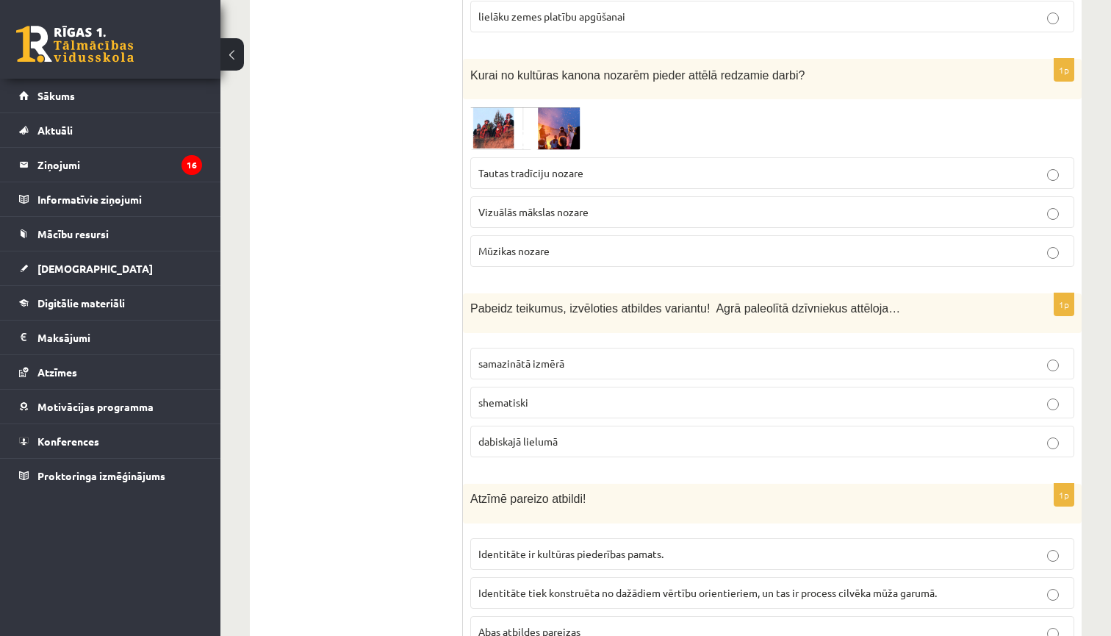
scroll to position [1219, 0]
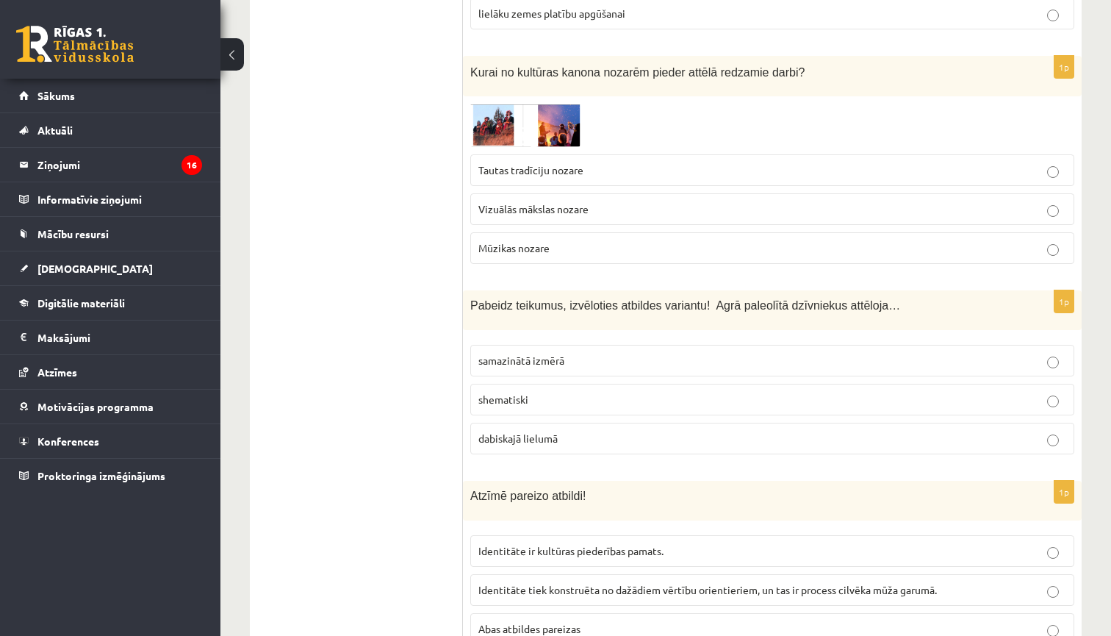
click at [482, 119] on img at bounding box center [525, 125] width 110 height 43
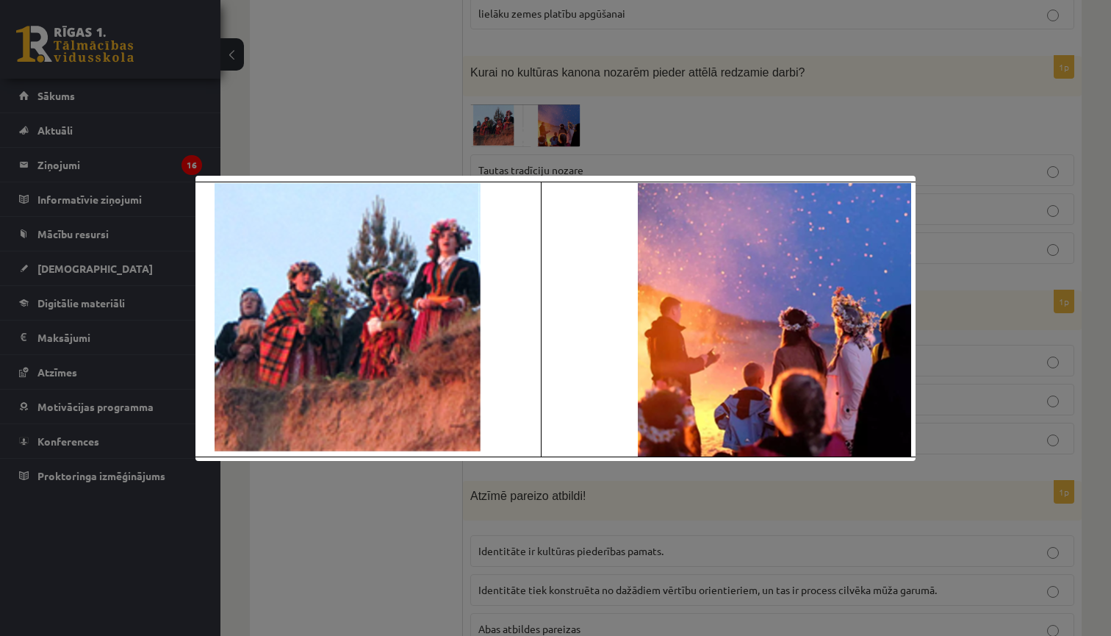
click at [498, 111] on div at bounding box center [555, 318] width 1111 height 636
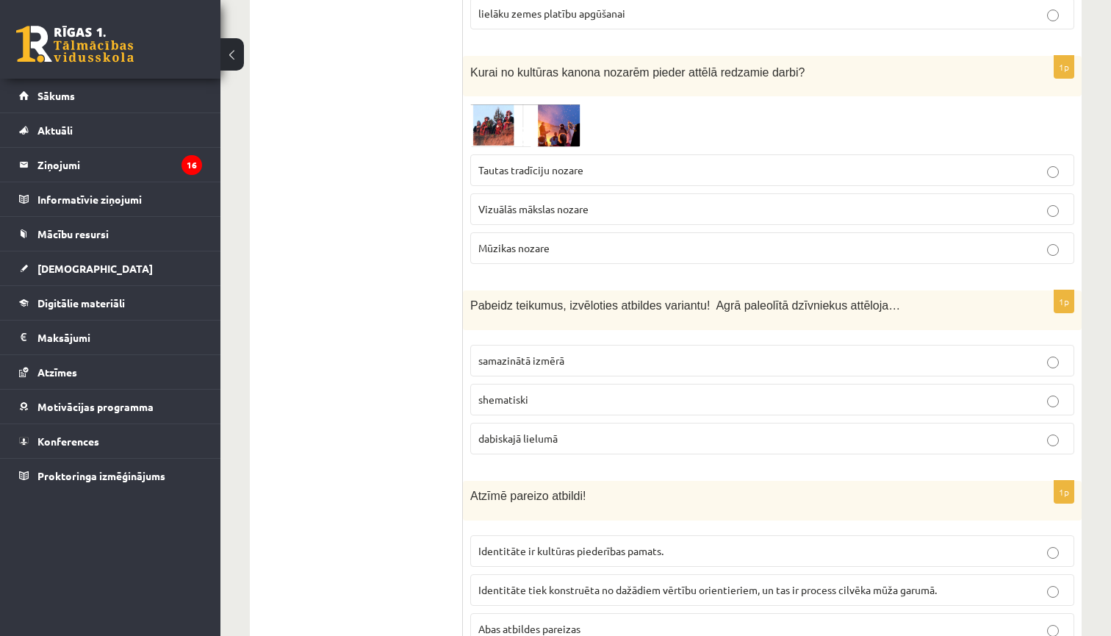
click at [528, 176] on label "Tautas tradīciju nozare" at bounding box center [772, 170] width 604 height 32
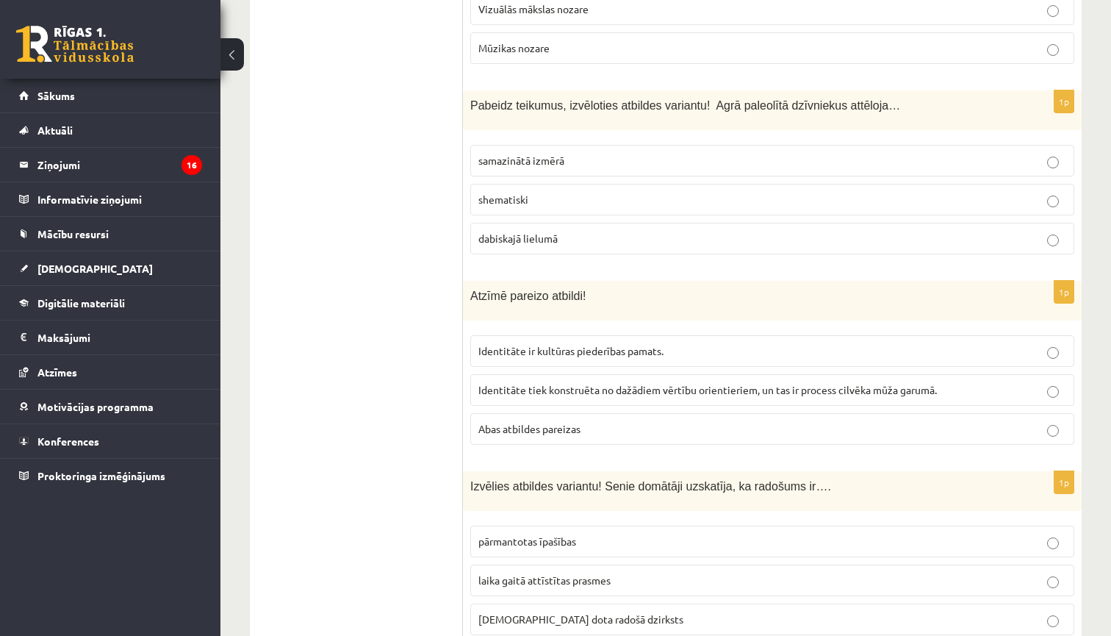
scroll to position [1425, 0]
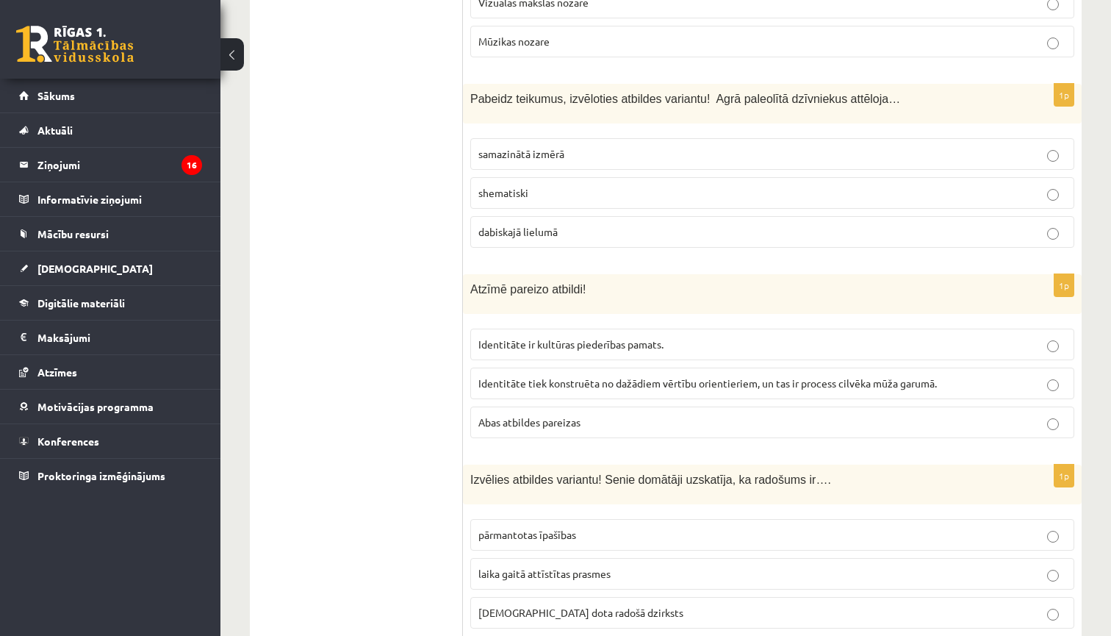
click at [587, 187] on p "shematiski" at bounding box center [772, 192] width 588 height 15
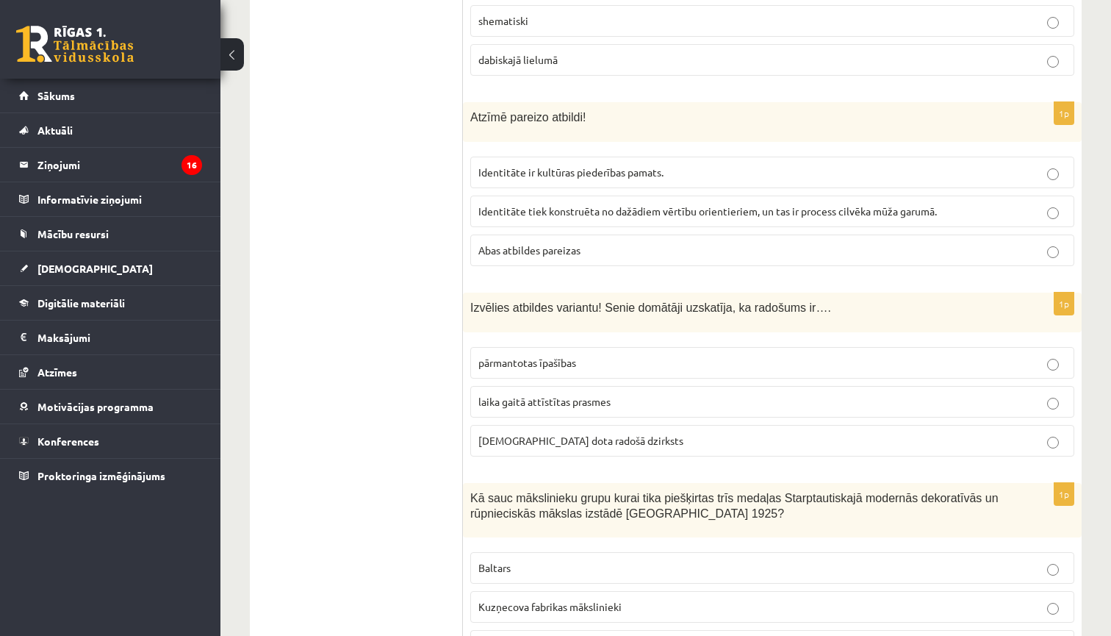
scroll to position [1603, 0]
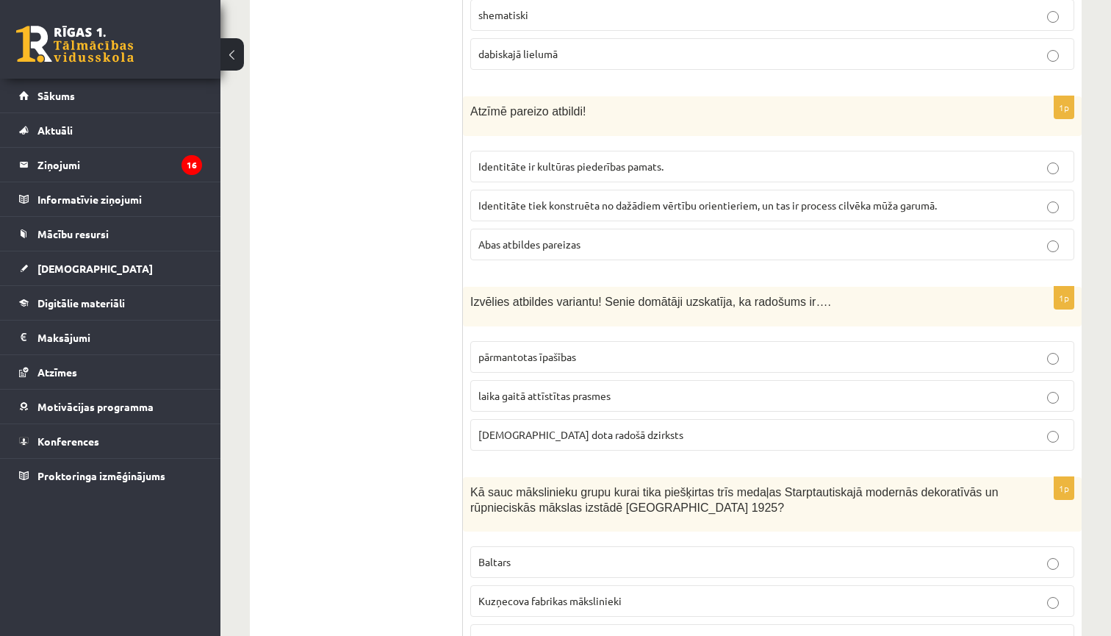
click at [671, 237] on p "Abas atbildes pareizas" at bounding box center [772, 244] width 588 height 15
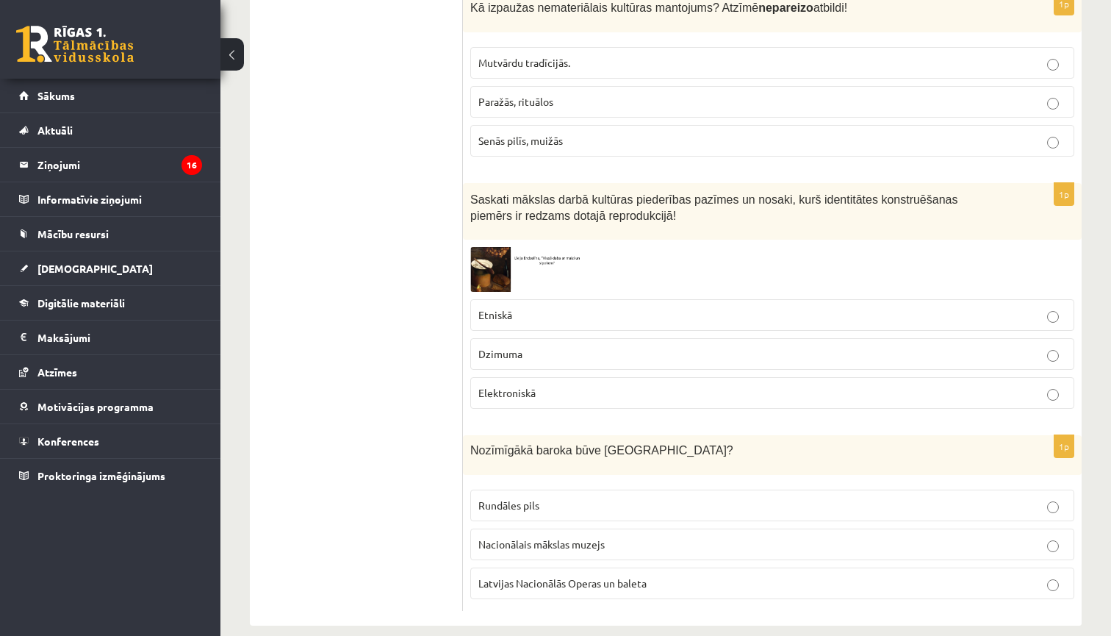
scroll to position [5926, 0]
click at [547, 577] on span "Latvijas Nacionālās Operas un baleta" at bounding box center [562, 583] width 168 height 13
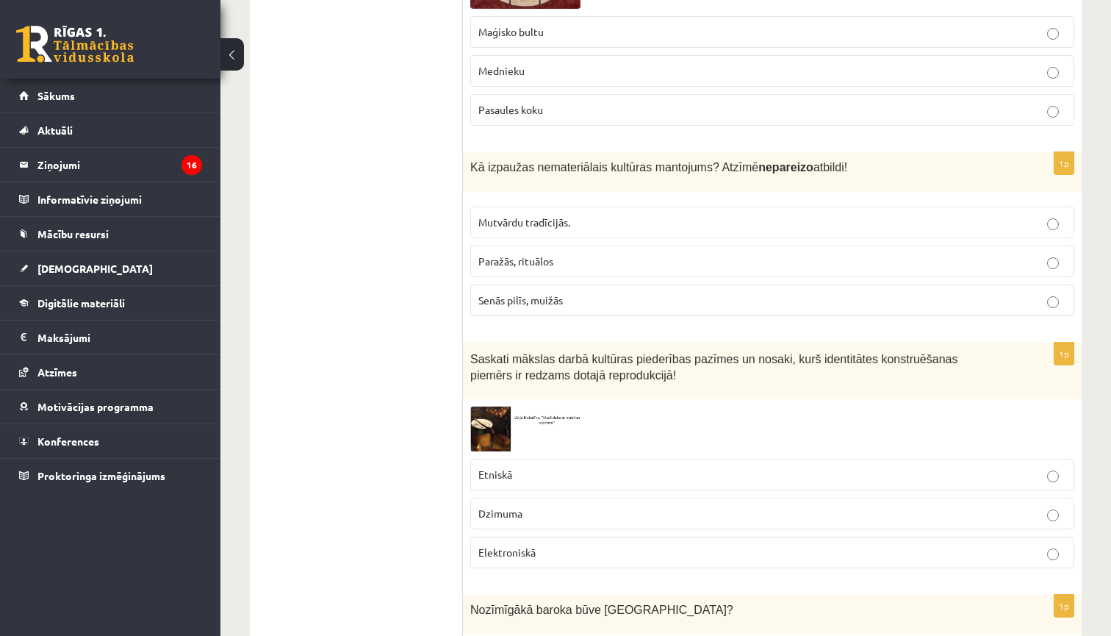
scroll to position [5768, 0]
click at [571, 505] on p "Dzimuma" at bounding box center [772, 512] width 588 height 15
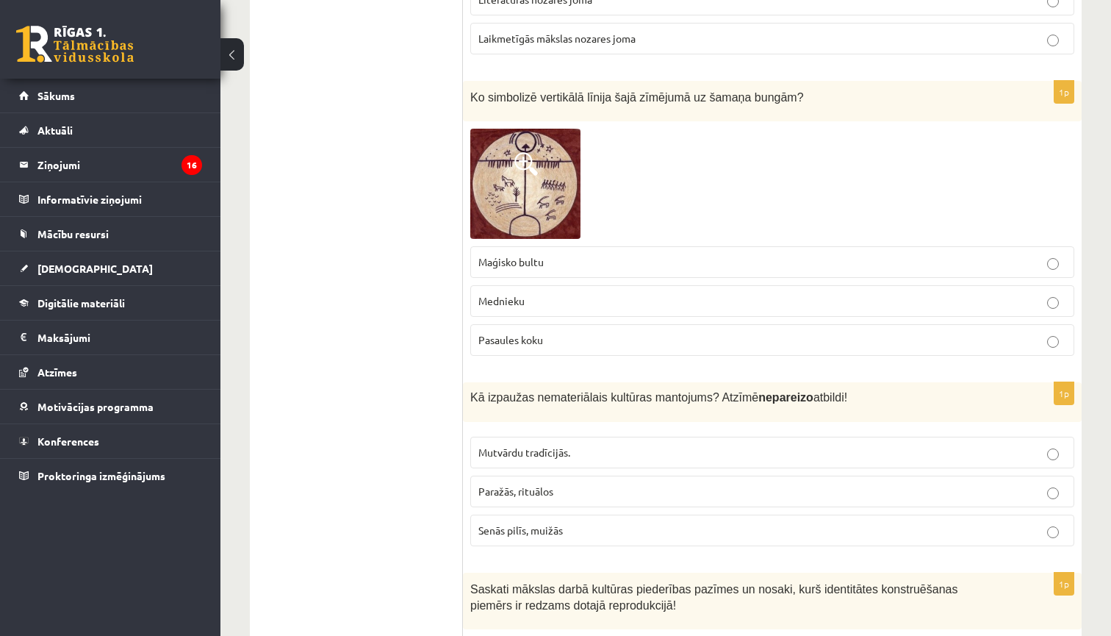
scroll to position [5538, 0]
click at [708, 522] on p "Senās pilīs, muižās" at bounding box center [772, 529] width 588 height 15
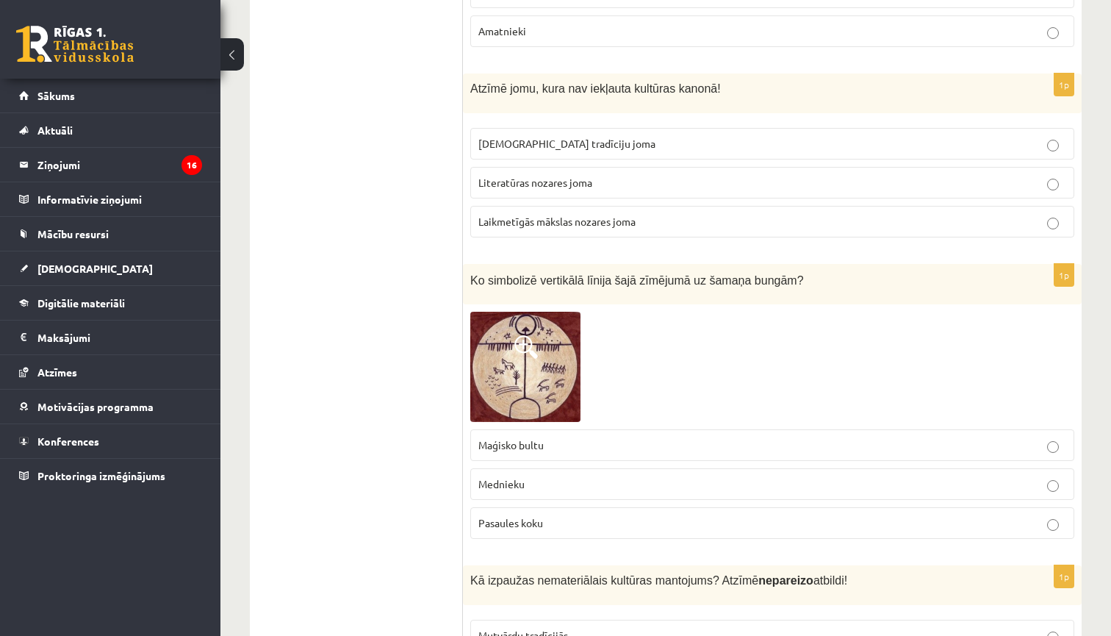
scroll to position [5348, 0]
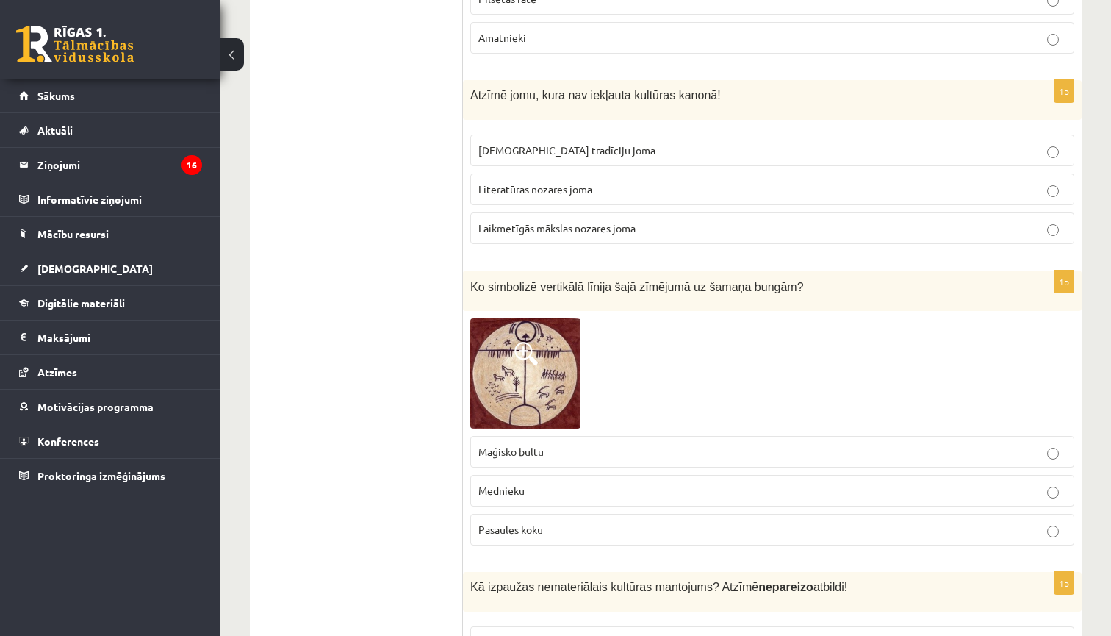
click at [714, 444] on p "Maģisko bultu" at bounding box center [772, 451] width 588 height 15
click at [683, 522] on p "Pasaules koku" at bounding box center [772, 529] width 588 height 15
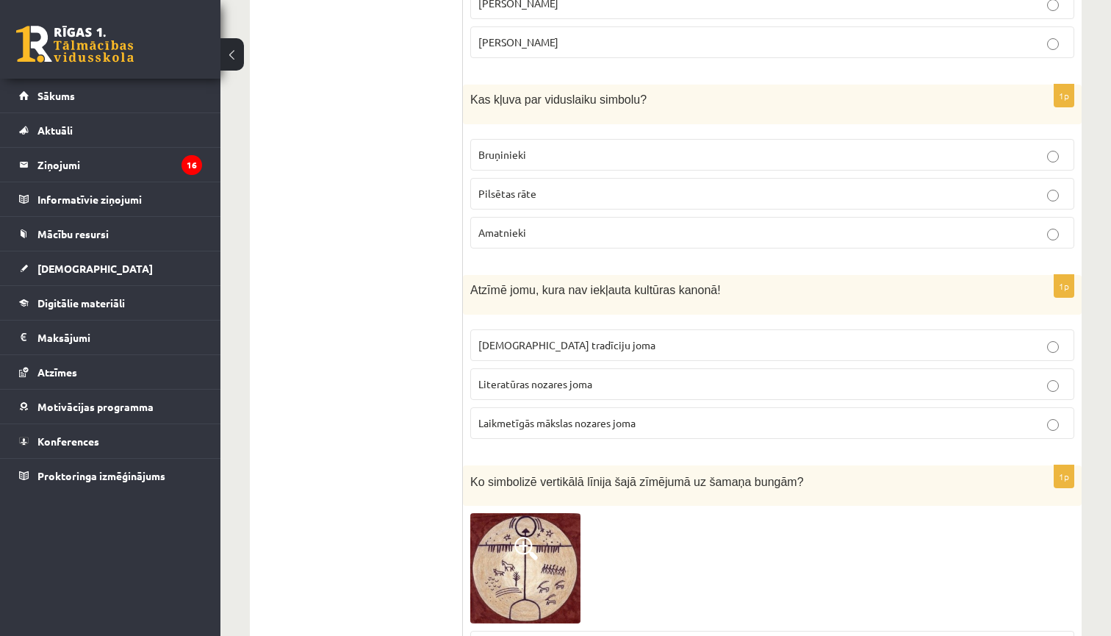
scroll to position [5153, 0]
click at [614, 416] on span "Laikmetīgās mākslas nozares joma" at bounding box center [556, 422] width 157 height 13
click at [681, 337] on p "Tautas tradīciju joma" at bounding box center [772, 344] width 588 height 15
click at [643, 415] on p "Laikmetīgās mākslas nozares joma" at bounding box center [772, 422] width 588 height 15
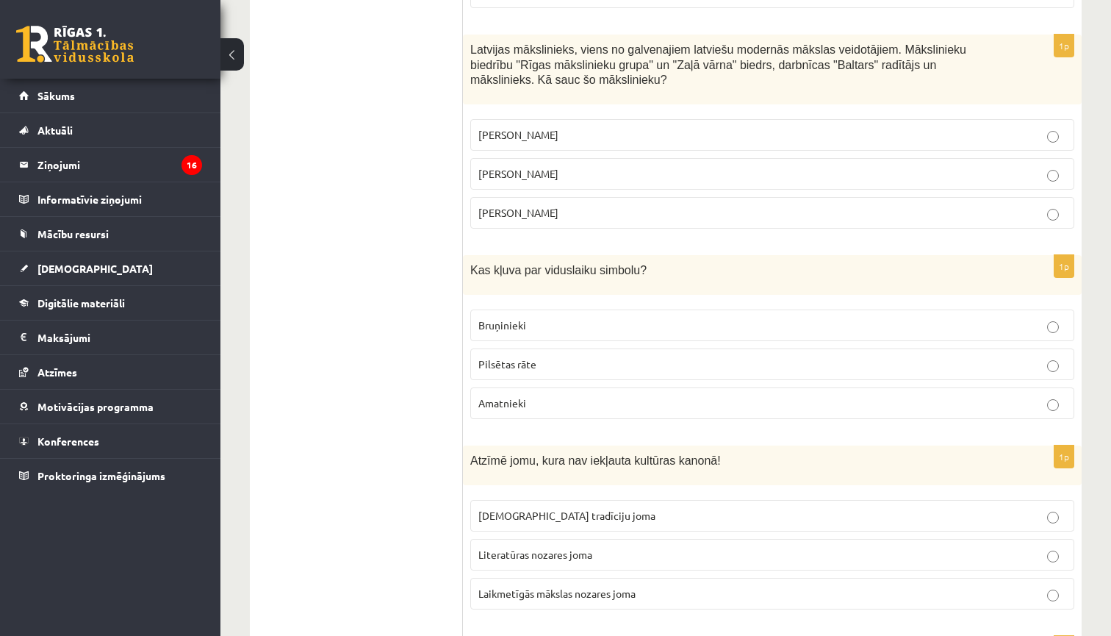
scroll to position [4983, 0]
click at [528, 395] on label "Amatnieki" at bounding box center [772, 403] width 604 height 32
click at [639, 309] on label "Bruņinieki" at bounding box center [772, 325] width 604 height 32
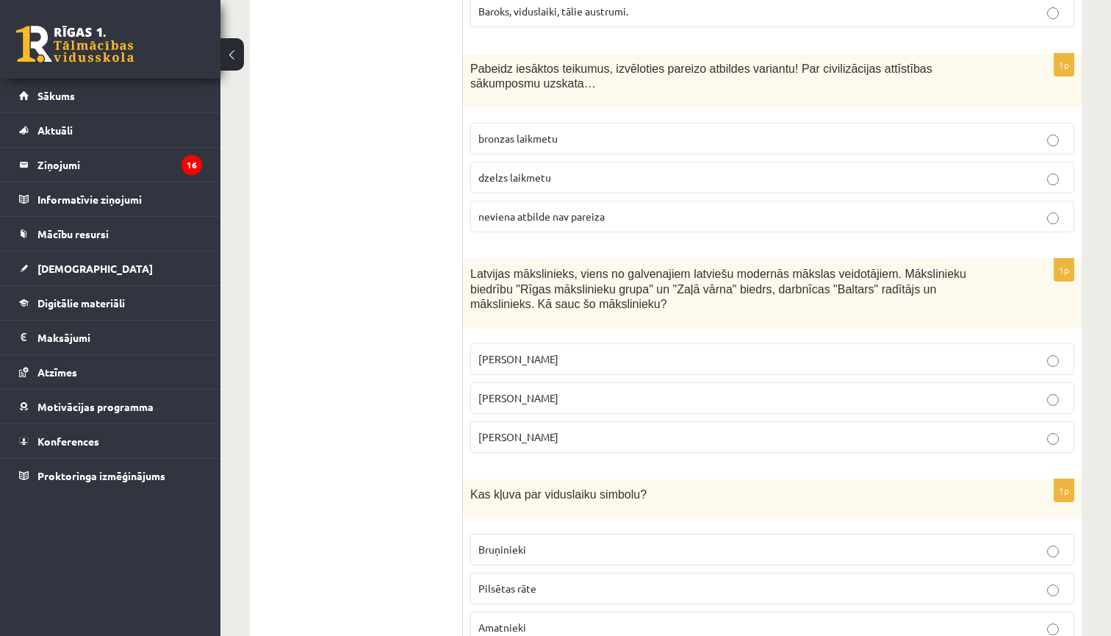
scroll to position [4759, 0]
click at [594, 390] on p "Romāns Suta" at bounding box center [772, 397] width 588 height 15
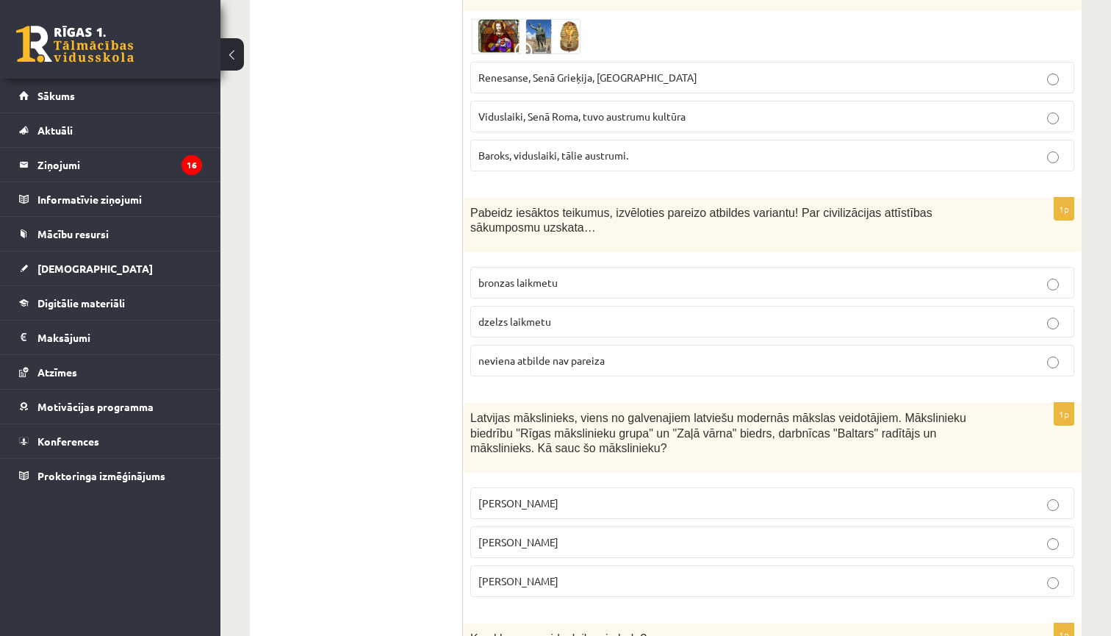
scroll to position [4602, 0]
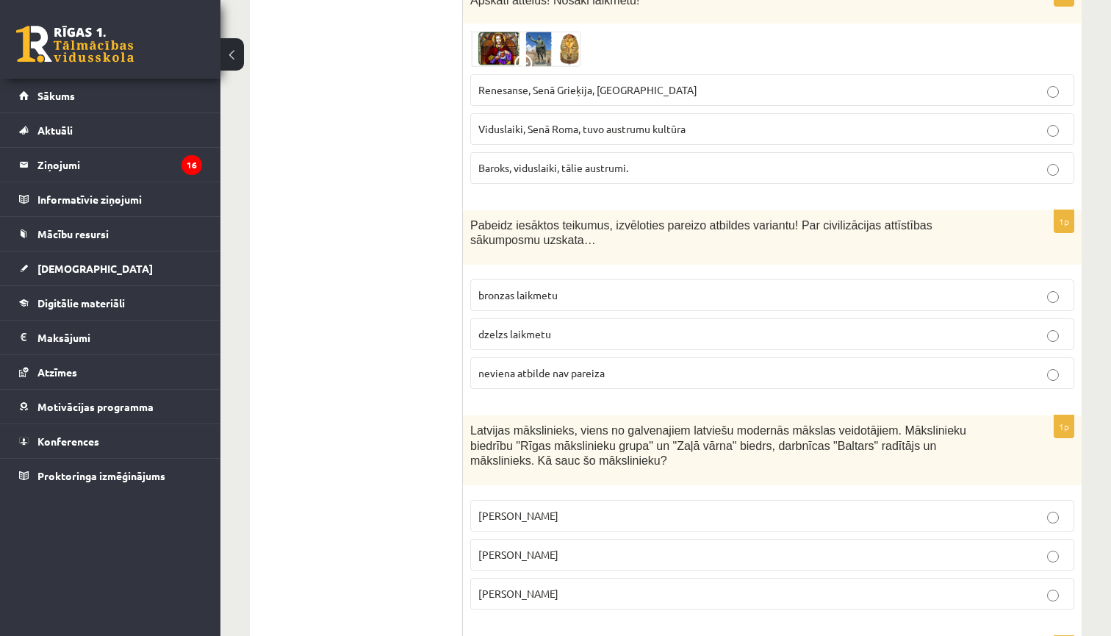
click at [595, 366] on span "neviena atbilde nav pareiza" at bounding box center [541, 372] width 126 height 13
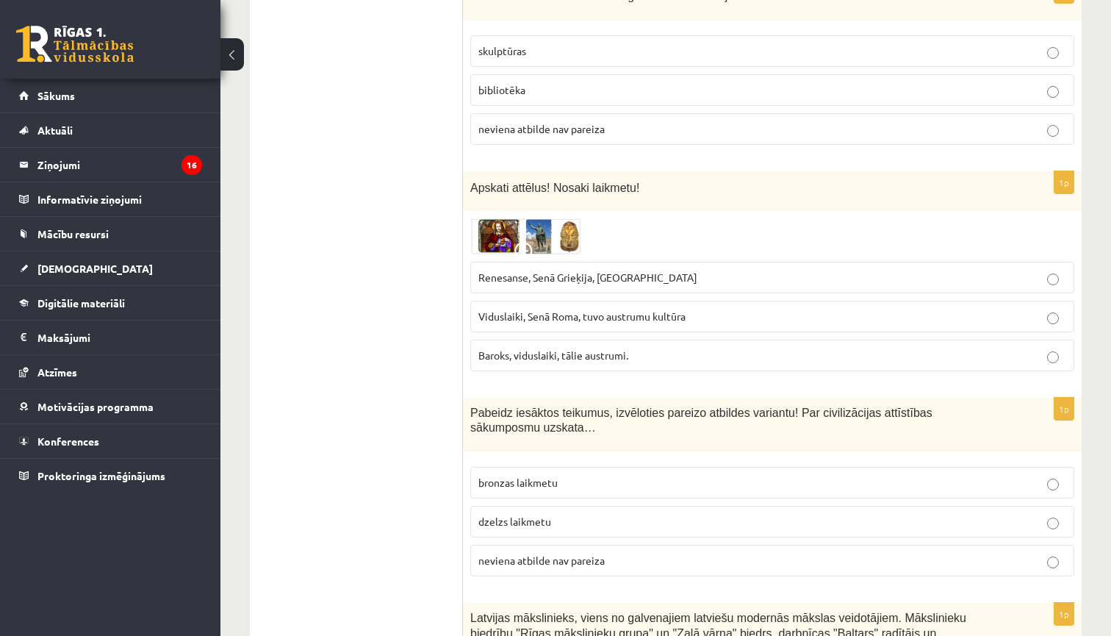
scroll to position [4411, 0]
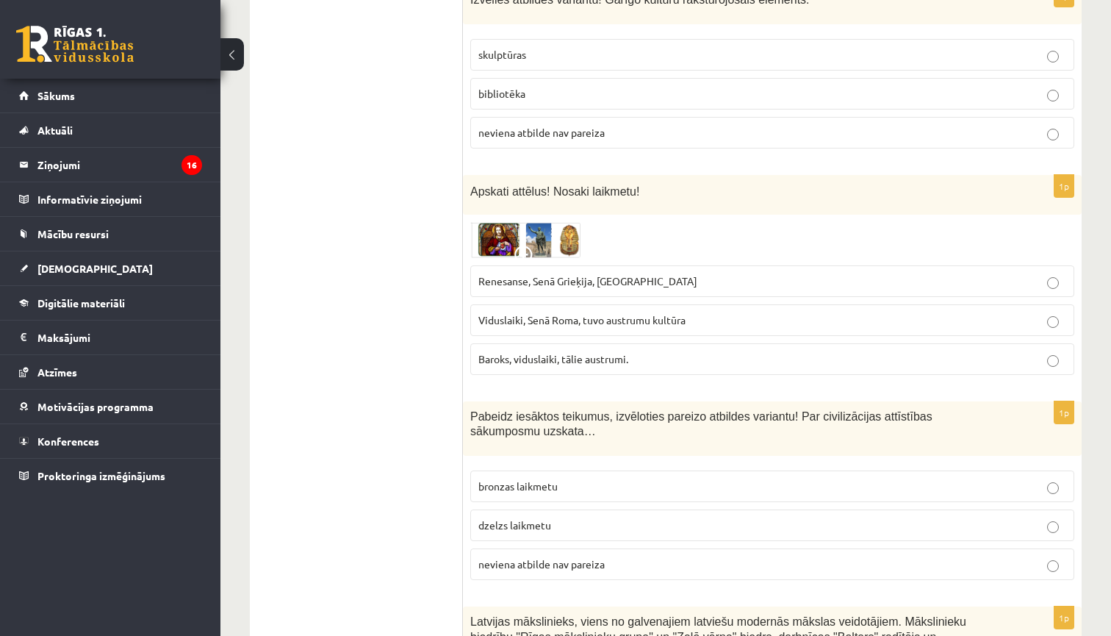
click at [628, 274] on span "Renesanse, Senā Grieķija, Ēģipte" at bounding box center [587, 280] width 219 height 13
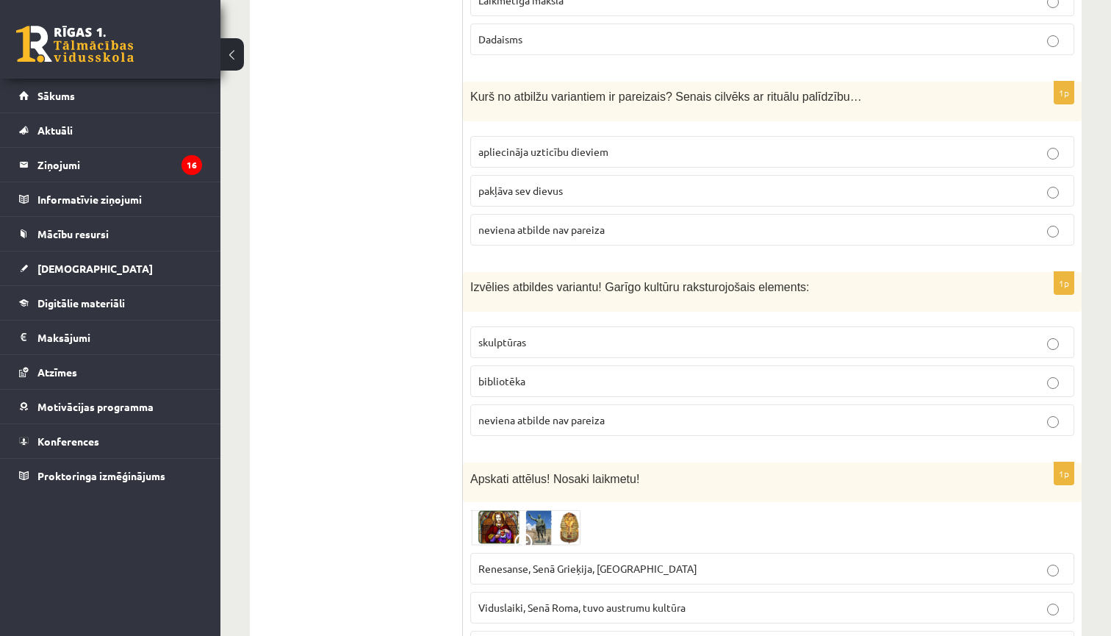
scroll to position [4124, 0]
click at [489, 413] on span "neviena atbilde nav pareiza" at bounding box center [541, 419] width 126 height 13
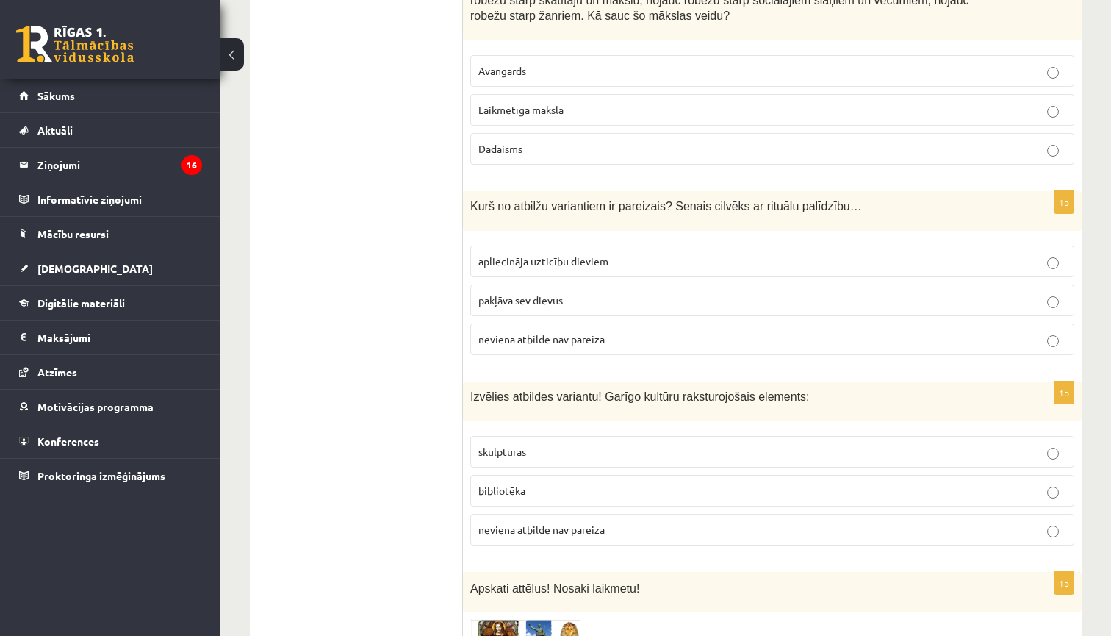
scroll to position [4003, 0]
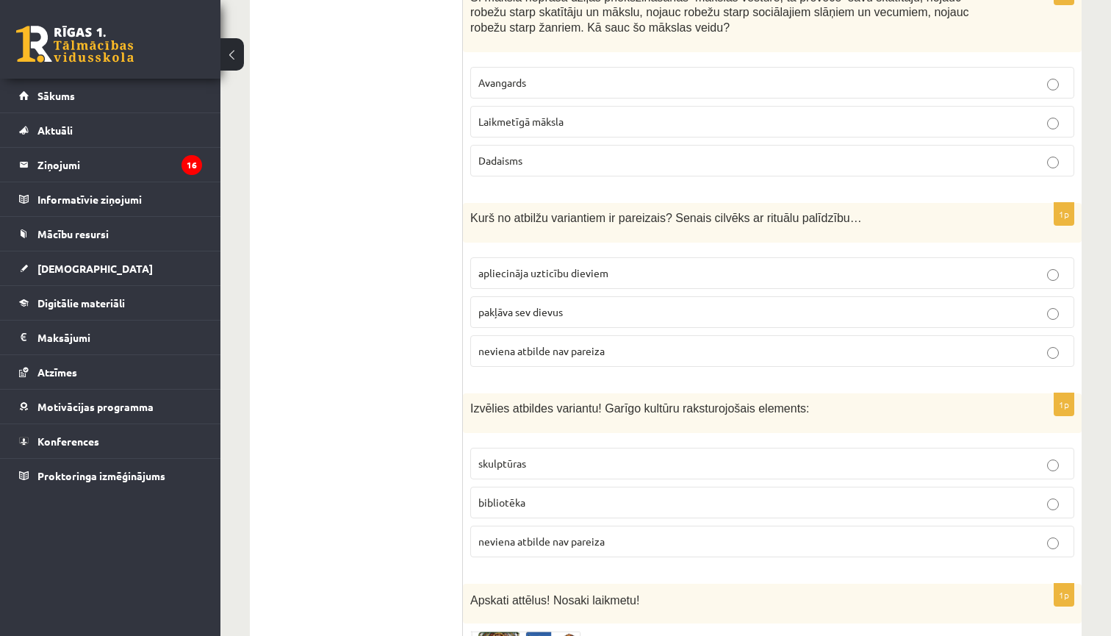
click at [591, 266] on span "apliecināja uzticību dieviem" at bounding box center [543, 272] width 130 height 13
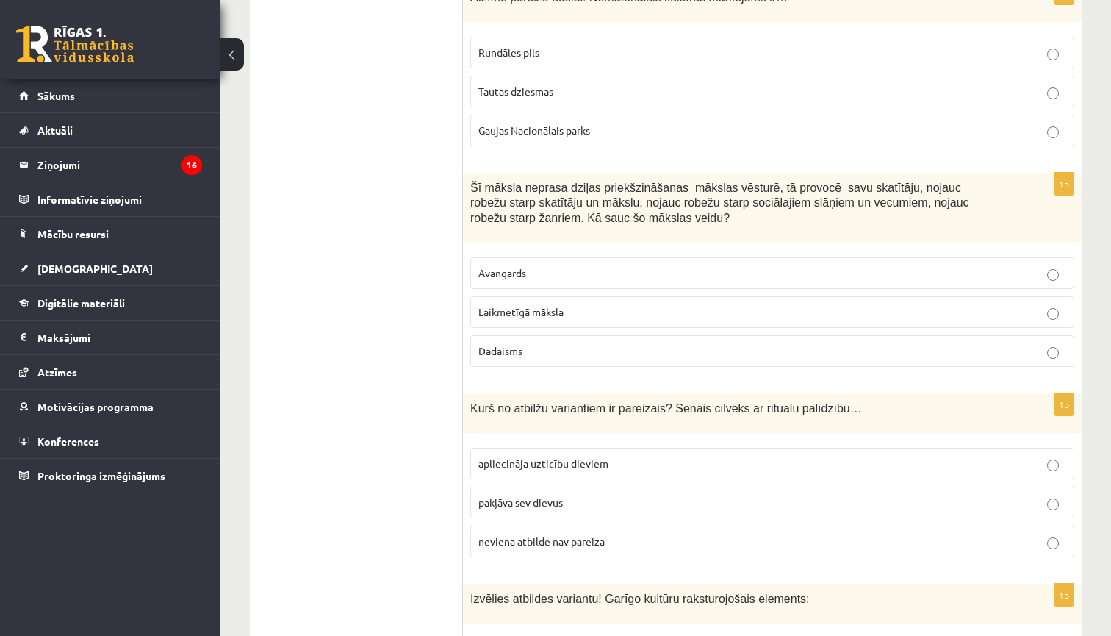
scroll to position [3812, 0]
click at [578, 265] on p "Avangards" at bounding box center [772, 272] width 588 height 15
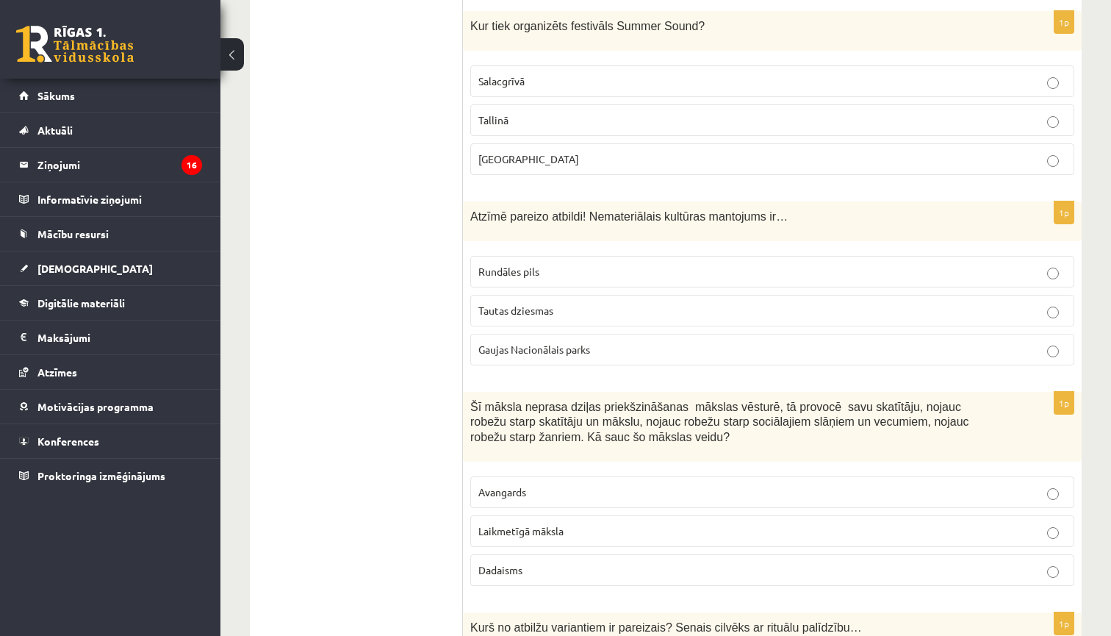
scroll to position [3578, 0]
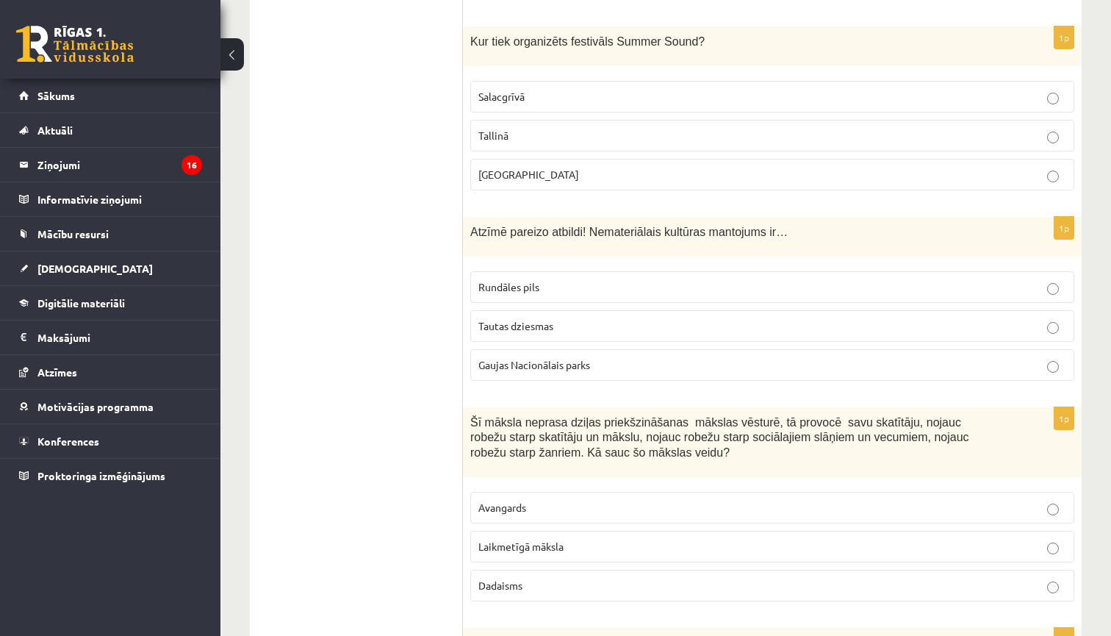
click at [622, 357] on p "Gaujas Nacionālais parks" at bounding box center [772, 364] width 588 height 15
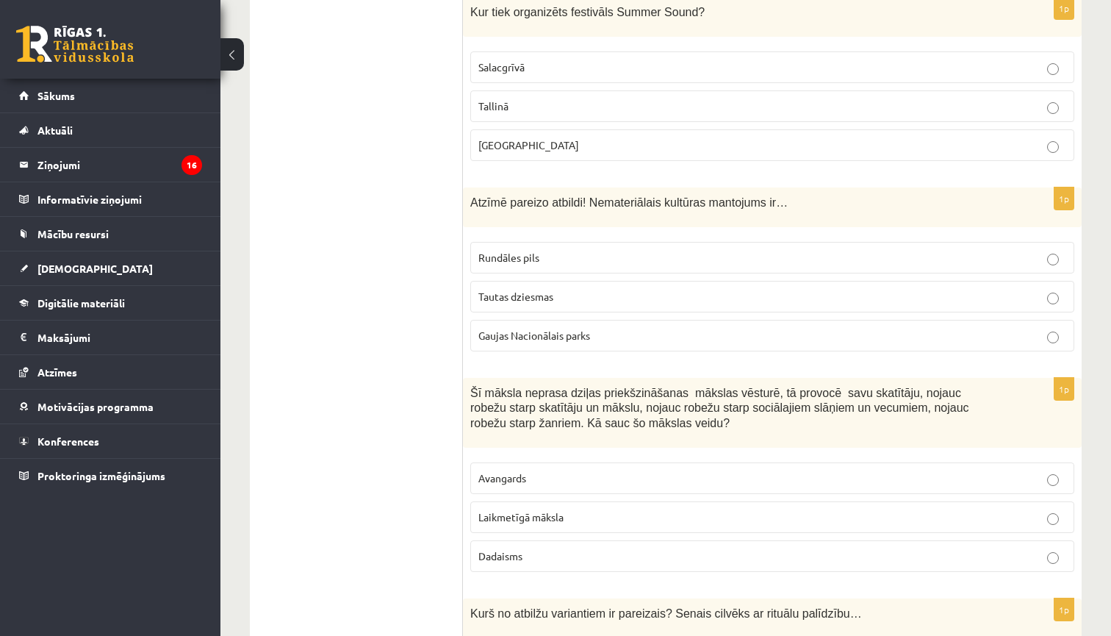
scroll to position [3616, 0]
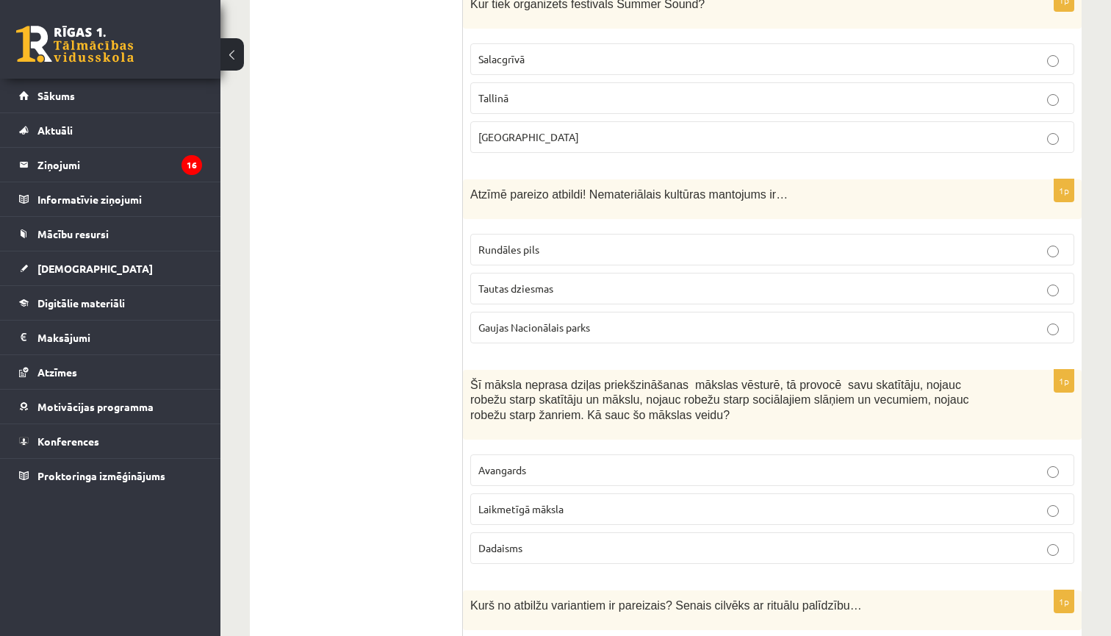
click at [641, 283] on p "Tautas dziesmas" at bounding box center [772, 288] width 588 height 15
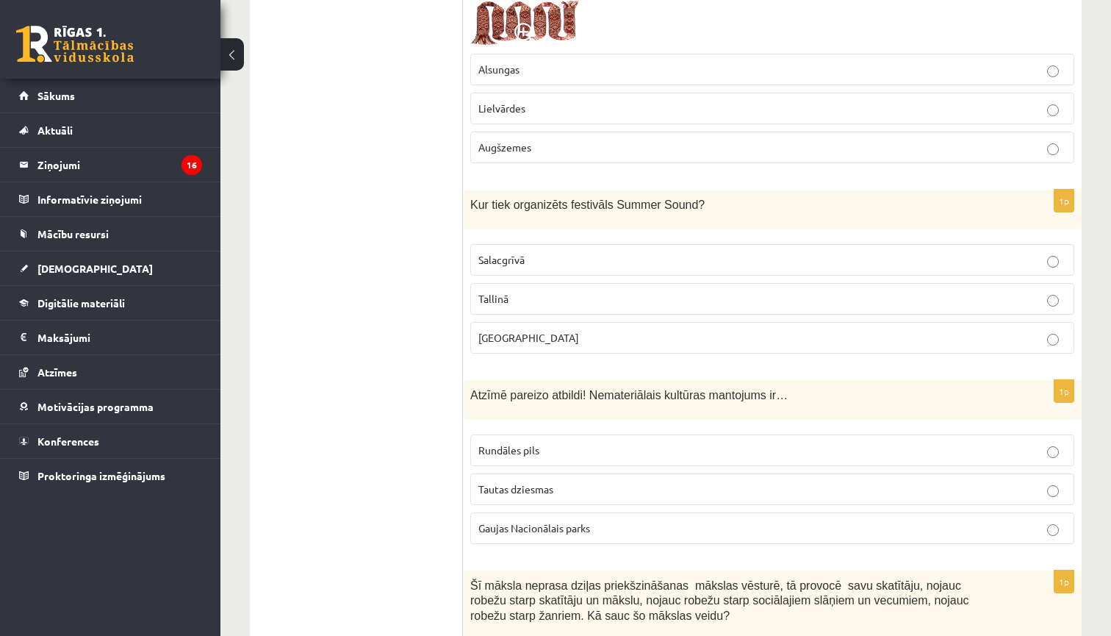
scroll to position [3417, 0]
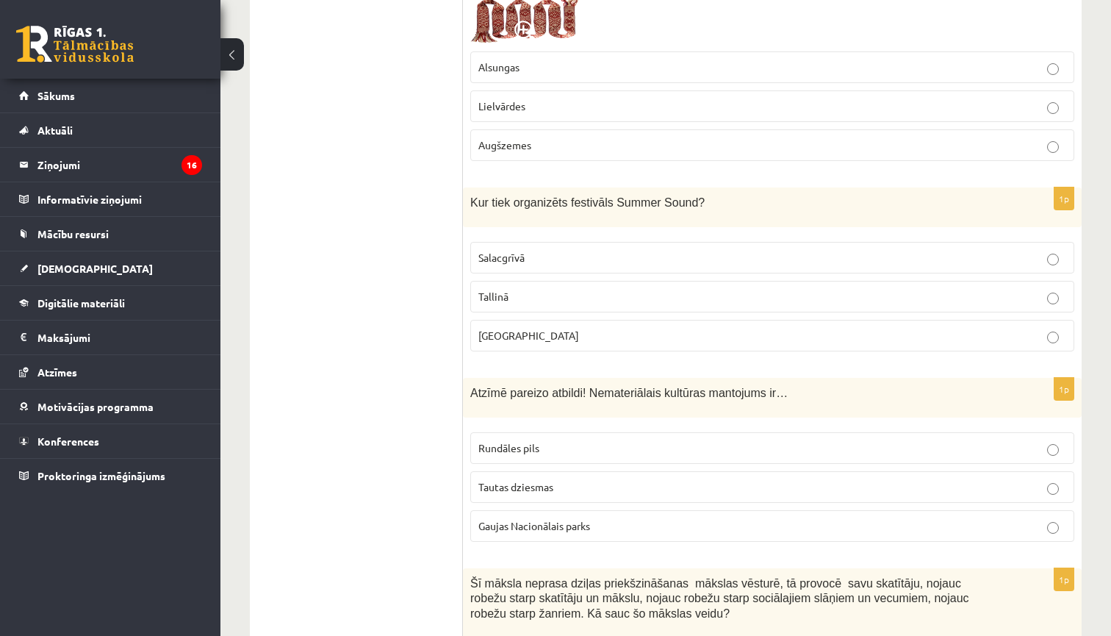
click at [582, 328] on p "Liepājā" at bounding box center [772, 335] width 588 height 15
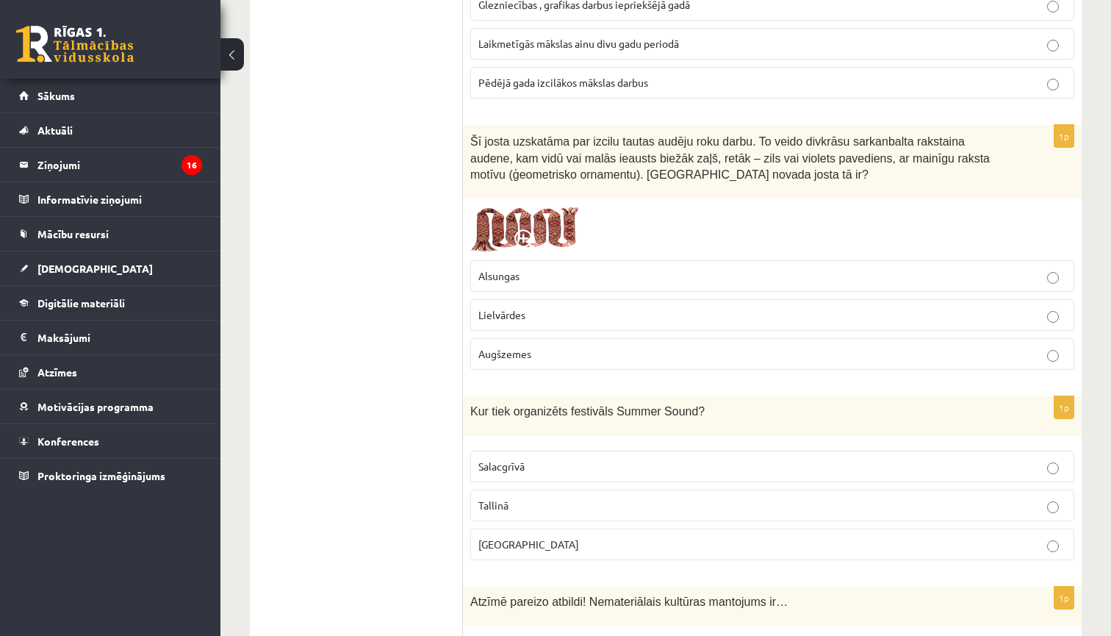
scroll to position [3210, 0]
click at [604, 267] on p "Alsungas" at bounding box center [772, 274] width 588 height 15
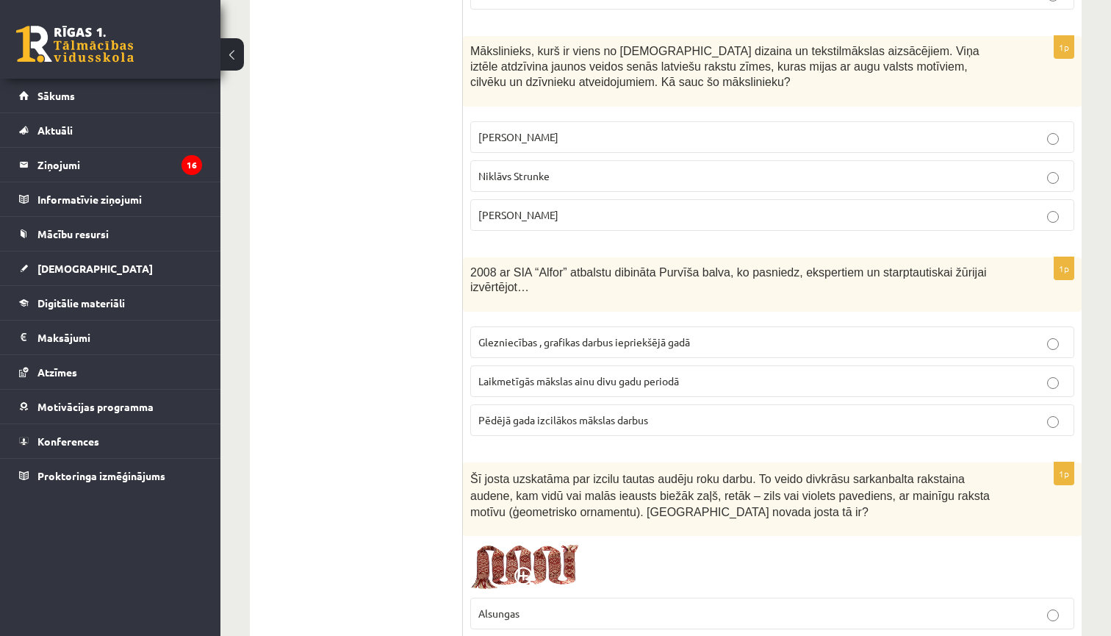
scroll to position [2873, 0]
click at [561, 411] on span "Pēdējā gada izcilākos mākslas darbus" at bounding box center [563, 417] width 170 height 13
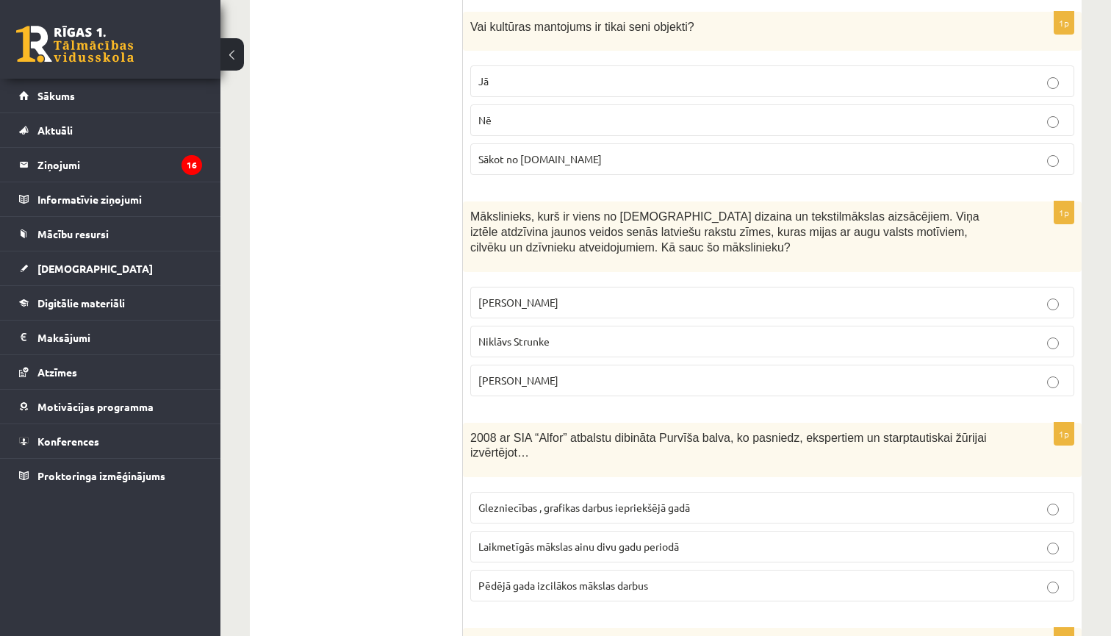
scroll to position [2687, 0]
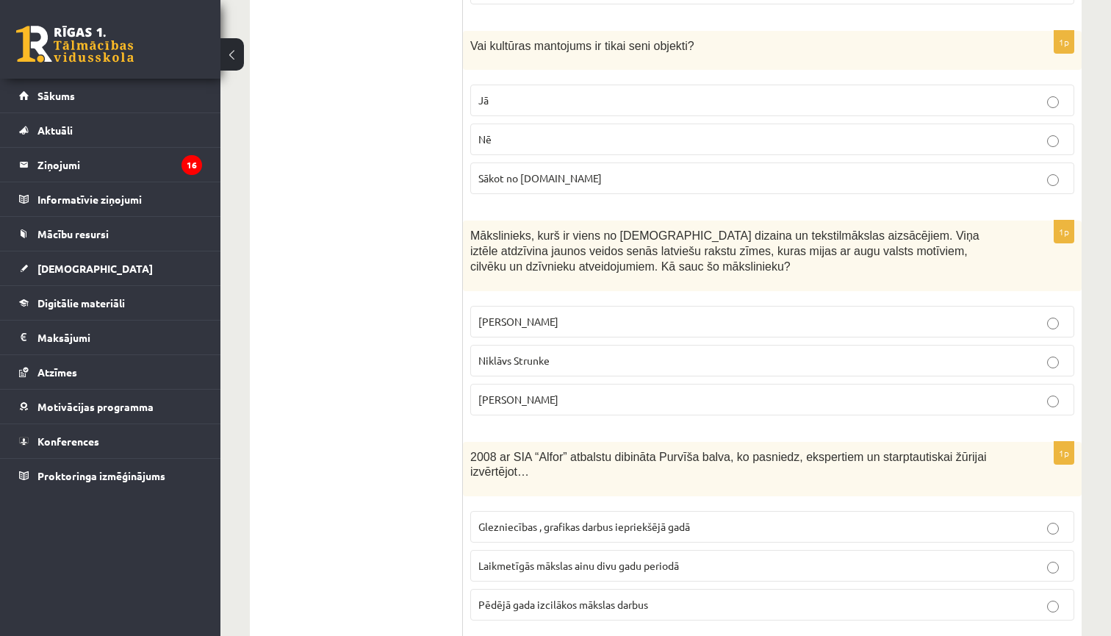
click at [581, 395] on p "Rihards Zariņš" at bounding box center [772, 399] width 588 height 15
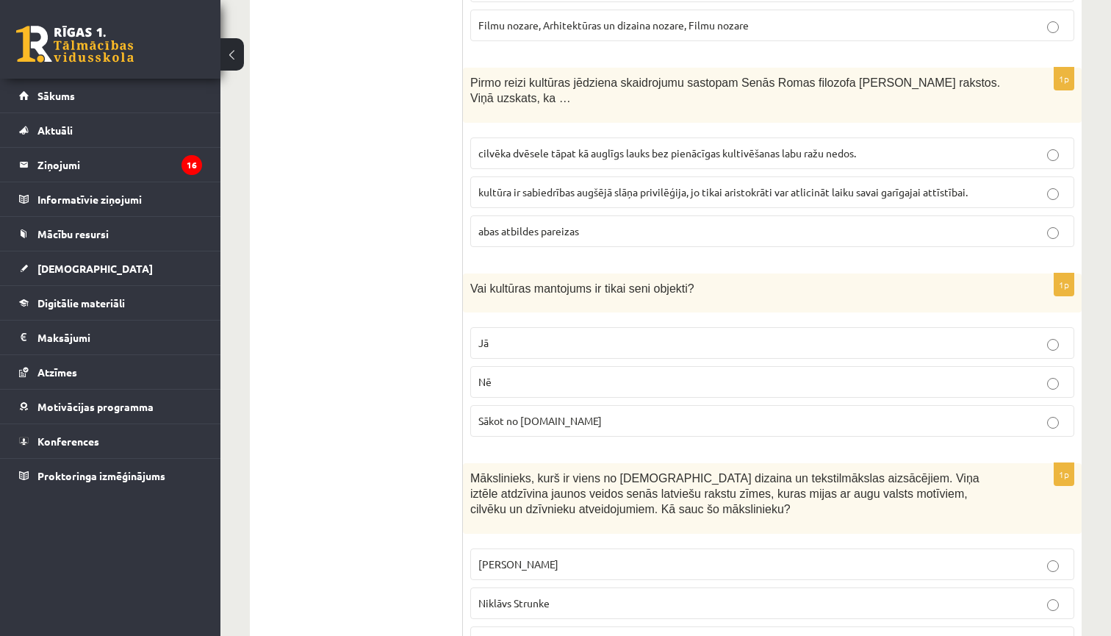
scroll to position [2437, 0]
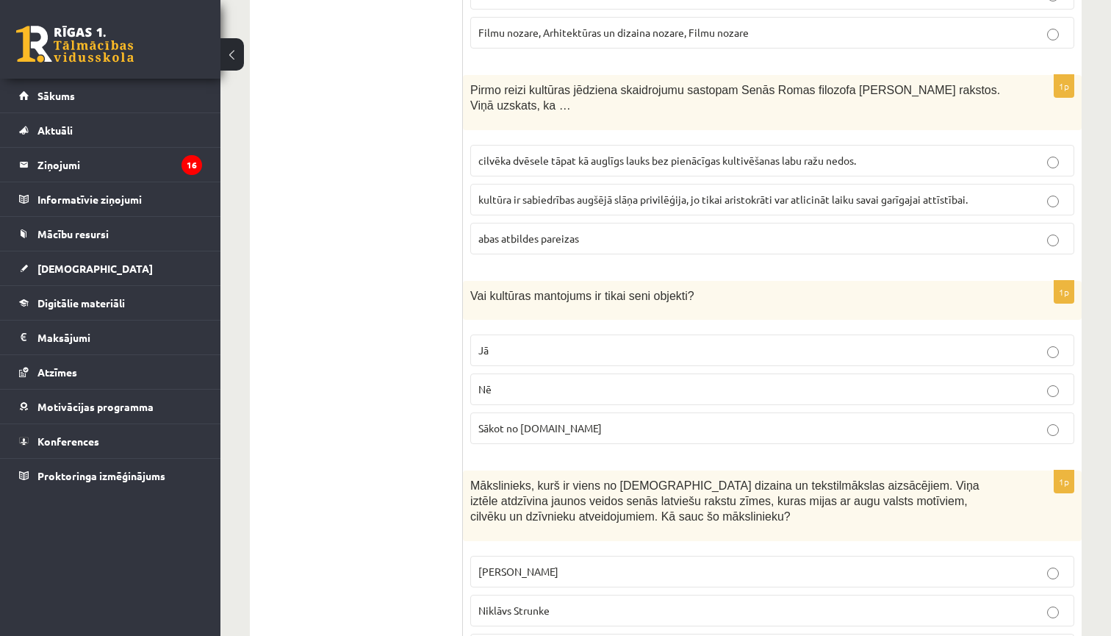
click at [609, 396] on label "Nē" at bounding box center [772, 389] width 604 height 32
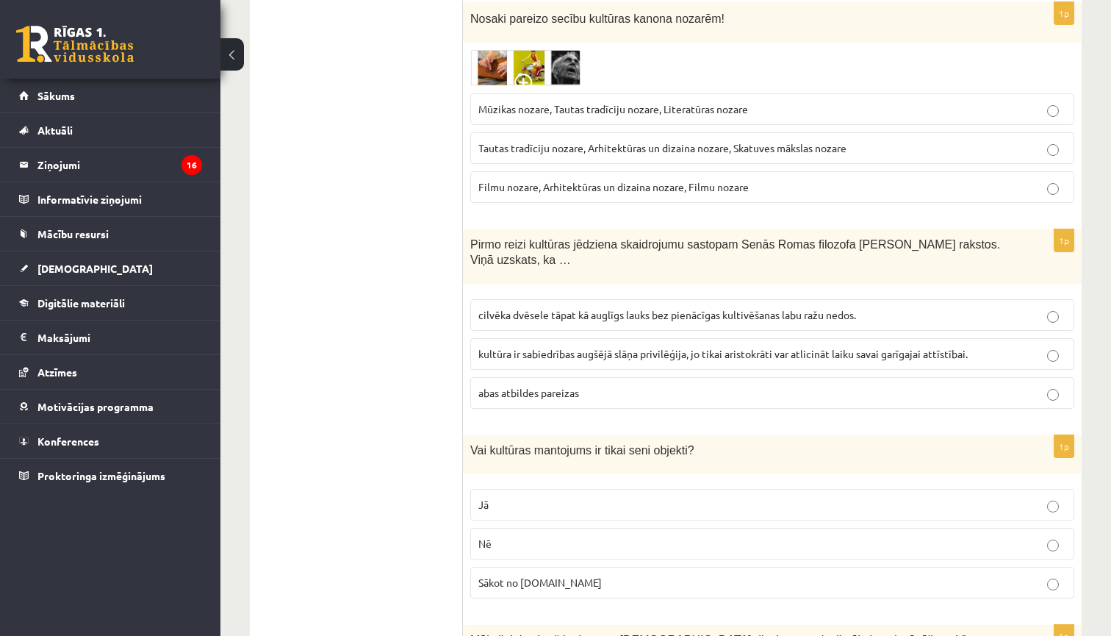
scroll to position [2281, 0]
click at [580, 389] on p "abas atbildes pareizas" at bounding box center [772, 393] width 588 height 15
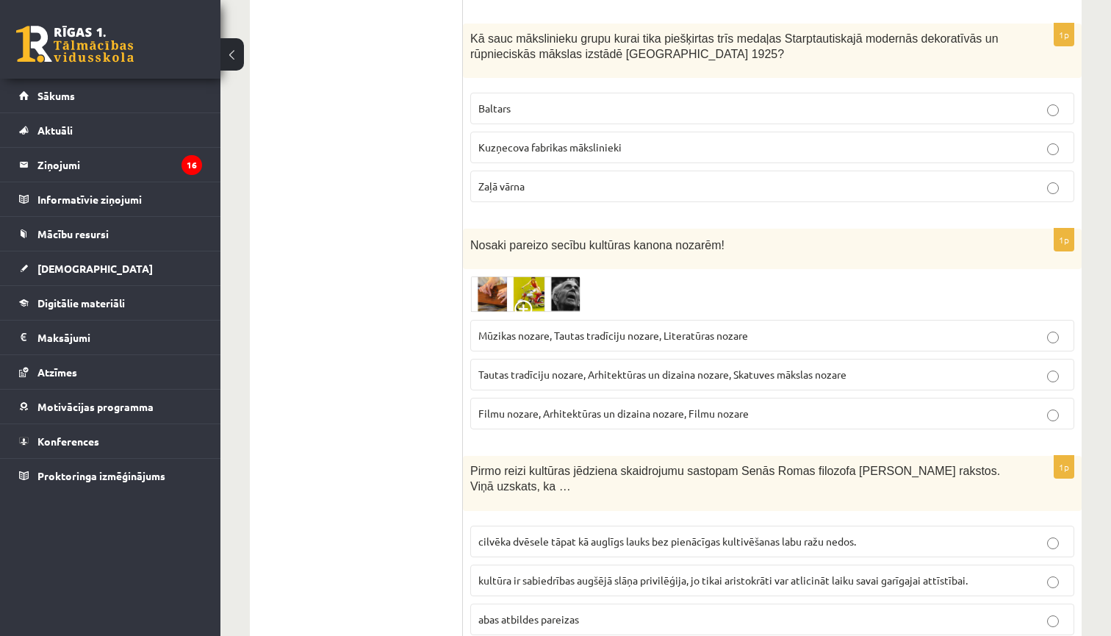
scroll to position [2054, 0]
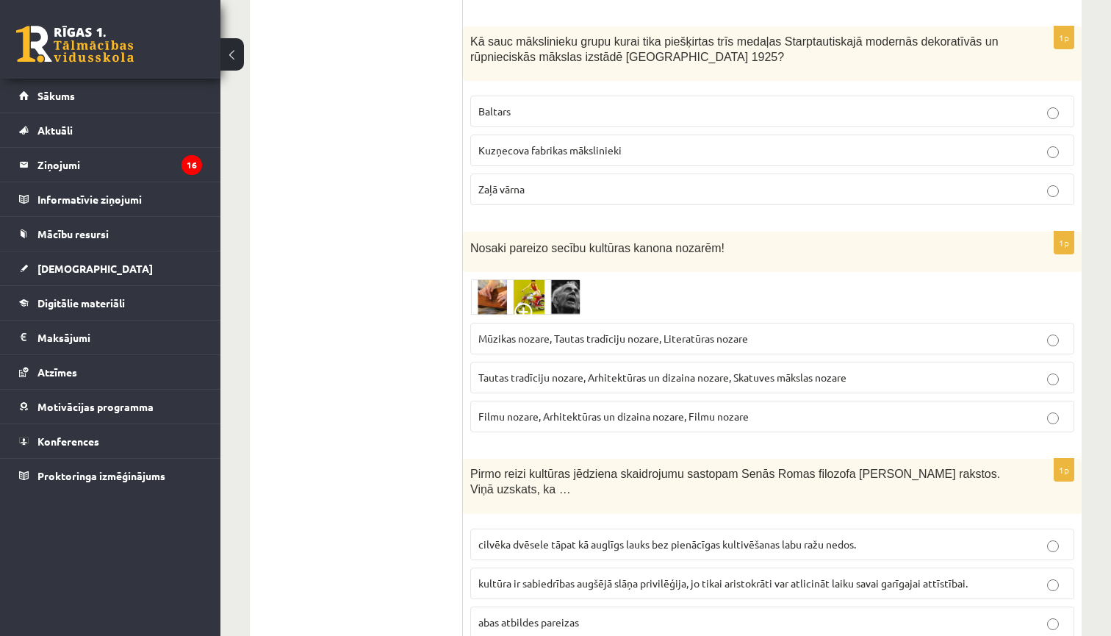
click at [590, 372] on span "Tautas tradīciju nozare, Arhitektūras un dizaina nozare, Skatuves mākslas nozare" at bounding box center [662, 376] width 368 height 13
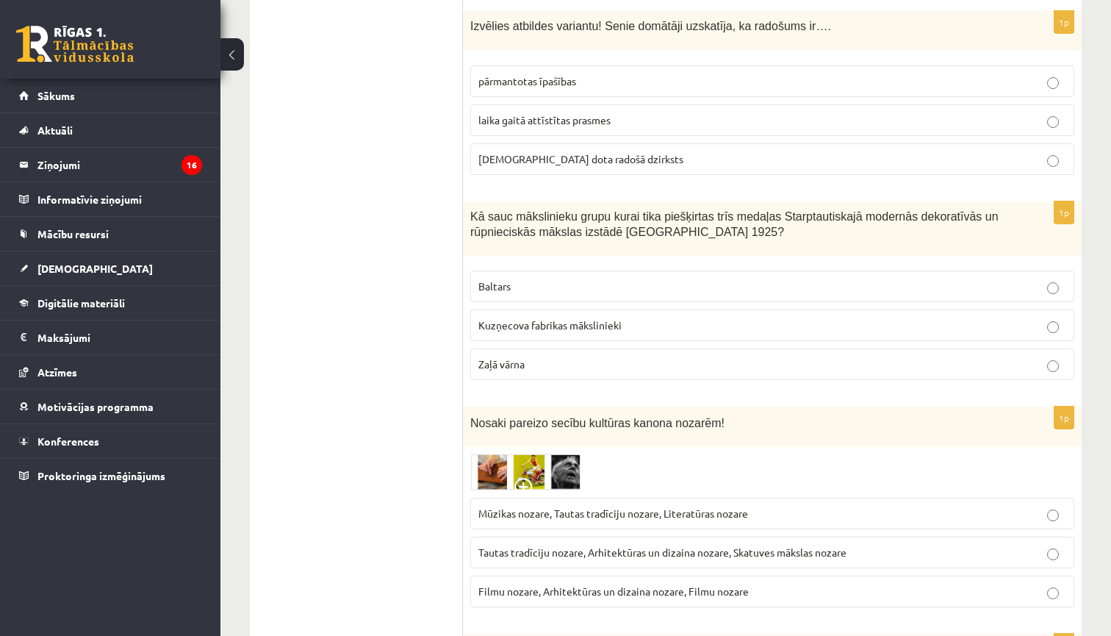
scroll to position [1865, 0]
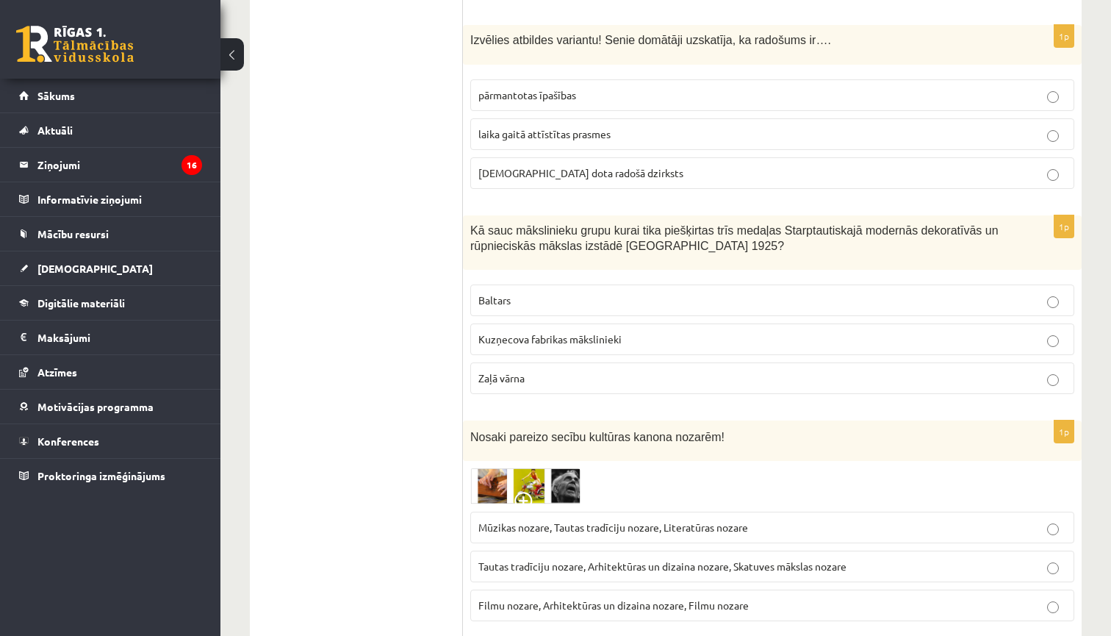
click at [560, 292] on p "Baltars" at bounding box center [772, 299] width 588 height 15
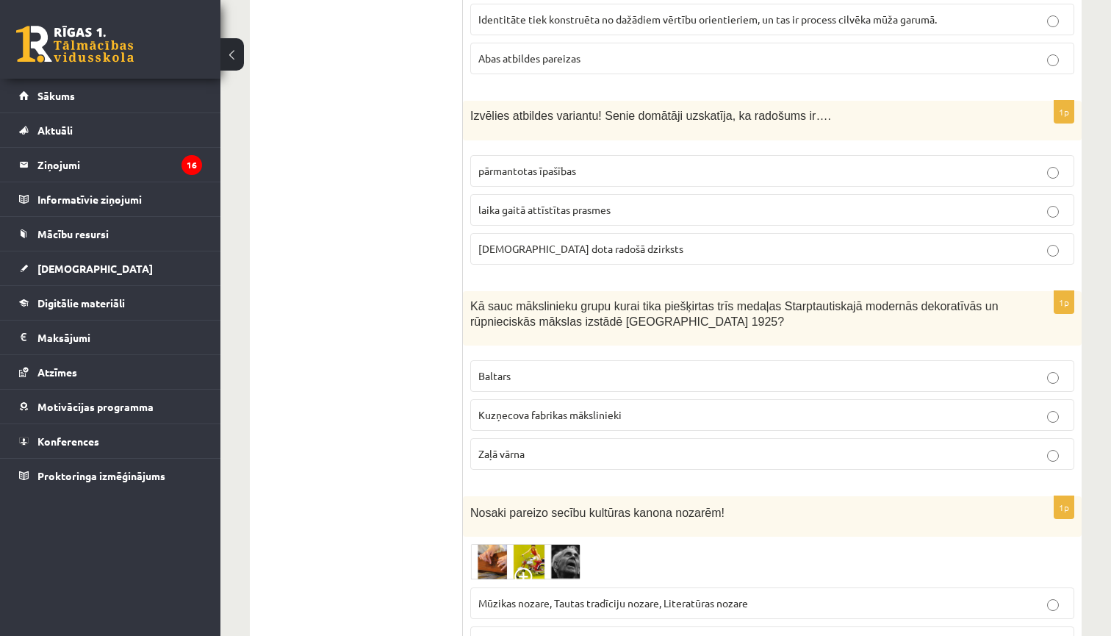
scroll to position [1746, 0]
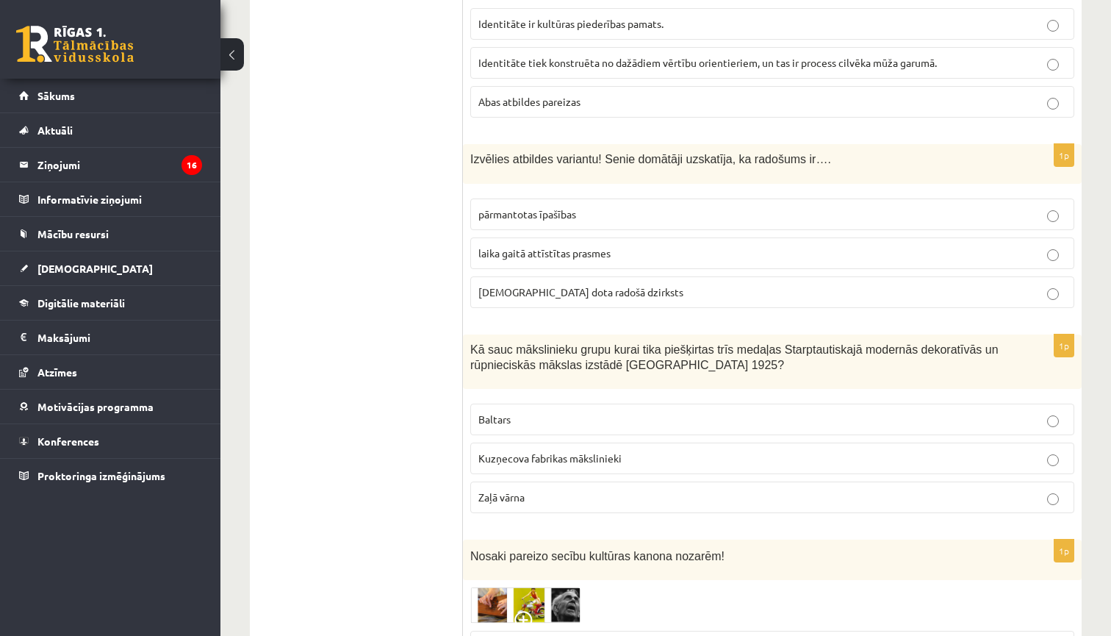
click at [577, 256] on label "laika gaitā attīstītas prasmes" at bounding box center [772, 253] width 604 height 32
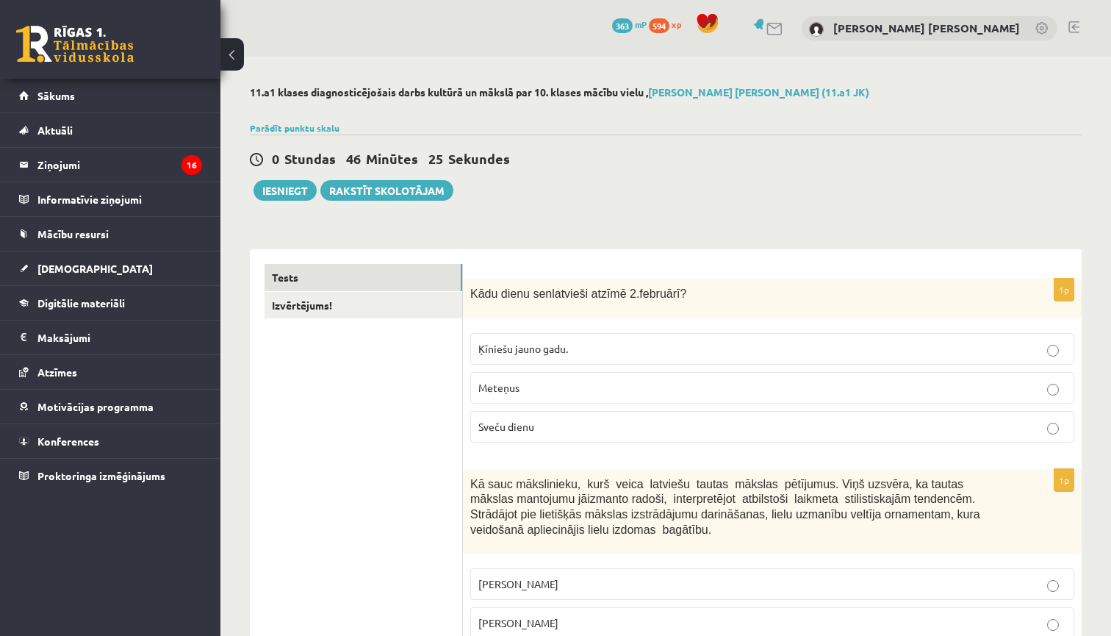
scroll to position [0, 0]
click at [320, 306] on link "Izvērtējums!" at bounding box center [364, 305] width 198 height 27
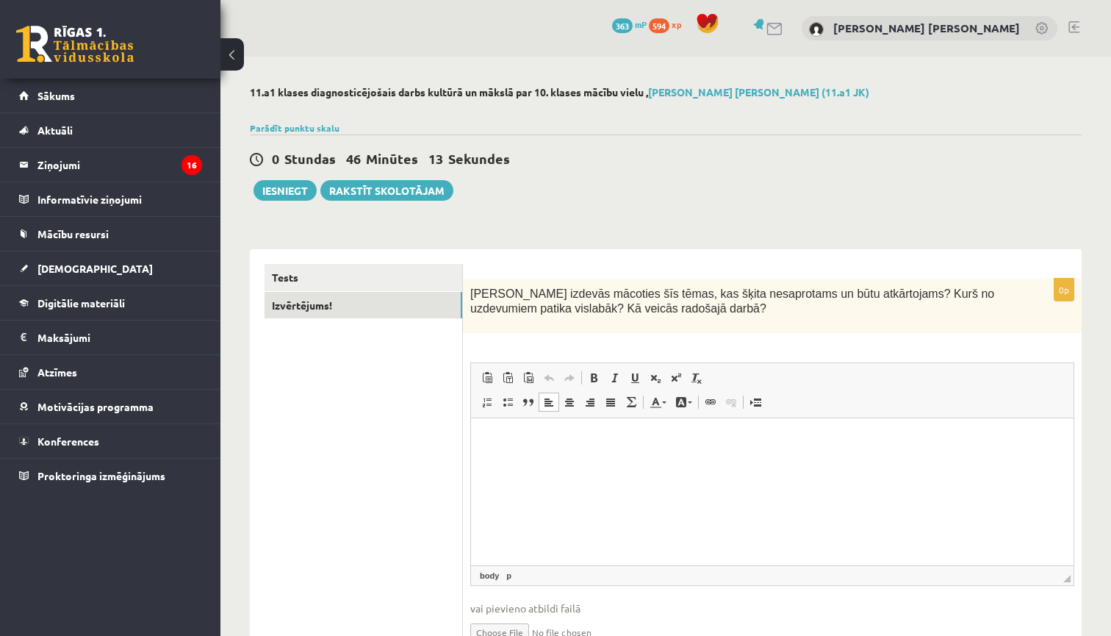
click at [619, 448] on html at bounding box center [772, 440] width 602 height 45
click at [291, 194] on button "Iesniegt" at bounding box center [284, 190] width 63 height 21
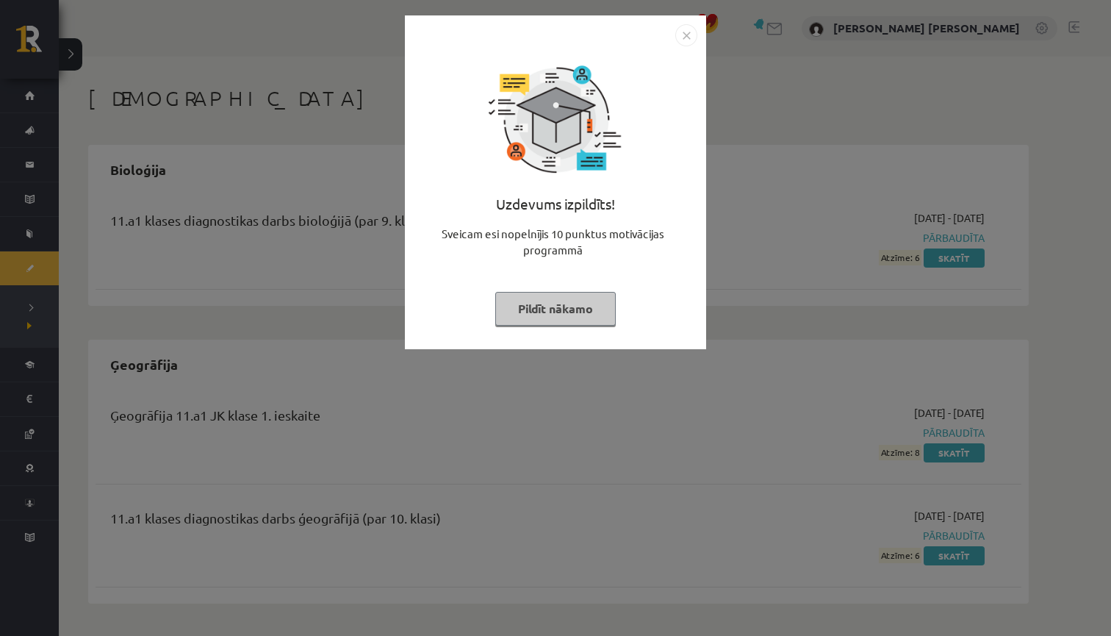
click at [856, 149] on div "Uzdevums izpildīts! Sveicam esi nopelnījis 10 punktus motivācijas programmā Pil…" at bounding box center [555, 318] width 1111 height 636
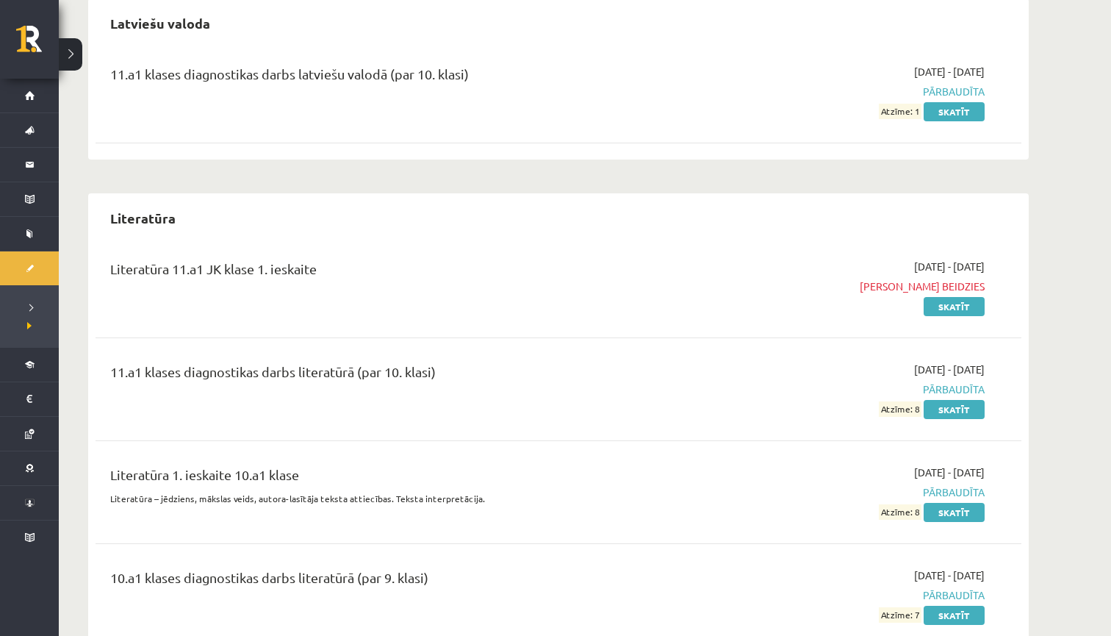
scroll to position [1440, 0]
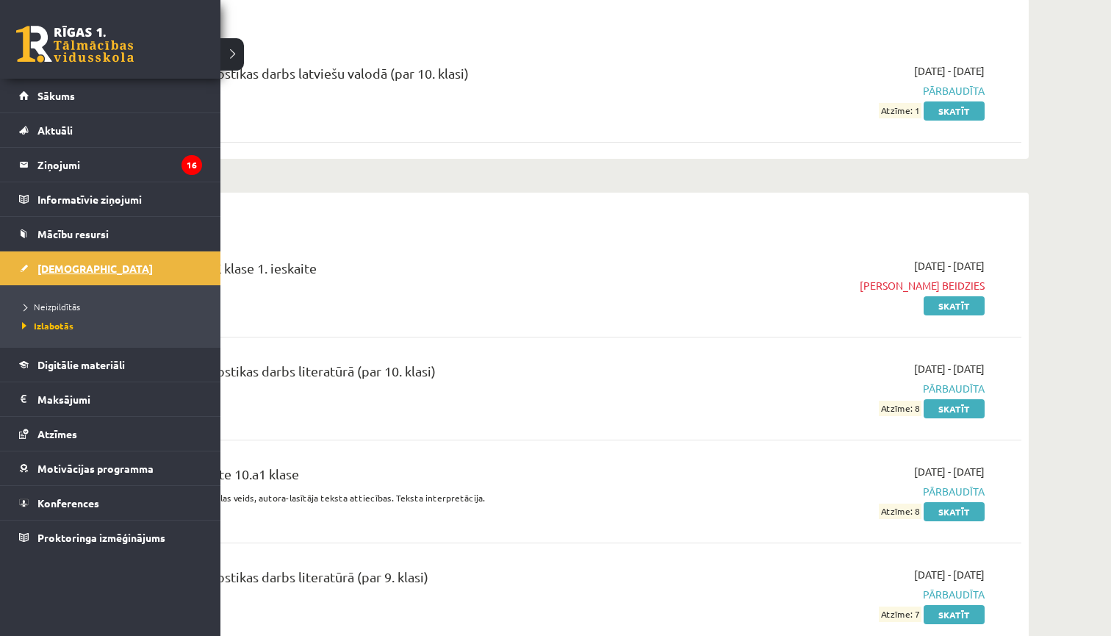
click at [48, 267] on span "[DEMOGRAPHIC_DATA]" at bounding box center [94, 268] width 115 height 13
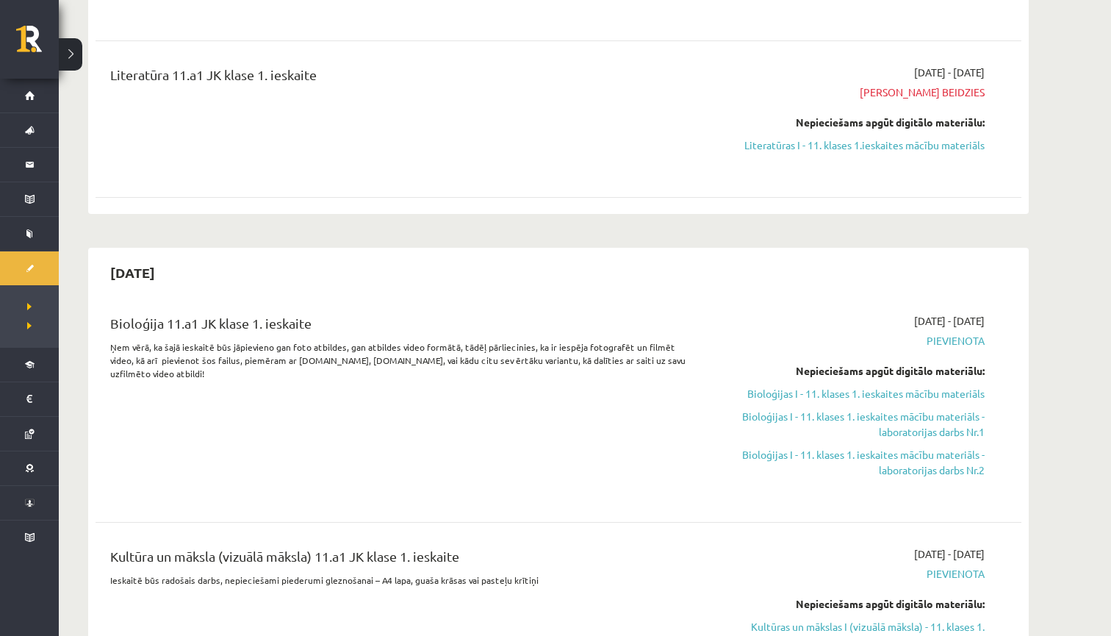
scroll to position [495, 0]
